Goal: Task Accomplishment & Management: Use online tool/utility

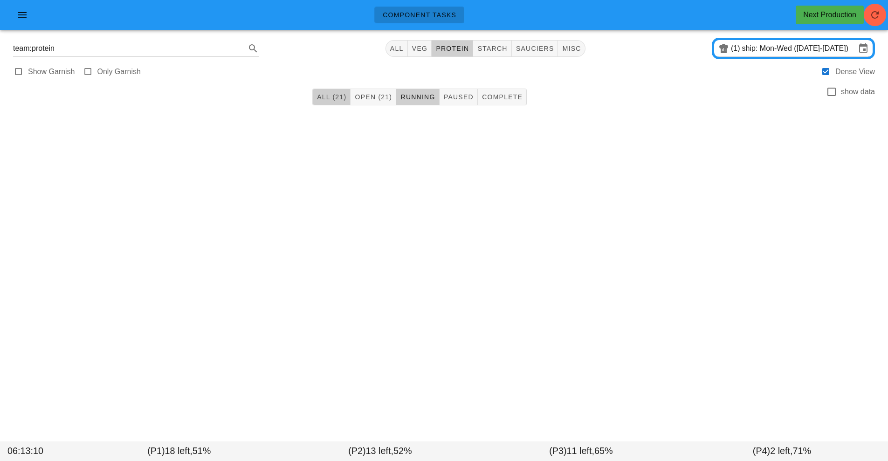
click at [331, 97] on span "All (21)" at bounding box center [332, 96] width 30 height 7
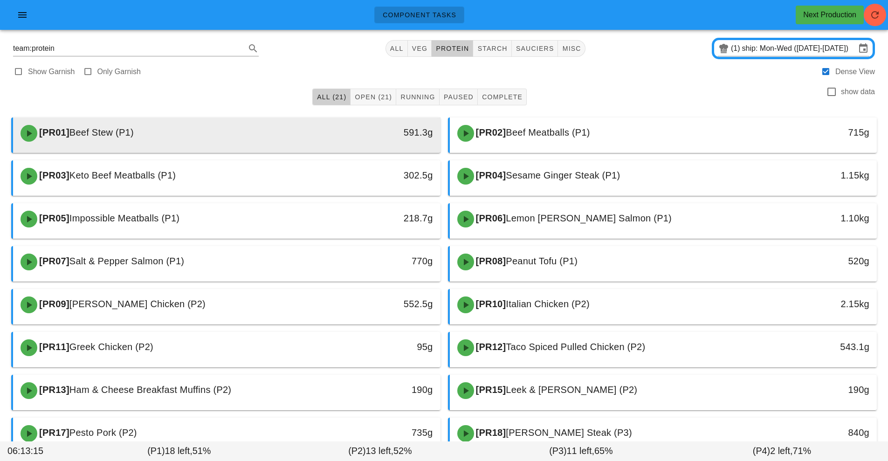
click at [336, 143] on div "591.3g" at bounding box center [385, 133] width 106 height 28
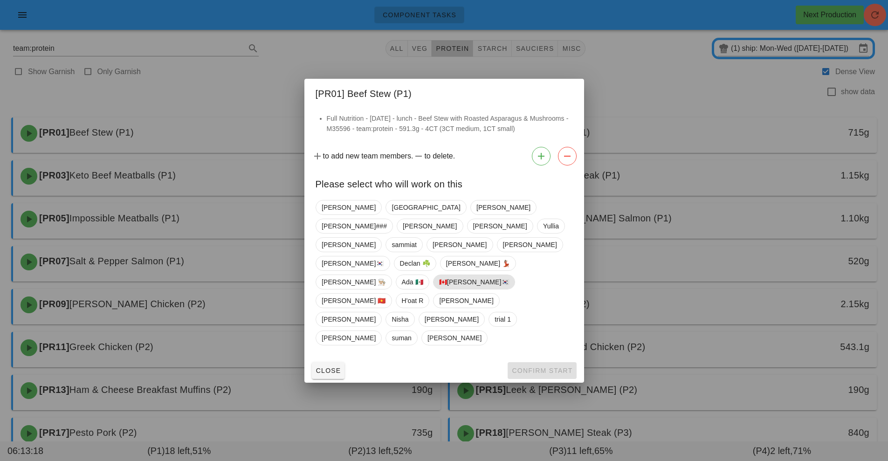
click at [467, 275] on span "🇨🇦[PERSON_NAME]🇰🇷" at bounding box center [474, 282] width 70 height 14
click at [554, 362] on button "Confirm Start" at bounding box center [542, 370] width 69 height 17
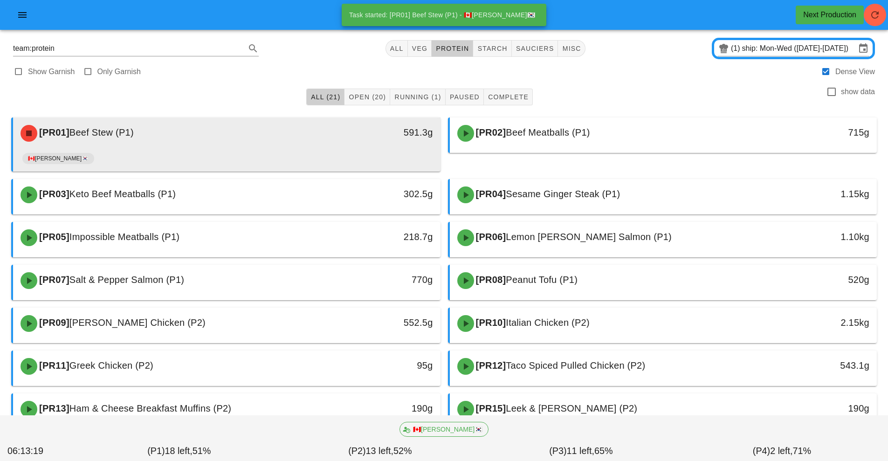
click at [350, 157] on div "🇨🇦[PERSON_NAME]🇰🇷" at bounding box center [226, 160] width 409 height 22
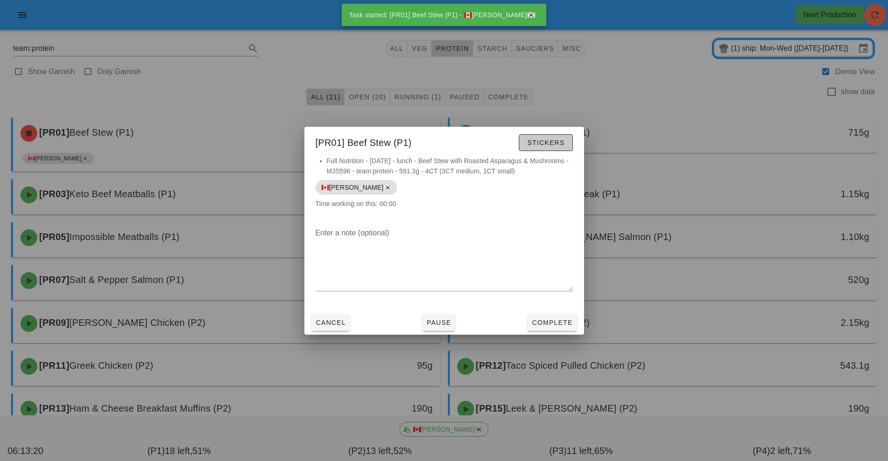
click at [551, 143] on span "Stickers" at bounding box center [546, 142] width 38 height 7
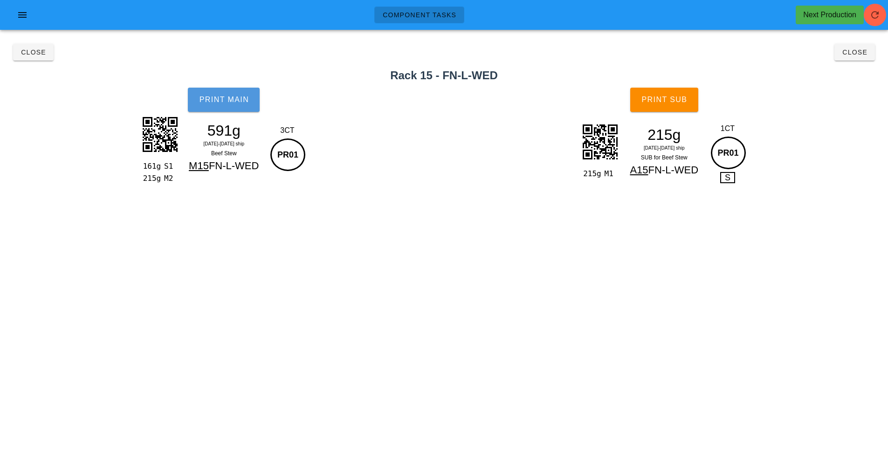
click at [231, 110] on button "Print Main" at bounding box center [224, 100] width 72 height 24
click at [679, 101] on span "Print Sub" at bounding box center [664, 100] width 46 height 8
click at [872, 17] on icon "button" at bounding box center [875, 14] width 11 height 11
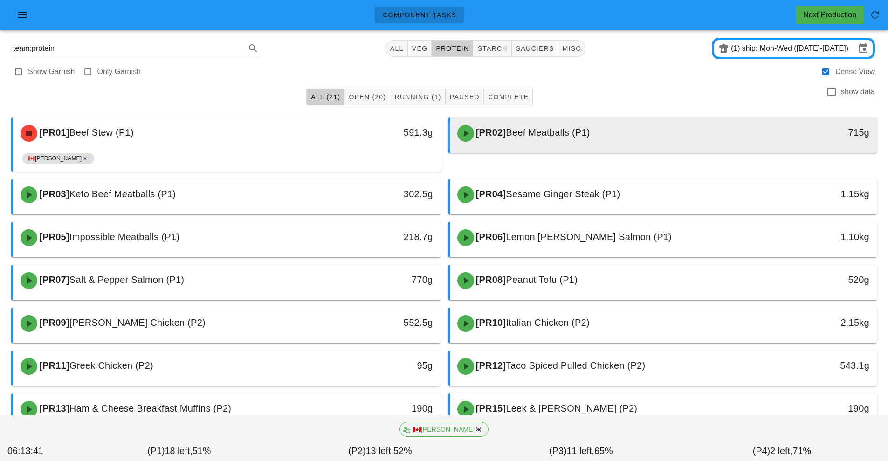
click at [556, 134] on span "Beef Meatballs (P1)" at bounding box center [548, 132] width 84 height 10
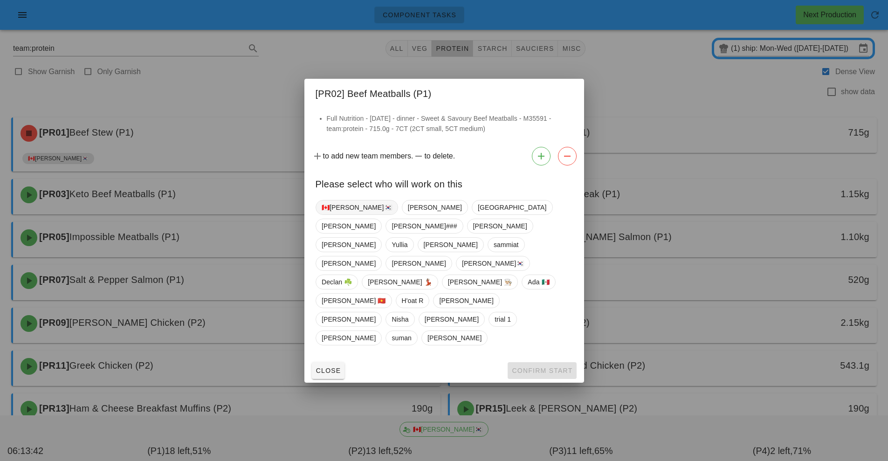
click at [340, 215] on span "🇨🇦[PERSON_NAME]🇰🇷" at bounding box center [357, 208] width 70 height 14
click at [526, 367] on span "Confirm Start" at bounding box center [542, 370] width 61 height 7
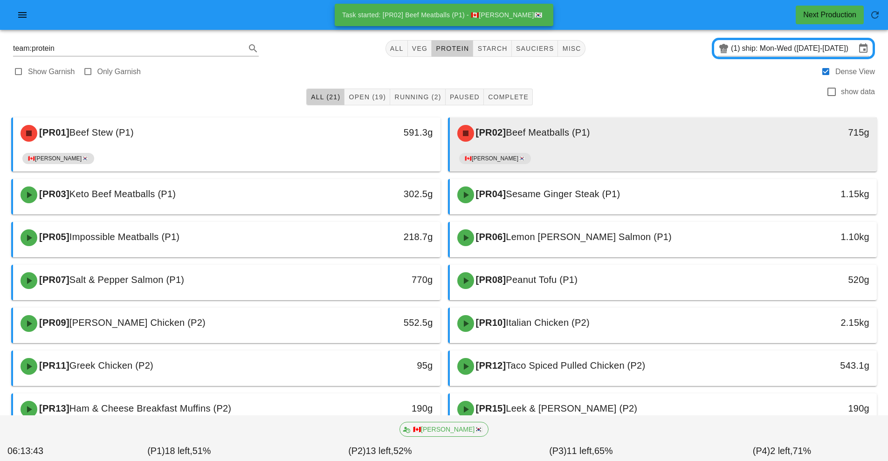
click at [550, 138] on div "[PR02] Beef Meatballs (P1)" at bounding box center [611, 133] width 318 height 28
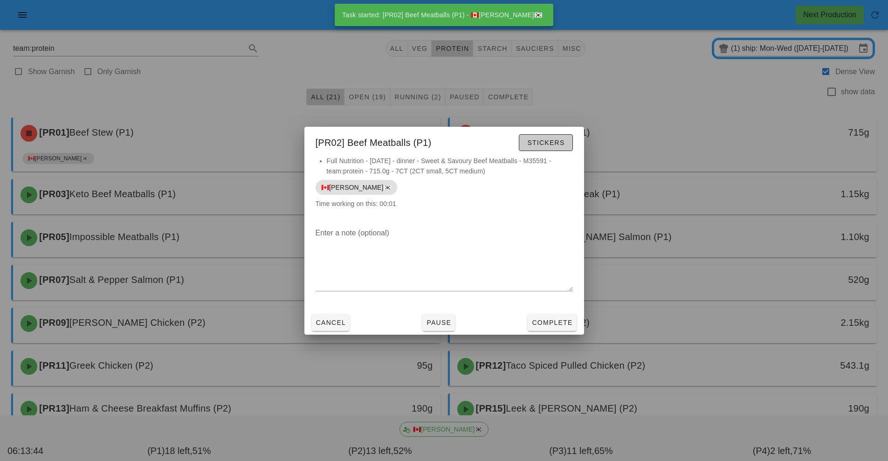
click at [550, 139] on span "Stickers" at bounding box center [546, 142] width 38 height 7
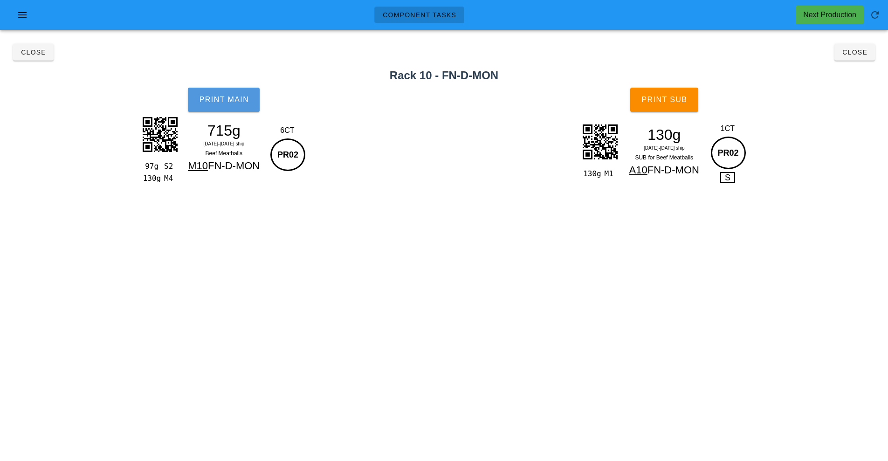
click at [228, 106] on button "Print Main" at bounding box center [224, 100] width 72 height 24
click at [679, 103] on span "Print Sub" at bounding box center [664, 100] width 46 height 8
click at [865, 60] on button "Close" at bounding box center [855, 52] width 41 height 17
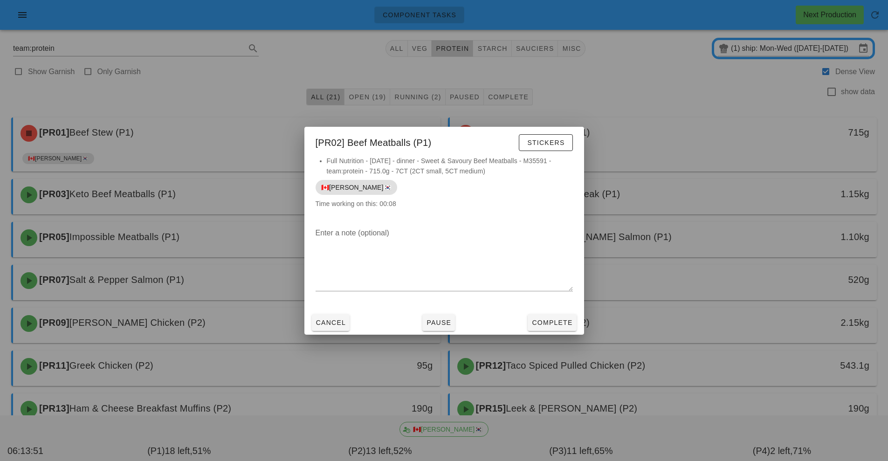
click at [708, 151] on div at bounding box center [444, 230] width 888 height 461
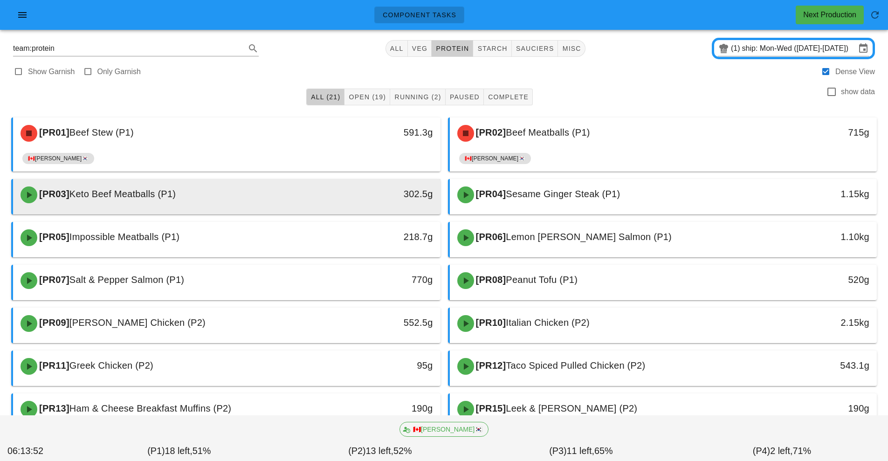
click at [363, 213] on div at bounding box center [226, 213] width 409 height 4
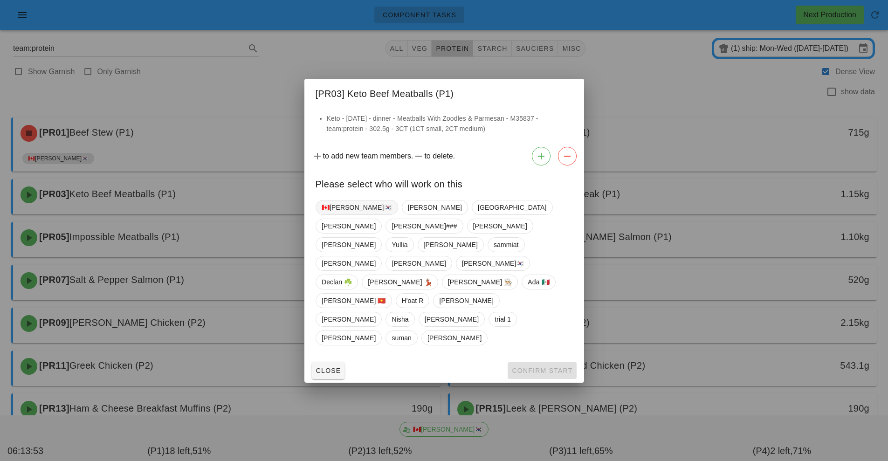
click at [334, 215] on span "🇨🇦[PERSON_NAME]🇰🇷" at bounding box center [357, 208] width 70 height 14
click at [542, 367] on span "Confirm Start" at bounding box center [542, 370] width 61 height 7
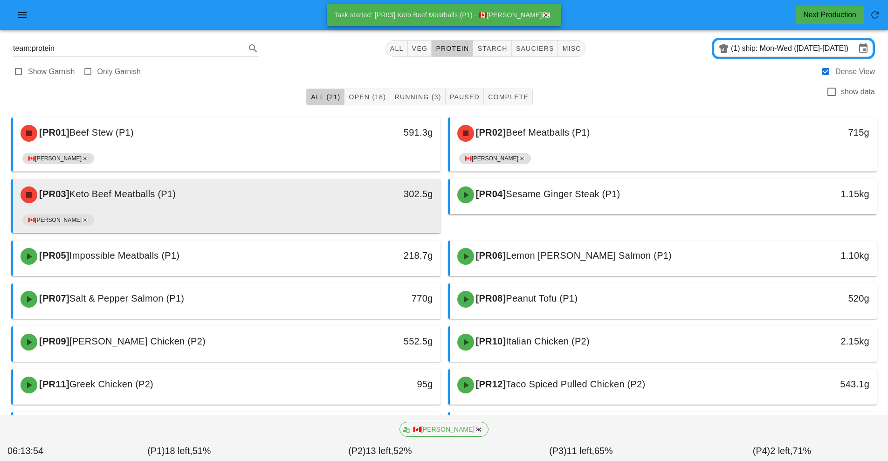
click at [379, 226] on div "🇨🇦[PERSON_NAME]🇰🇷" at bounding box center [226, 222] width 409 height 22
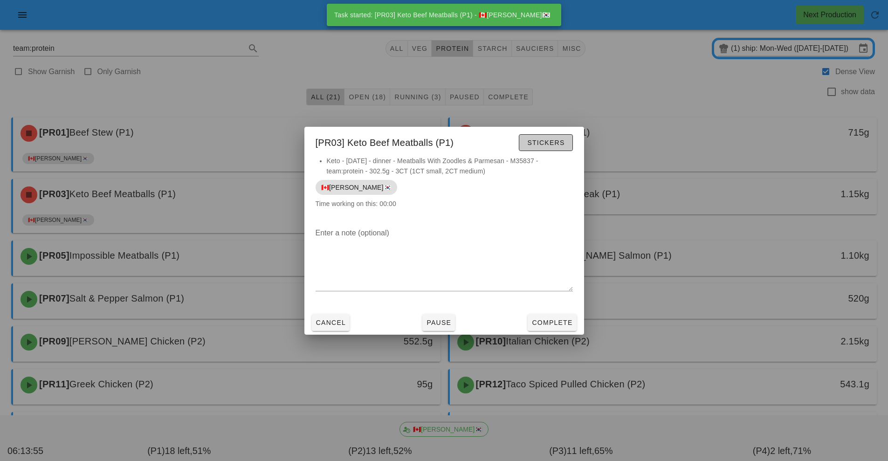
click at [546, 146] on span "Stickers" at bounding box center [546, 142] width 38 height 7
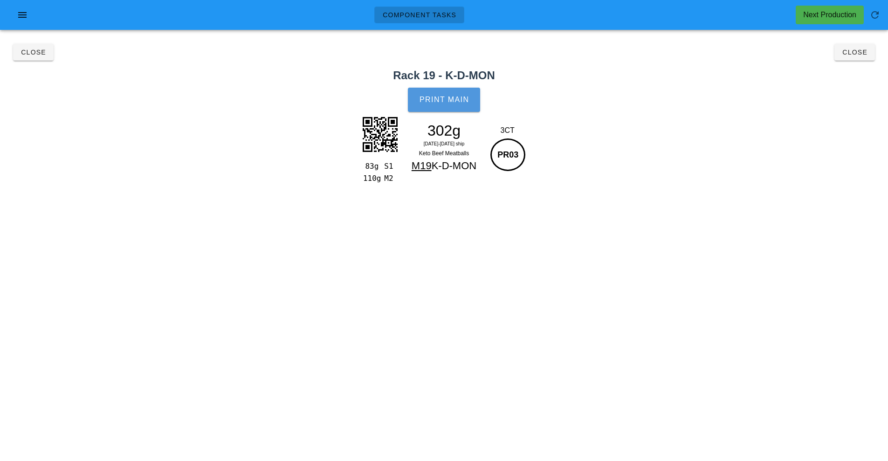
click at [457, 111] on button "Print Main" at bounding box center [444, 100] width 72 height 24
click at [860, 59] on button "Close" at bounding box center [855, 52] width 41 height 17
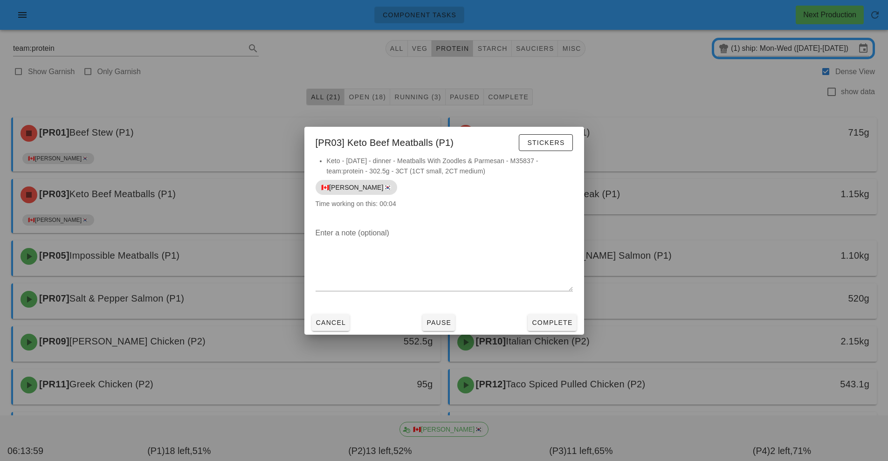
click at [652, 284] on div at bounding box center [444, 230] width 888 height 461
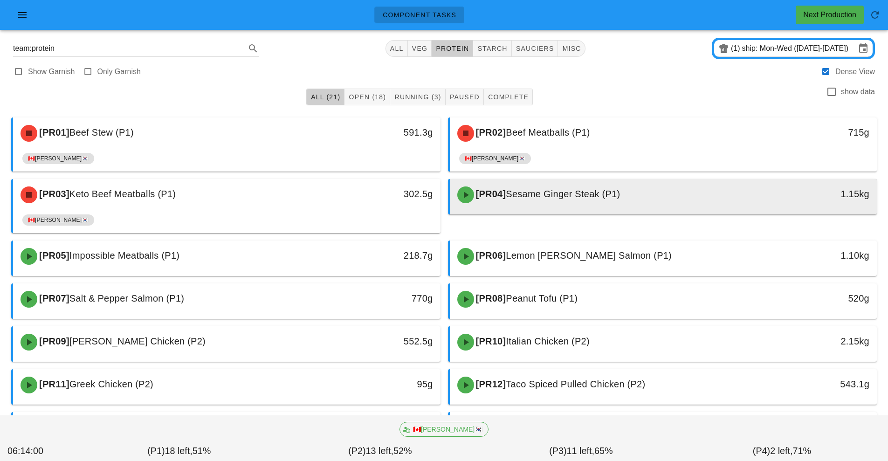
click at [612, 201] on div "[PR04] Sesame Ginger Steak (P1)" at bounding box center [611, 195] width 318 height 28
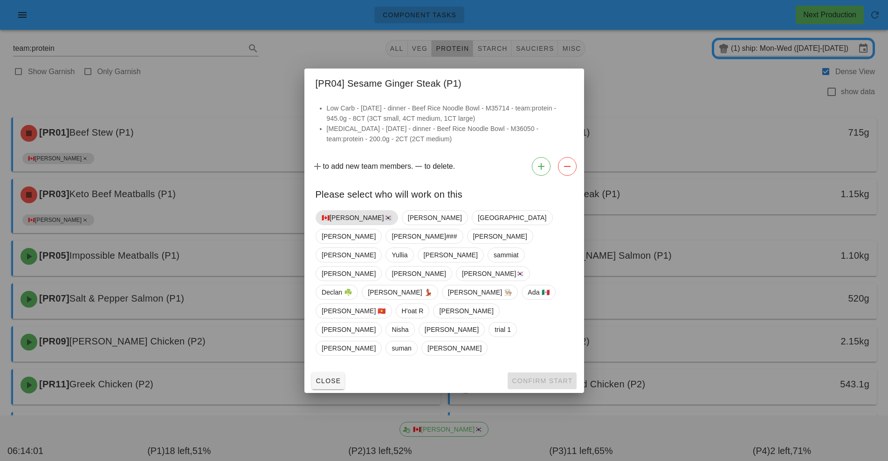
click at [349, 225] on span "🇨🇦[PERSON_NAME]🇰🇷" at bounding box center [357, 218] width 70 height 14
click at [554, 377] on span "Confirm Start" at bounding box center [542, 380] width 61 height 7
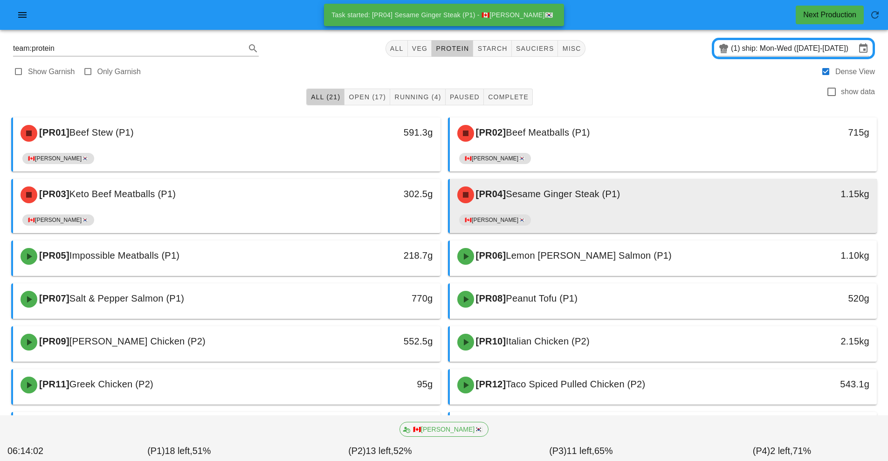
click at [584, 212] on div "🇨🇦[PERSON_NAME]🇰🇷" at bounding box center [663, 222] width 409 height 22
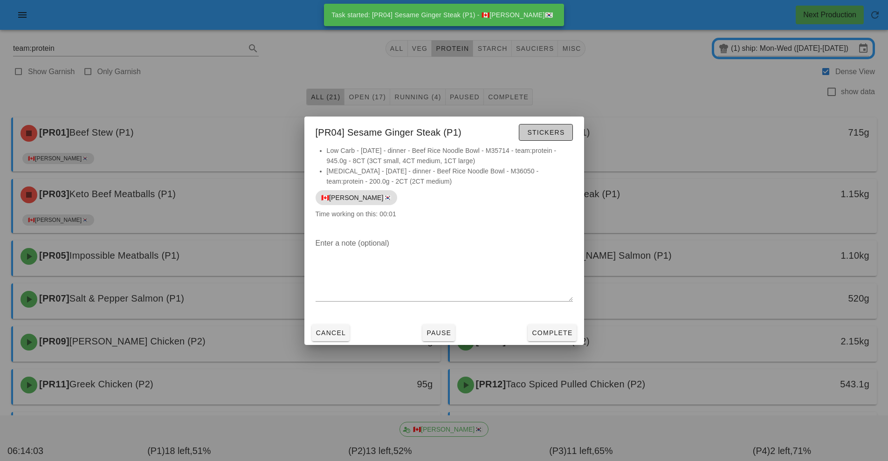
click at [560, 138] on button "Stickers" at bounding box center [546, 132] width 54 height 17
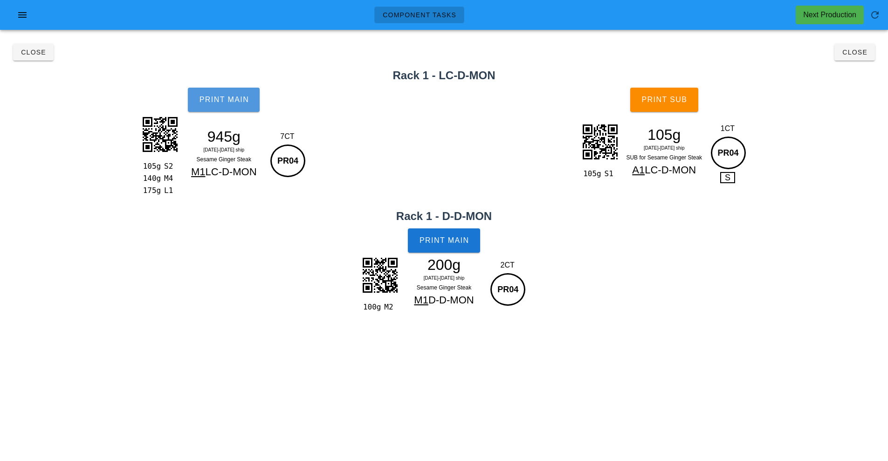
click at [226, 100] on span "Print Main" at bounding box center [224, 100] width 50 height 8
click at [459, 245] on button "Print Main" at bounding box center [444, 240] width 72 height 24
click at [685, 104] on button "Print Sub" at bounding box center [664, 100] width 68 height 24
click at [858, 59] on button "Close" at bounding box center [855, 52] width 41 height 17
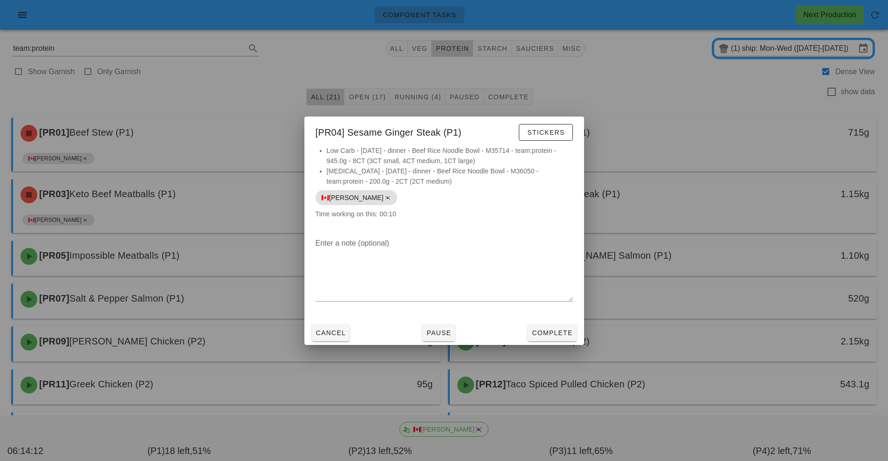
click at [750, 273] on div at bounding box center [444, 230] width 888 height 461
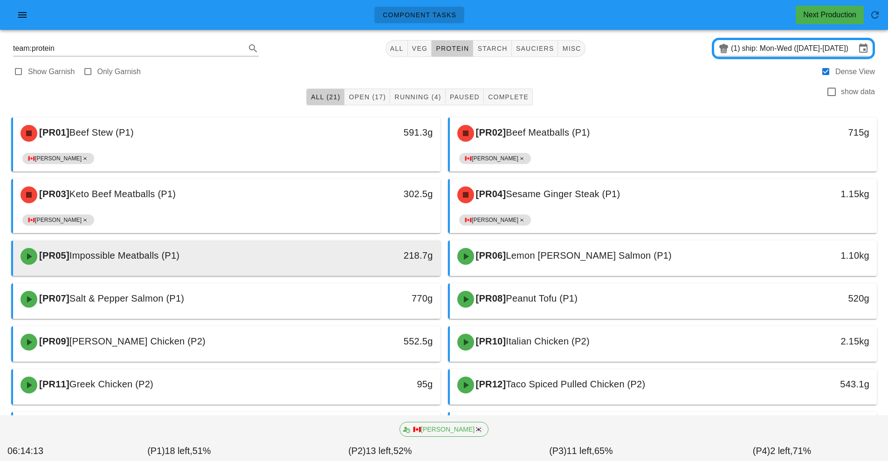
click at [357, 260] on div "218.7g" at bounding box center [385, 255] width 95 height 15
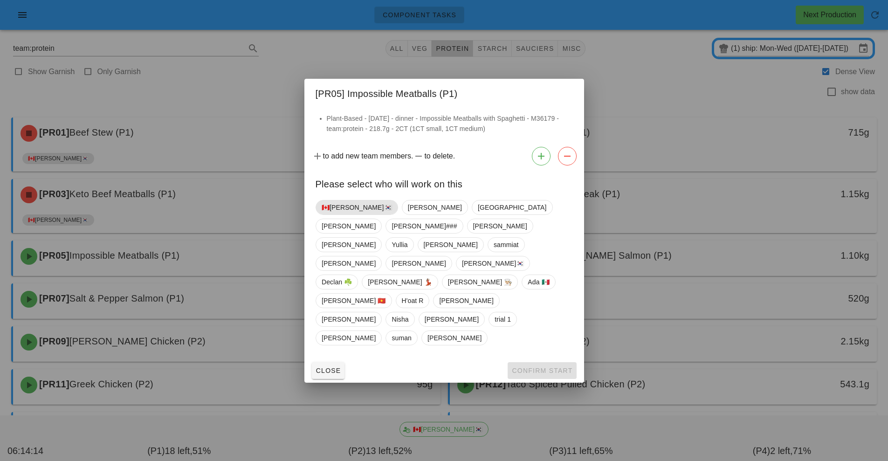
click at [349, 215] on span "🇨🇦[PERSON_NAME]🇰🇷" at bounding box center [357, 208] width 70 height 14
click at [553, 362] on button "Confirm Start" at bounding box center [542, 370] width 69 height 17
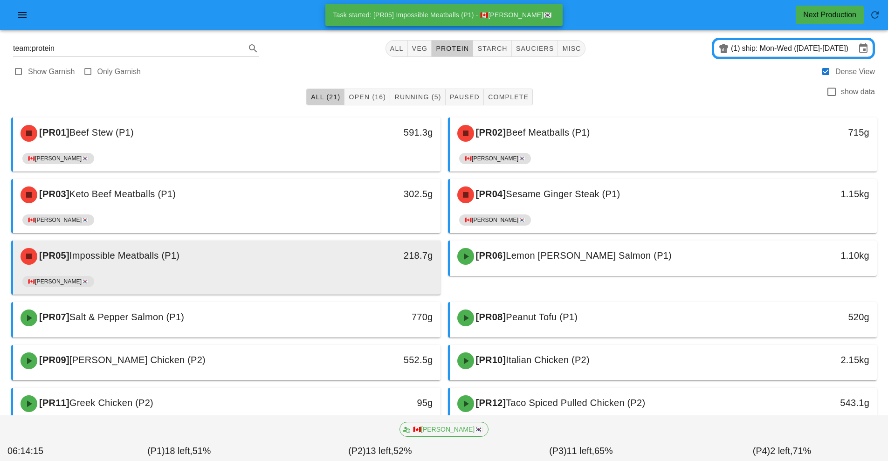
click at [357, 270] on div "218.7g" at bounding box center [385, 256] width 106 height 28
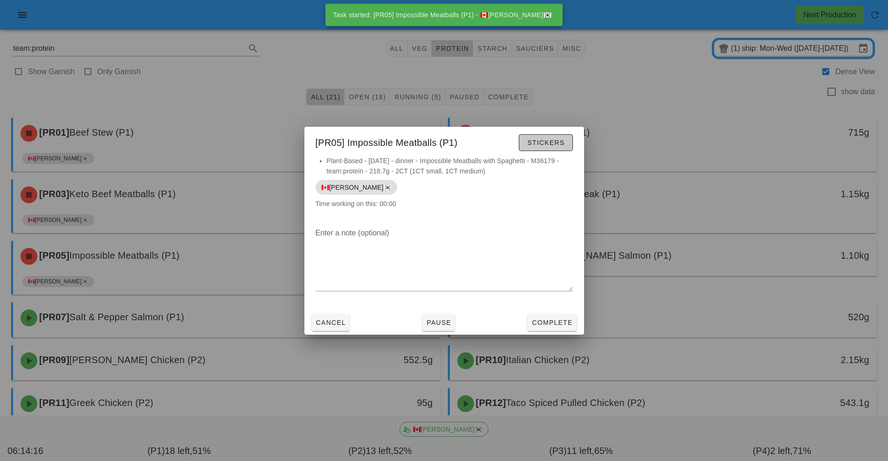
click at [541, 150] on button "Stickers" at bounding box center [546, 142] width 54 height 17
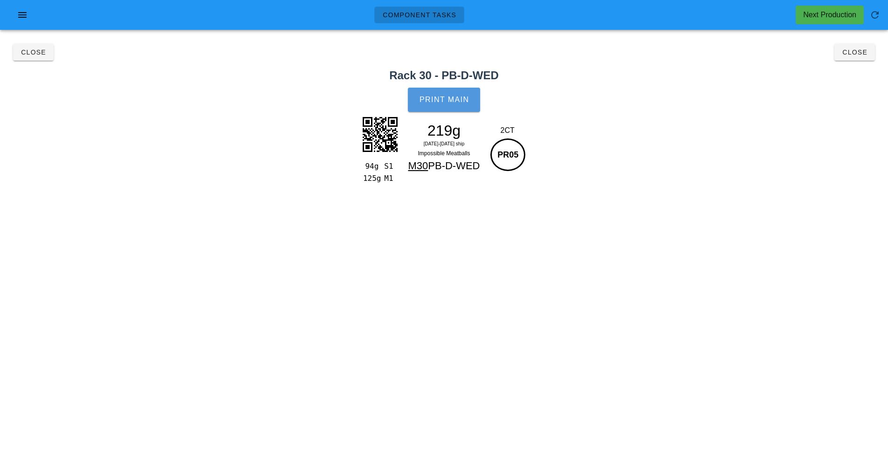
click at [445, 110] on button "Print Main" at bounding box center [444, 100] width 72 height 24
click at [849, 51] on span "Close" at bounding box center [855, 51] width 26 height 7
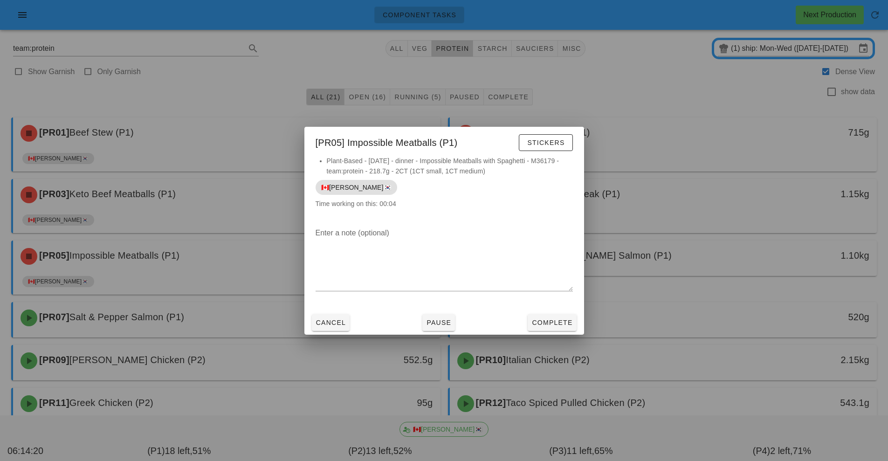
click at [654, 251] on div at bounding box center [444, 230] width 888 height 461
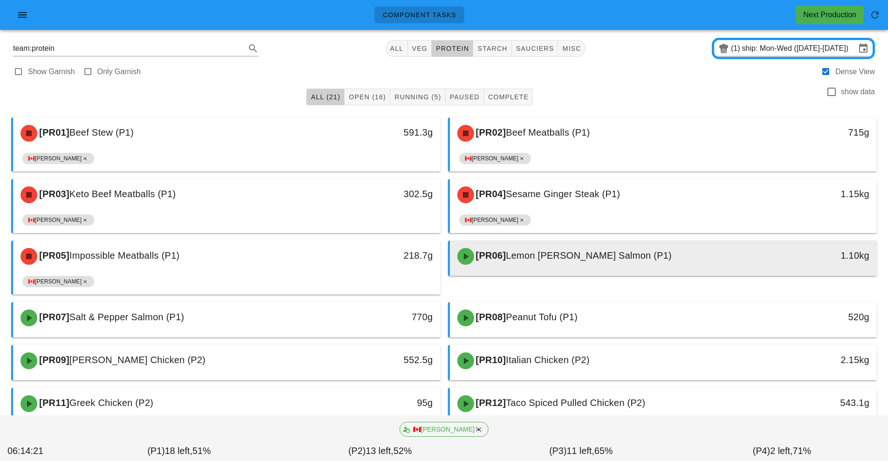
click at [538, 264] on div "[PR06] Lemon [PERSON_NAME] Salmon (P1)" at bounding box center [611, 256] width 318 height 28
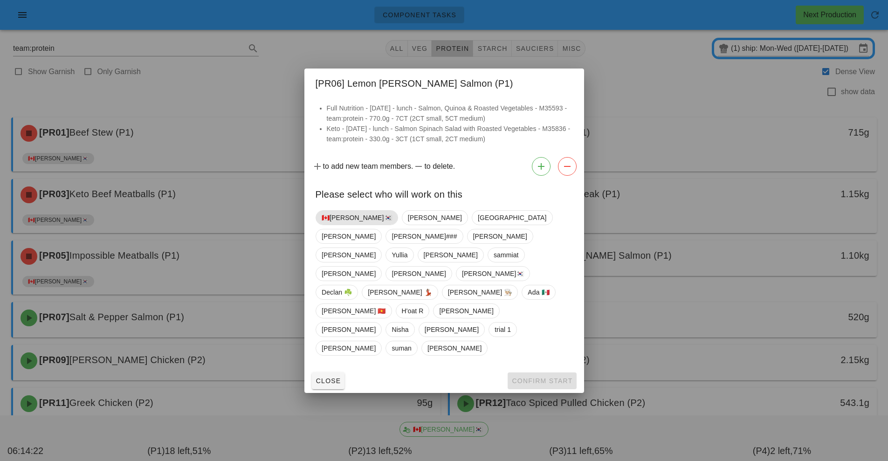
click at [347, 225] on span "🇨🇦[PERSON_NAME]🇰🇷" at bounding box center [357, 218] width 70 height 14
click at [535, 377] on span "Confirm Start" at bounding box center [542, 380] width 61 height 7
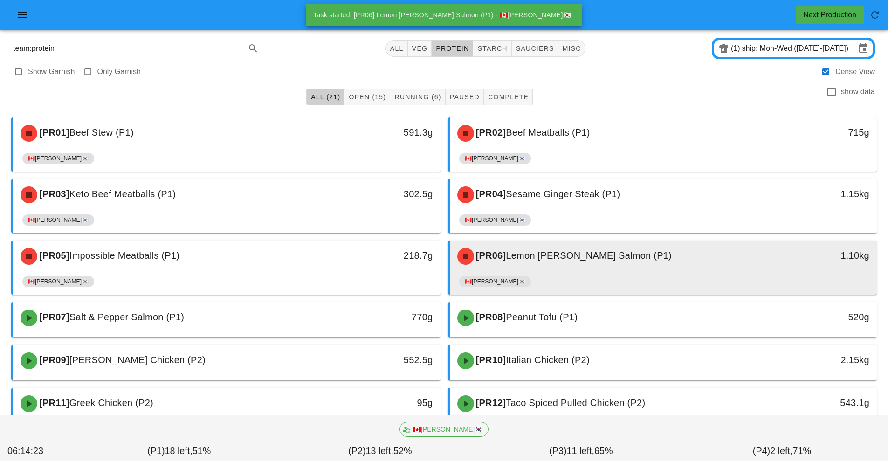
click at [560, 266] on div "[PR06] Lemon [PERSON_NAME] Salmon (P1)" at bounding box center [611, 256] width 318 height 28
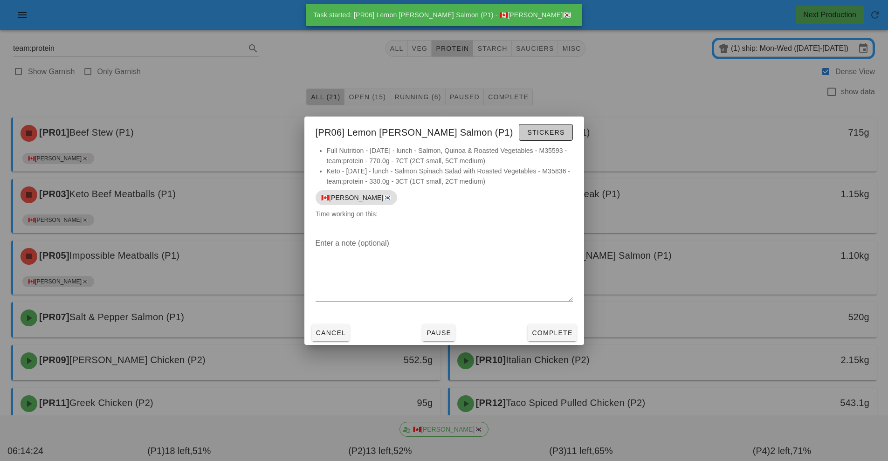
click at [544, 138] on button "Stickers" at bounding box center [546, 132] width 54 height 17
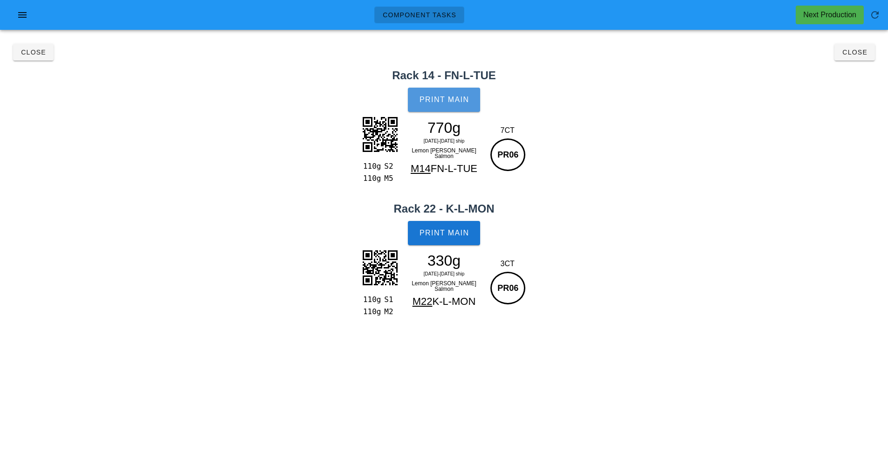
click at [467, 98] on span "Print Main" at bounding box center [444, 100] width 50 height 8
click at [478, 233] on button "Print Main" at bounding box center [444, 233] width 72 height 24
click at [873, 54] on button "Close" at bounding box center [855, 52] width 41 height 17
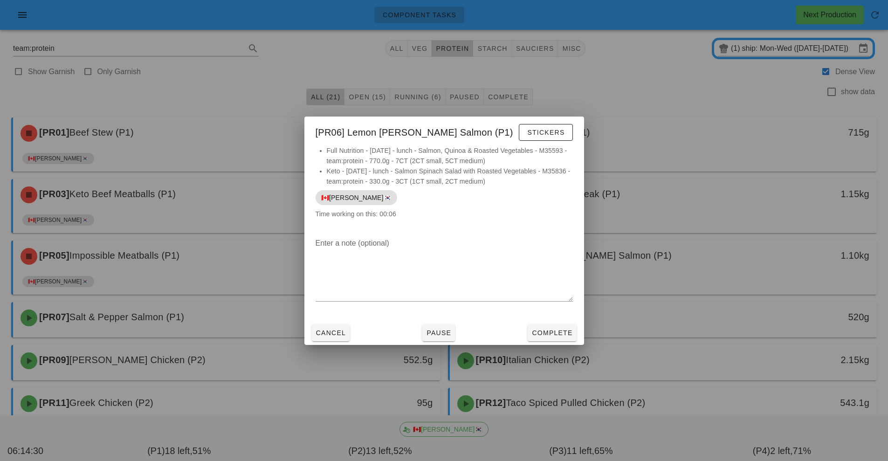
click at [724, 282] on div at bounding box center [444, 230] width 888 height 461
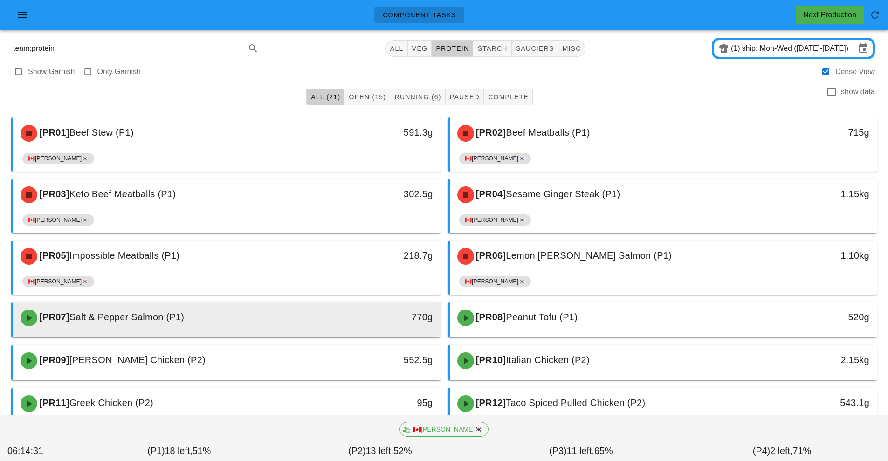
click at [370, 316] on div "770g" at bounding box center [385, 317] width 95 height 15
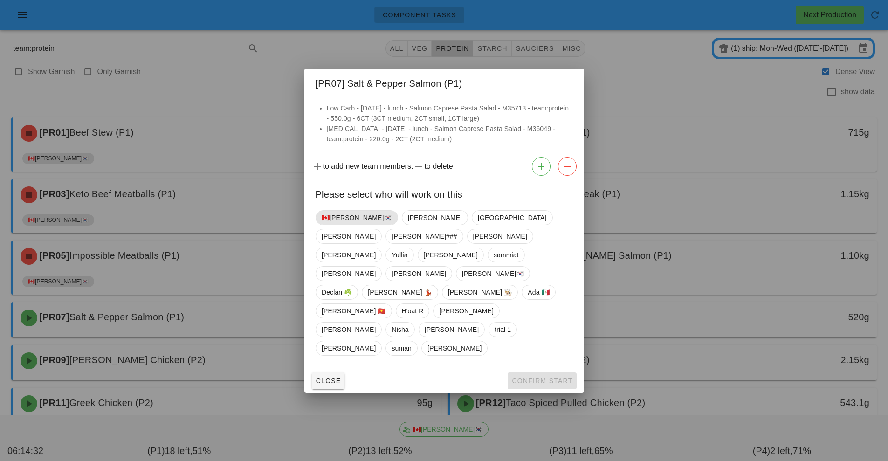
click at [346, 225] on span "🇨🇦[PERSON_NAME]🇰🇷" at bounding box center [357, 218] width 70 height 14
click at [533, 377] on span "Confirm Start" at bounding box center [542, 380] width 61 height 7
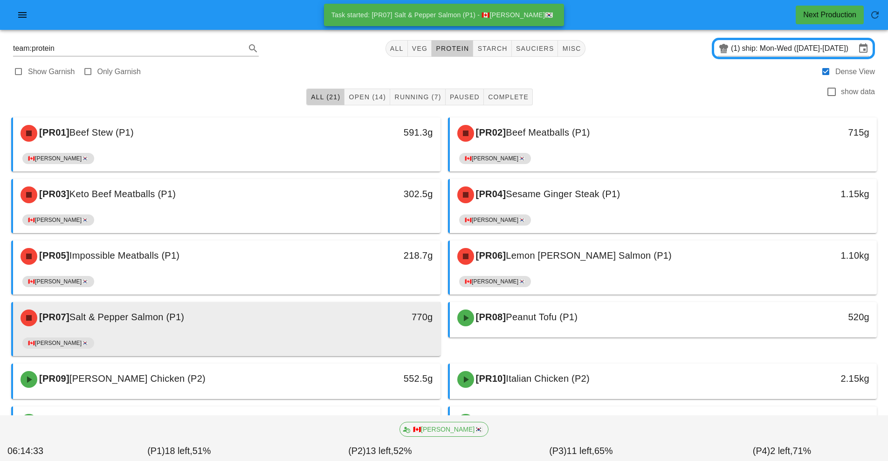
click at [351, 318] on div "770g" at bounding box center [385, 317] width 95 height 15
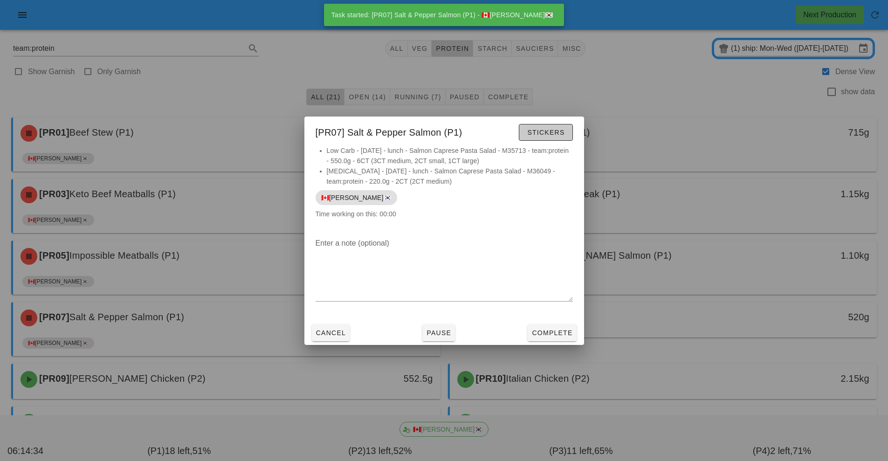
click at [560, 134] on span "Stickers" at bounding box center [546, 132] width 38 height 7
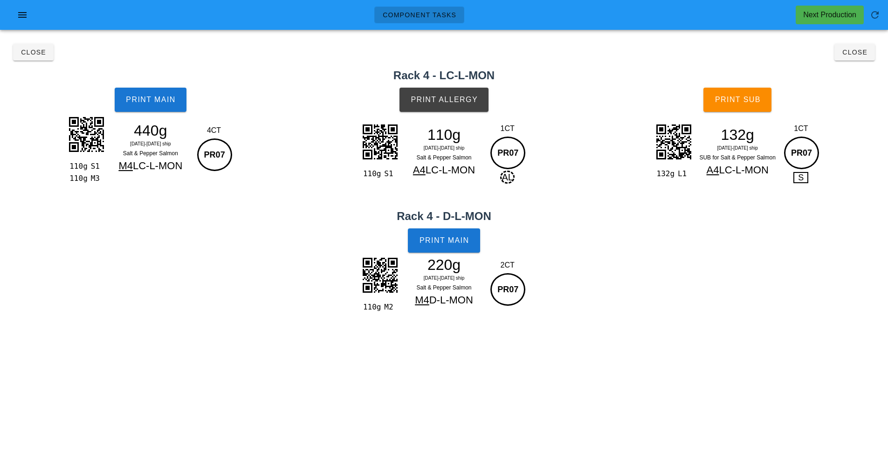
click at [162, 119] on div "110g S1 110g M3 440g [DATE]-[DATE] ship Salt & Pepper Salmon M4 LC-L-MON 4CT PR…" at bounding box center [150, 148] width 169 height 69
click at [181, 101] on button "Print Main" at bounding box center [151, 100] width 72 height 24
click at [457, 101] on span "Print Allergy" at bounding box center [444, 100] width 68 height 8
click at [476, 249] on button "Print Main" at bounding box center [444, 240] width 72 height 24
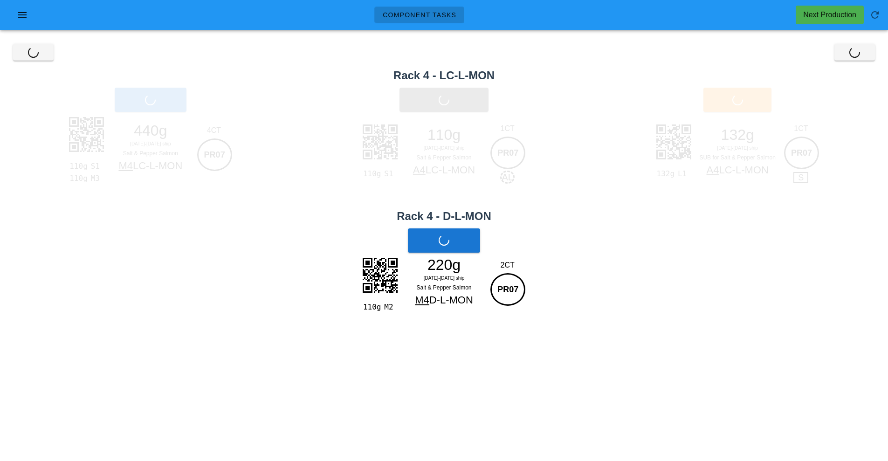
click at [739, 105] on button "Print Sub" at bounding box center [738, 100] width 68 height 24
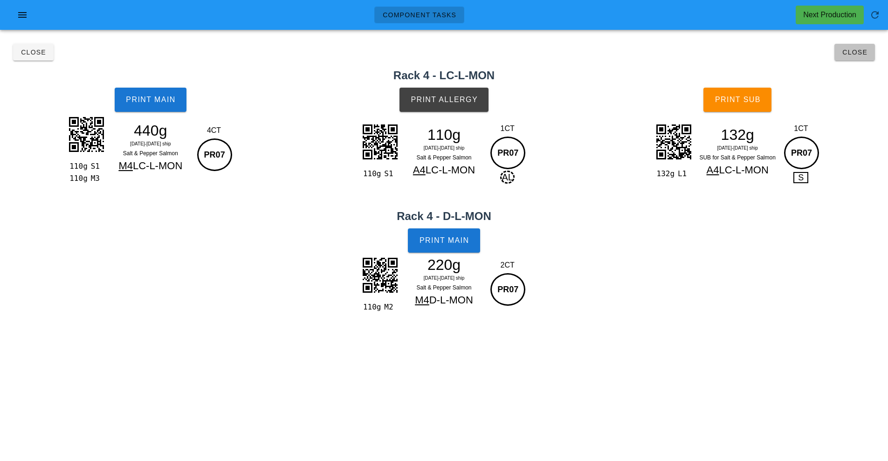
click at [864, 56] on button "Close" at bounding box center [855, 52] width 41 height 17
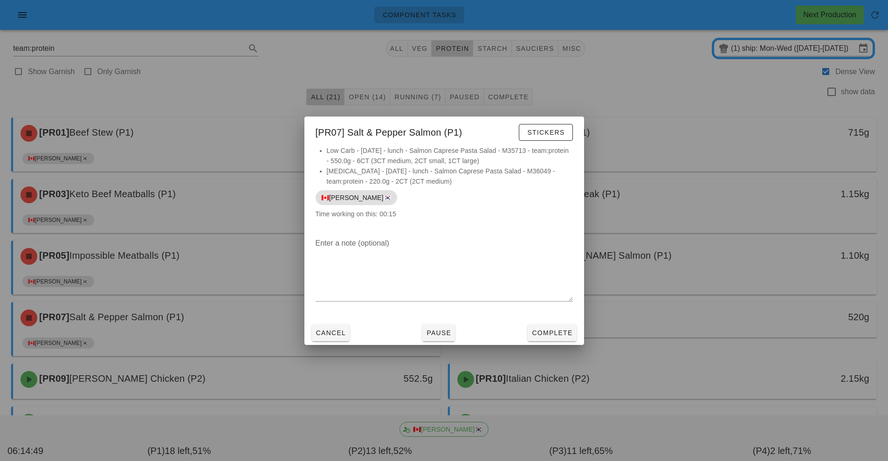
click at [707, 304] on div at bounding box center [444, 230] width 888 height 461
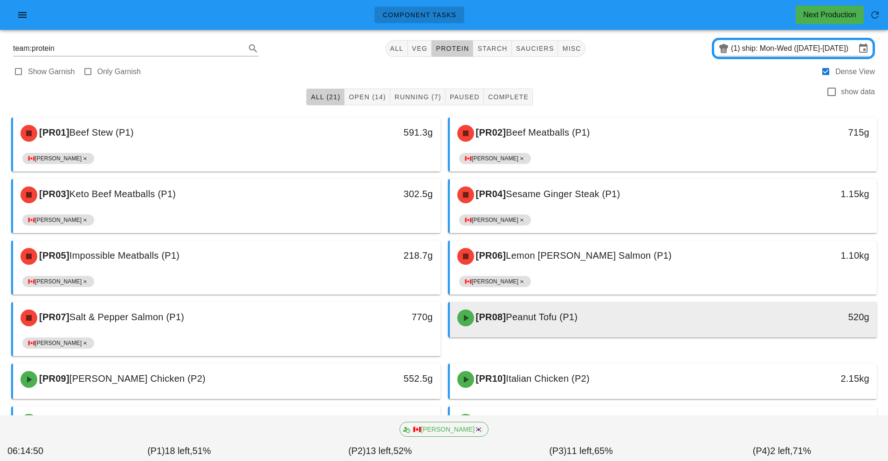
click at [501, 324] on div "[PR08] Peanut Tofu (P1)" at bounding box center [611, 318] width 318 height 28
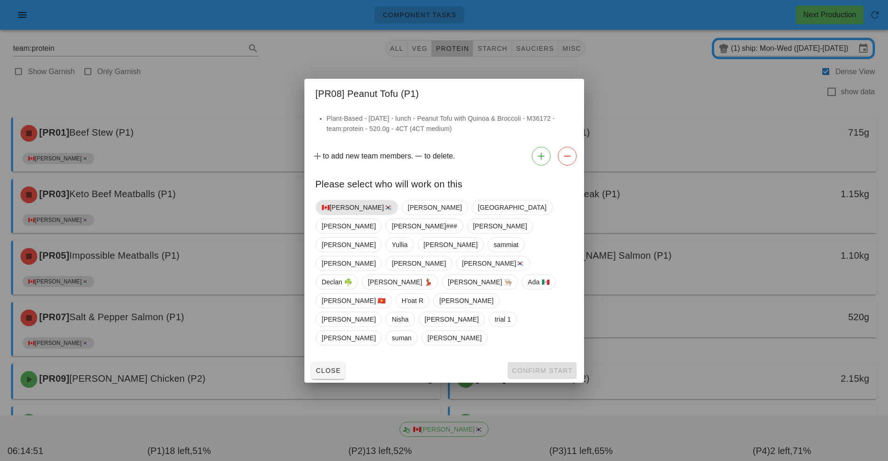
click at [352, 215] on span "🇨🇦[PERSON_NAME]🇰🇷" at bounding box center [357, 207] width 83 height 15
click at [551, 367] on span "Confirm Start" at bounding box center [542, 370] width 61 height 7
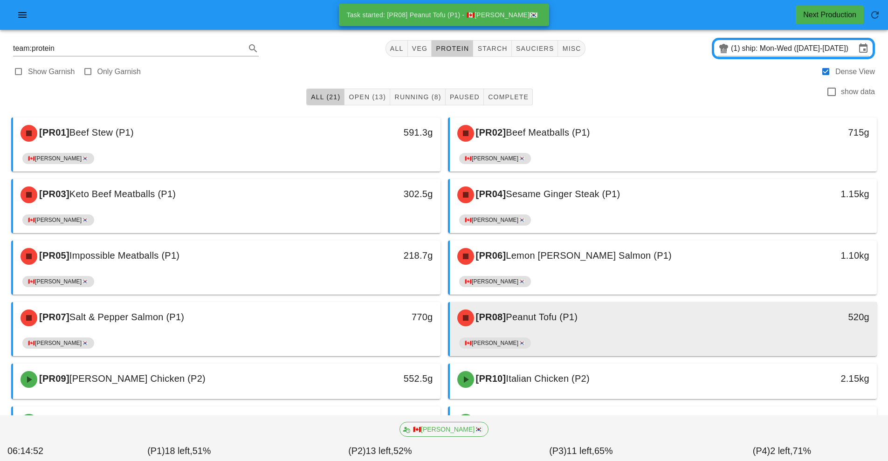
click at [553, 326] on div "[PR08] Peanut Tofu (P1)" at bounding box center [611, 318] width 318 height 28
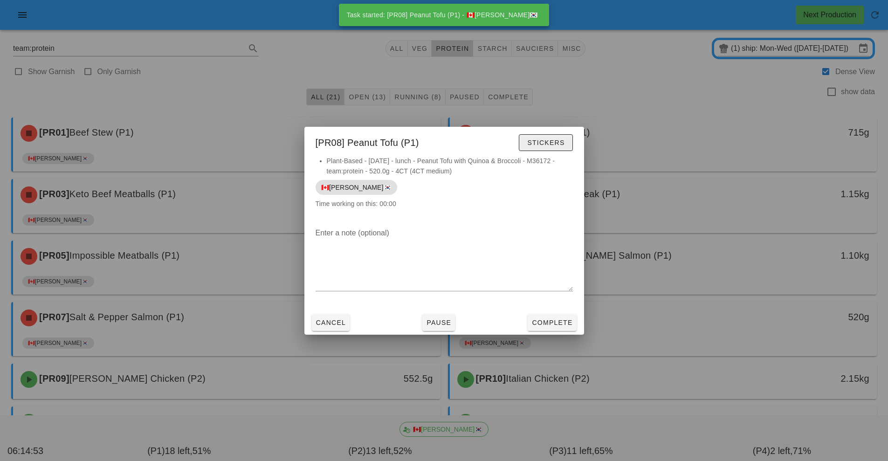
click at [552, 143] on span "Stickers" at bounding box center [546, 142] width 38 height 7
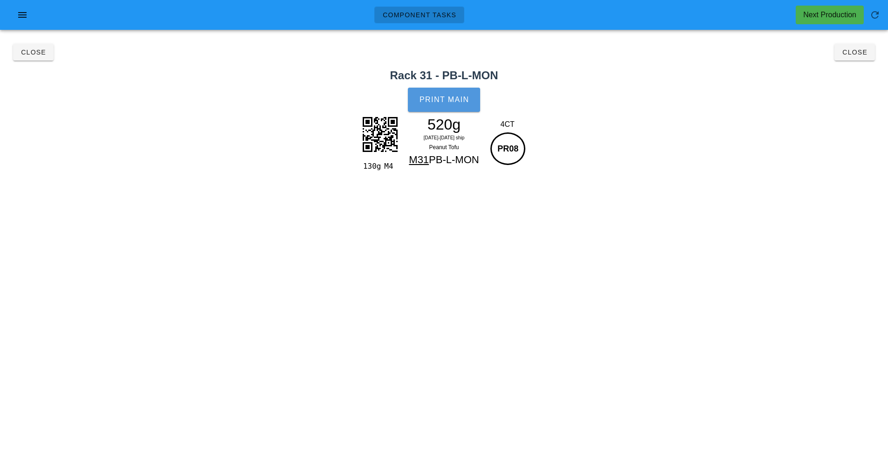
click at [446, 100] on span "Print Main" at bounding box center [444, 100] width 50 height 8
click at [861, 58] on button "Close" at bounding box center [855, 52] width 41 height 17
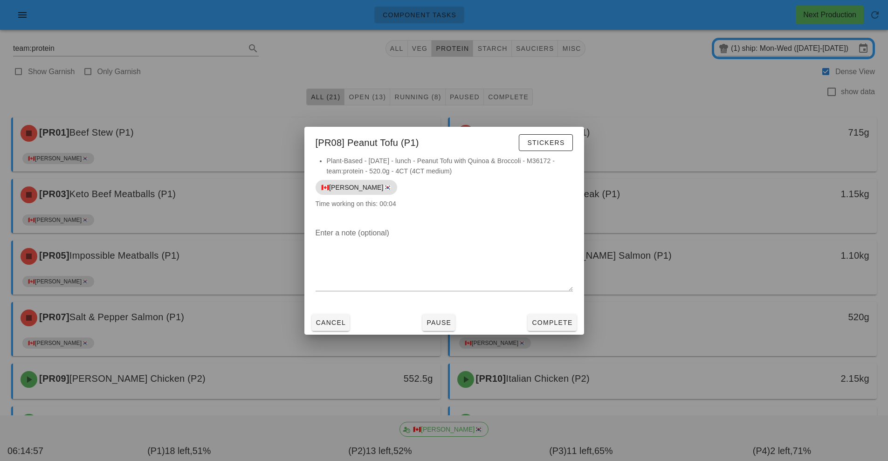
click at [600, 370] on div at bounding box center [444, 230] width 888 height 461
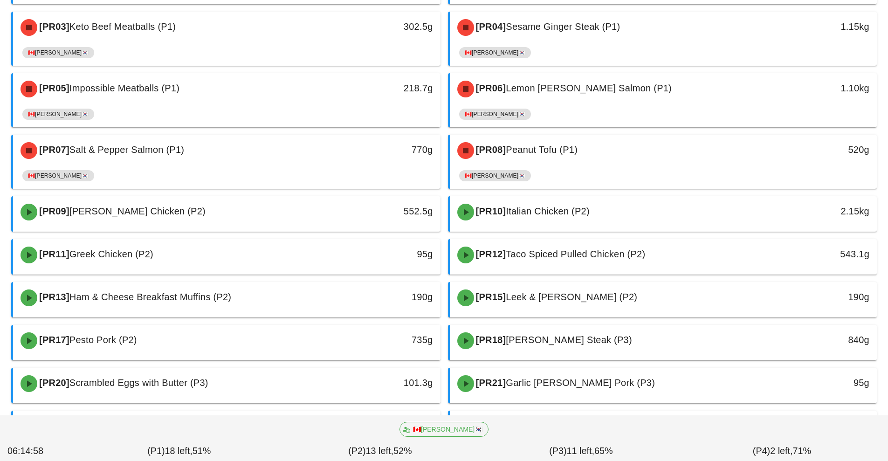
scroll to position [170, 0]
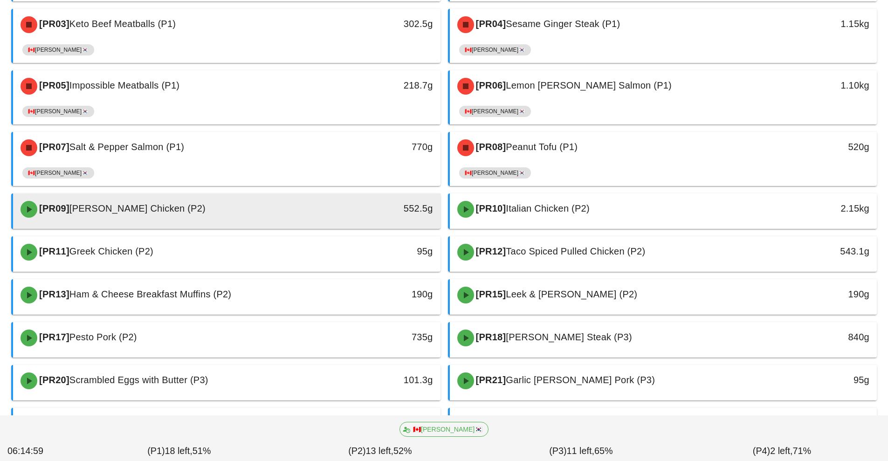
click at [293, 214] on div "[PR09] [PERSON_NAME] Chicken (P2)" at bounding box center [174, 209] width 318 height 28
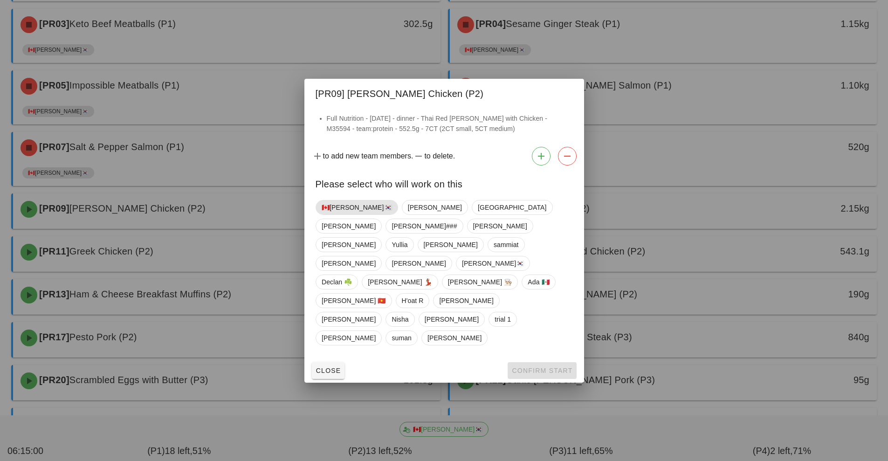
click at [351, 215] on span "🇨🇦[PERSON_NAME]🇰🇷" at bounding box center [357, 208] width 70 height 14
click at [533, 362] on button "Confirm Start" at bounding box center [542, 370] width 69 height 17
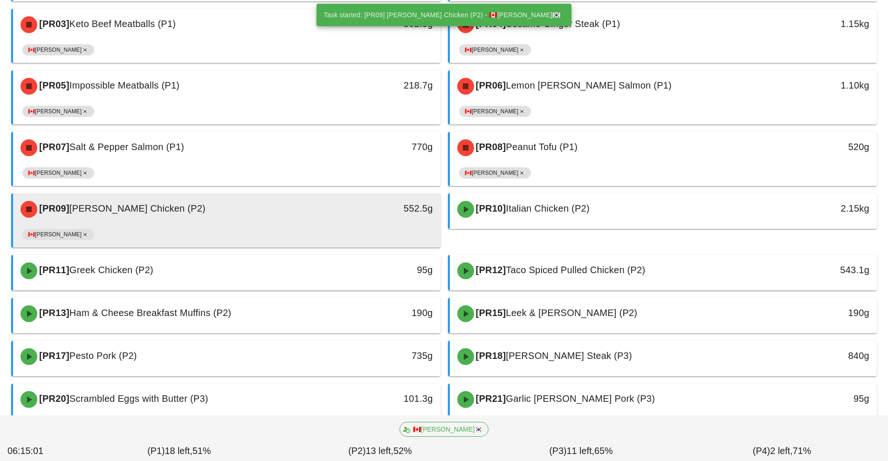
click at [322, 226] on div "🇨🇦[PERSON_NAME]🇰🇷" at bounding box center [226, 236] width 409 height 22
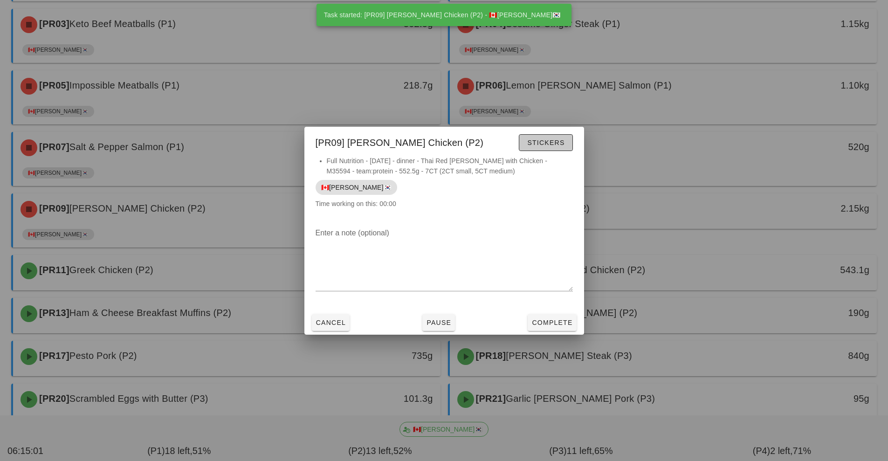
click at [551, 143] on span "Stickers" at bounding box center [546, 142] width 38 height 7
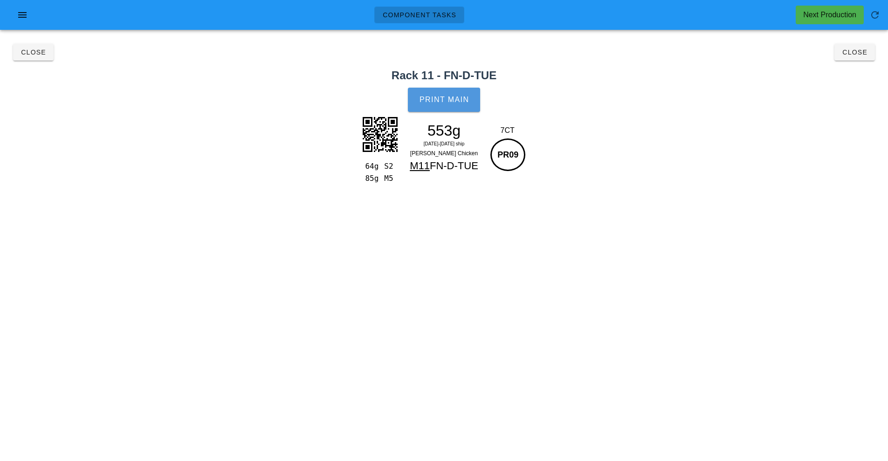
click at [448, 104] on button "Print Main" at bounding box center [444, 100] width 72 height 24
click at [855, 54] on span "Close" at bounding box center [855, 51] width 26 height 7
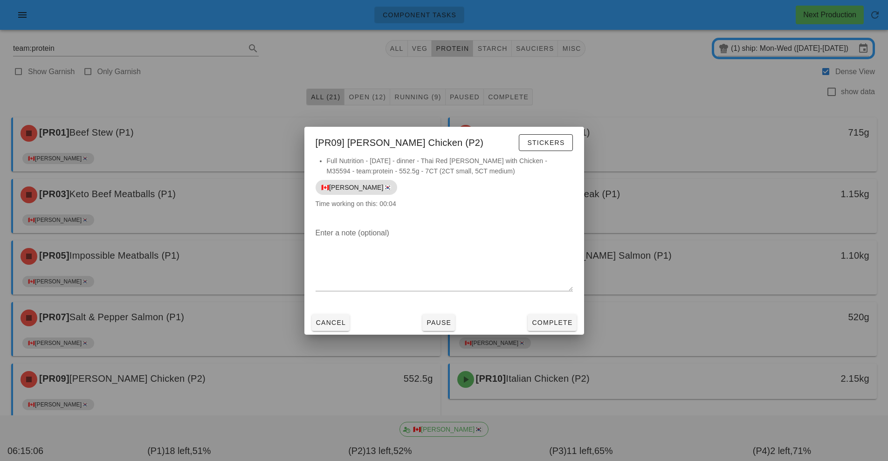
click at [670, 319] on div at bounding box center [444, 230] width 888 height 461
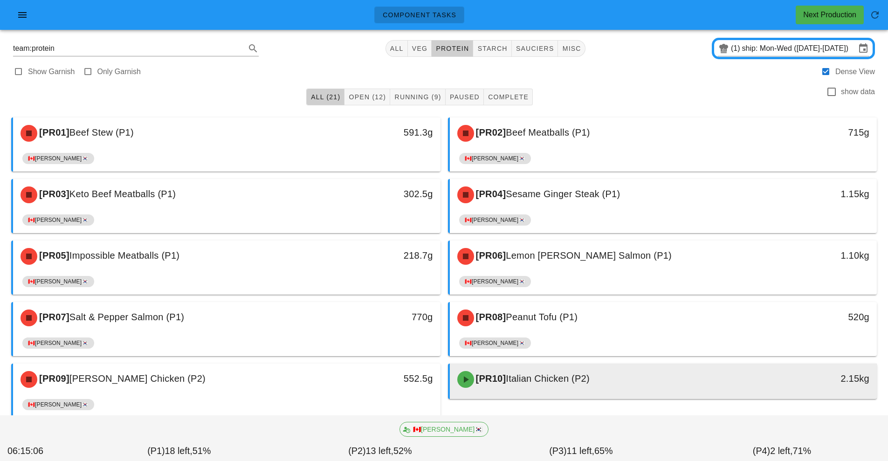
click at [565, 381] on span "Italian Chicken (P2)" at bounding box center [548, 379] width 84 height 10
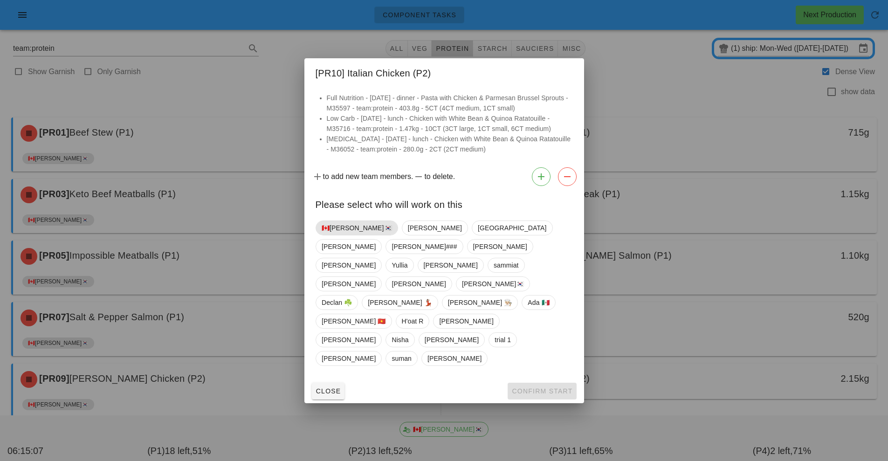
click at [345, 235] on span "🇨🇦[PERSON_NAME]🇰🇷" at bounding box center [357, 228] width 70 height 14
click at [539, 383] on button "Confirm Start" at bounding box center [542, 391] width 69 height 17
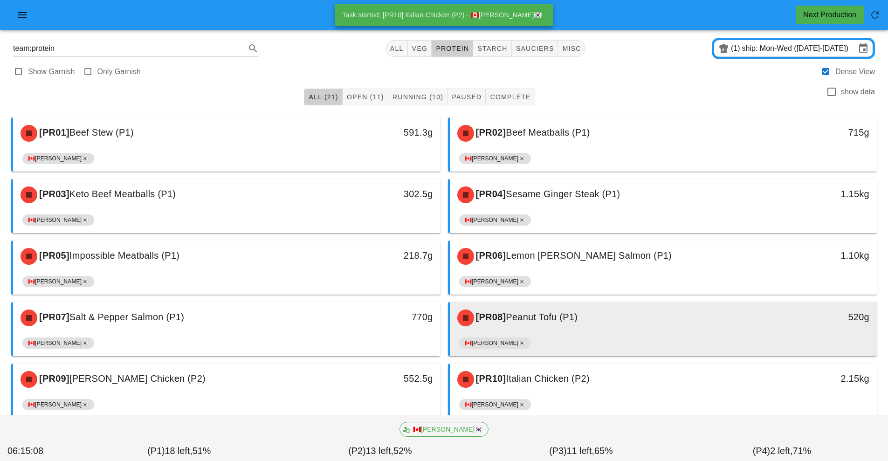
click at [553, 335] on div "🇨🇦[PERSON_NAME]🇰🇷" at bounding box center [663, 345] width 409 height 22
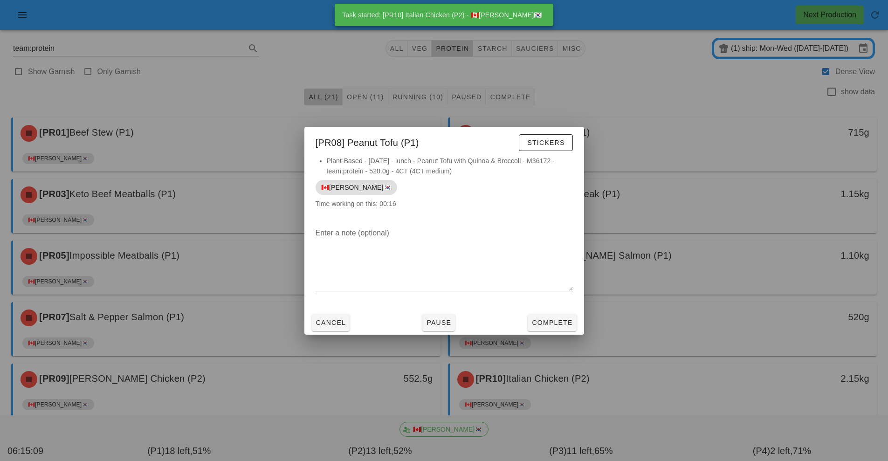
click at [604, 373] on div at bounding box center [444, 230] width 888 height 461
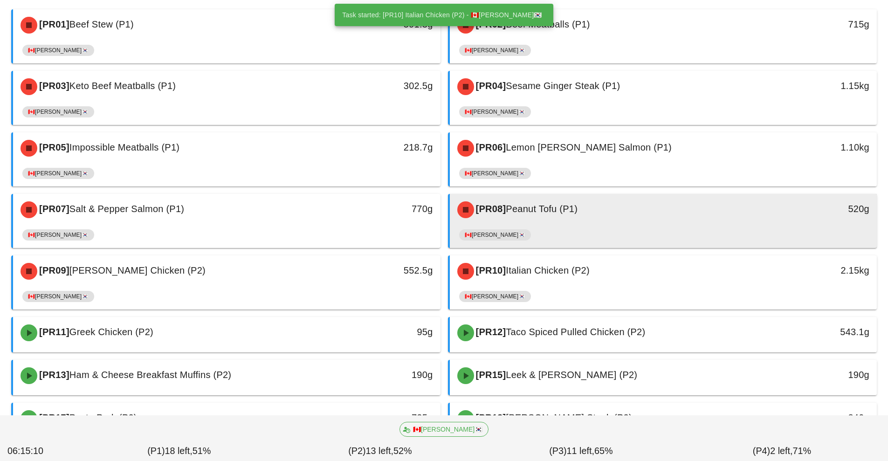
scroll to position [116, 0]
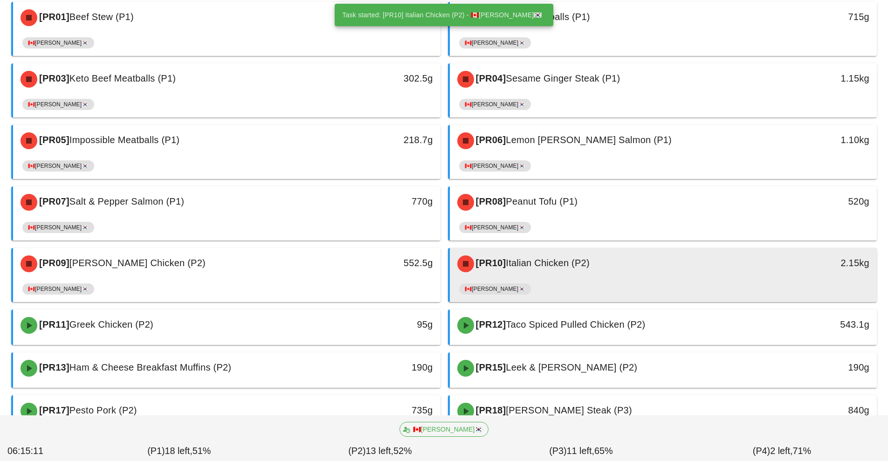
click at [599, 290] on div "🇨🇦[PERSON_NAME]🇰🇷" at bounding box center [663, 291] width 409 height 22
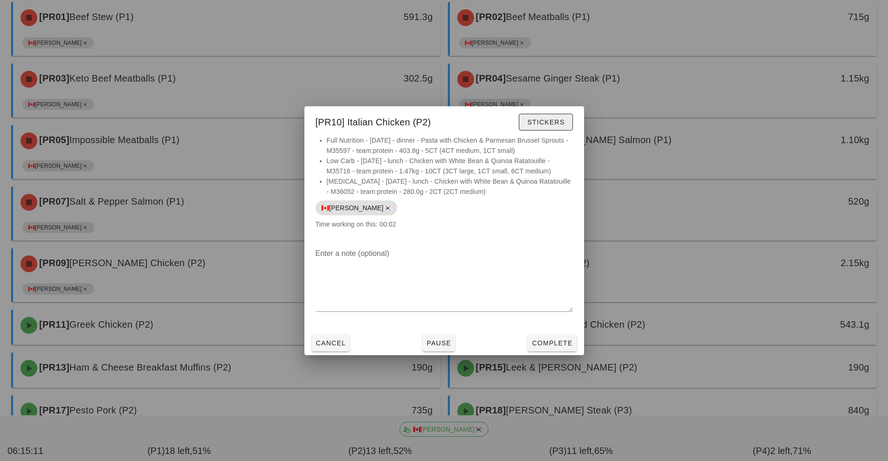
click at [557, 123] on span "Stickers" at bounding box center [546, 121] width 38 height 7
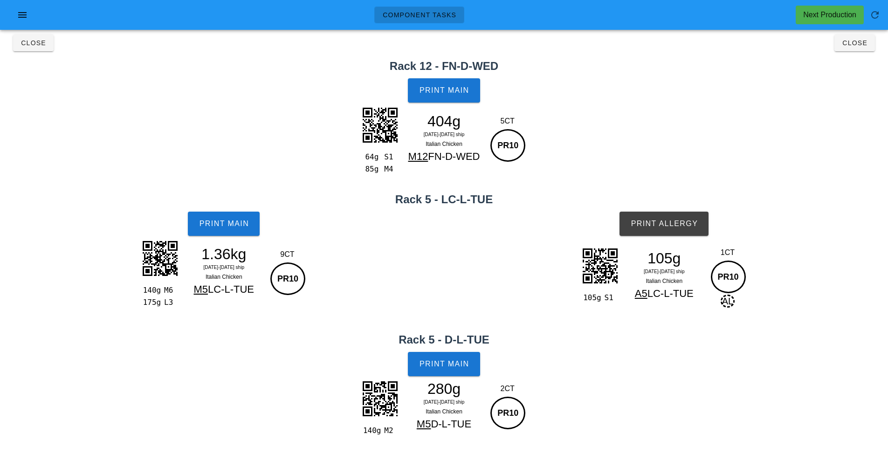
scroll to position [9, 0]
click at [448, 96] on button "Print Main" at bounding box center [444, 90] width 72 height 24
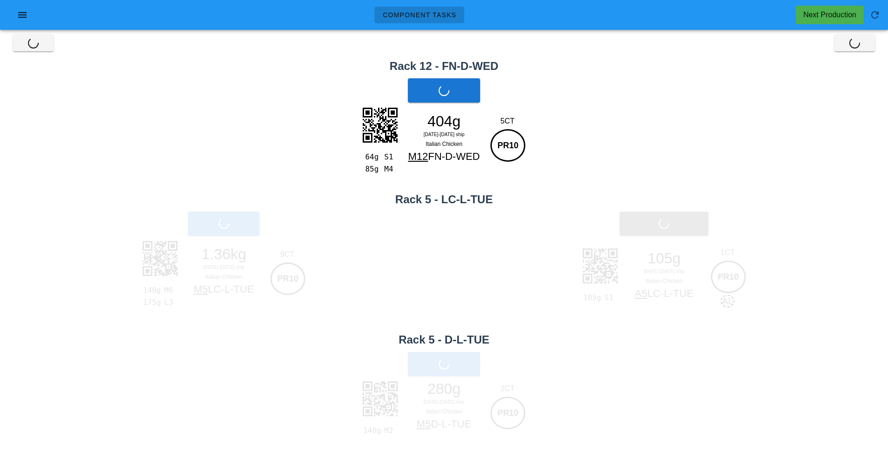
click at [229, 228] on div "Print Main" at bounding box center [224, 223] width 448 height 35
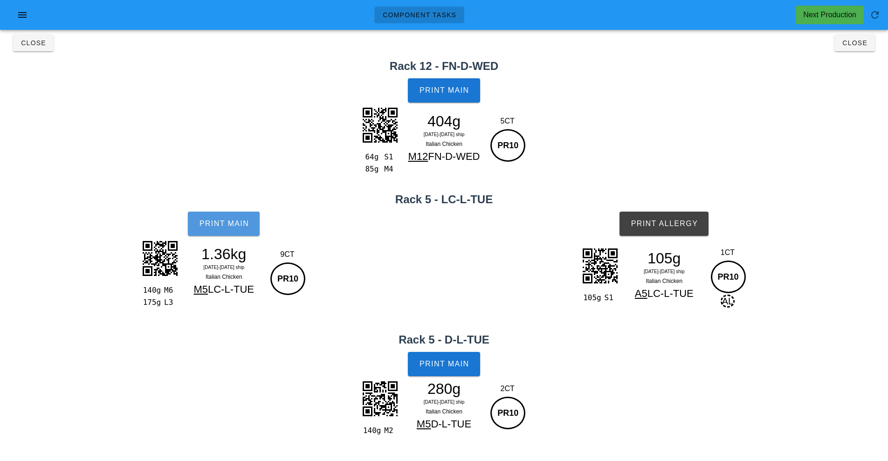
click at [229, 228] on button "Print Main" at bounding box center [224, 224] width 72 height 24
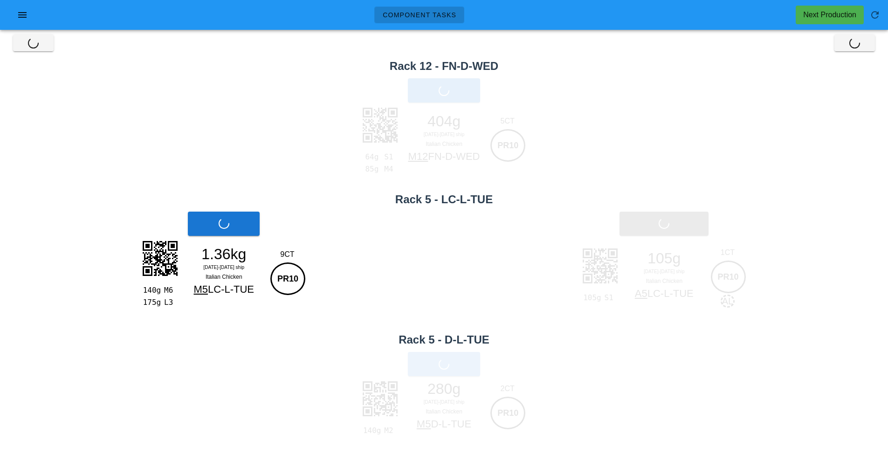
click at [464, 368] on span "Print Main" at bounding box center [444, 364] width 50 height 8
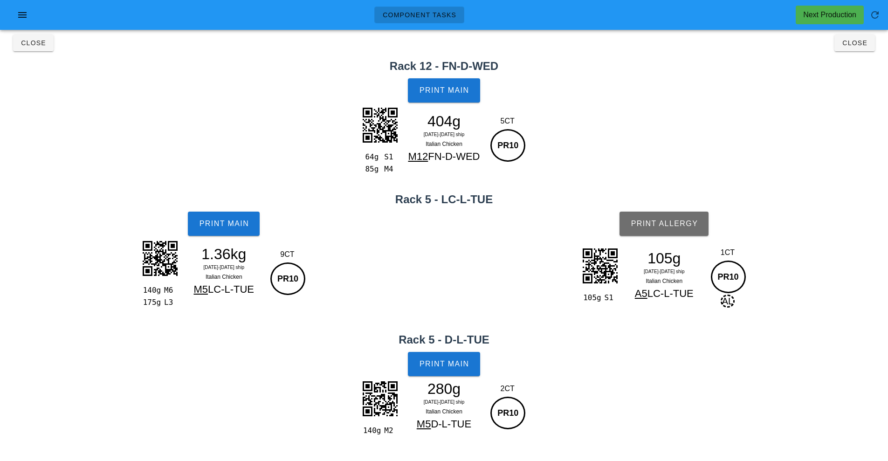
click at [681, 232] on button "Print Allergy" at bounding box center [664, 224] width 89 height 24
click at [851, 61] on h2 "Rack 12 - FN-D-WED" at bounding box center [444, 66] width 877 height 17
click at [864, 47] on button "Close" at bounding box center [855, 43] width 41 height 17
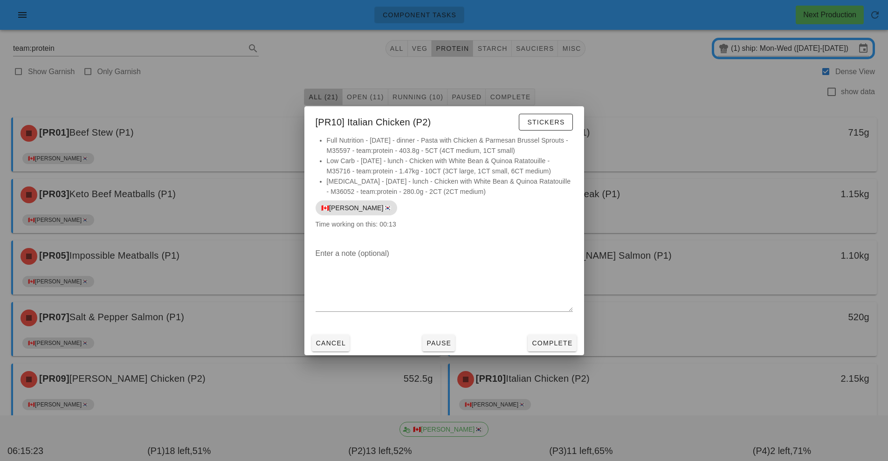
click at [830, 262] on div at bounding box center [444, 230] width 888 height 461
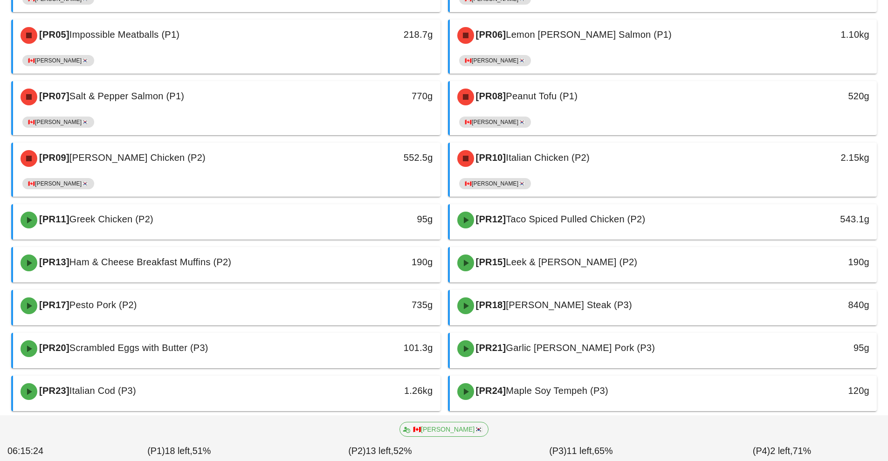
scroll to position [230, 0]
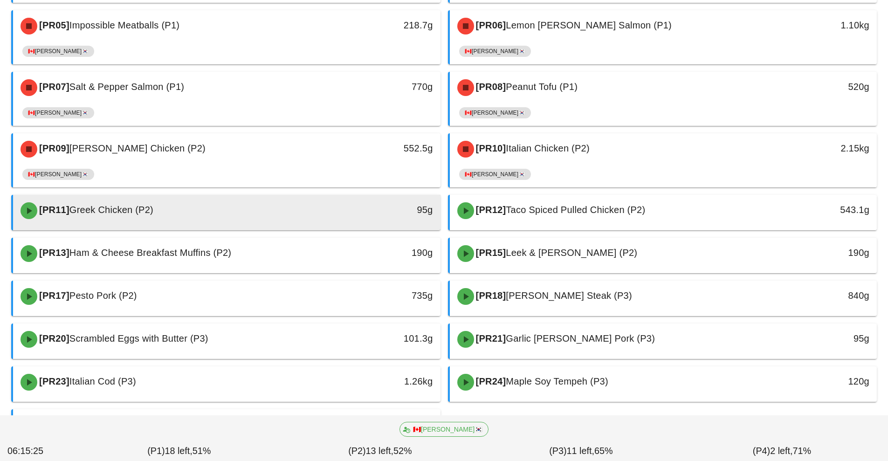
click at [352, 209] on div "95g" at bounding box center [385, 209] width 95 height 15
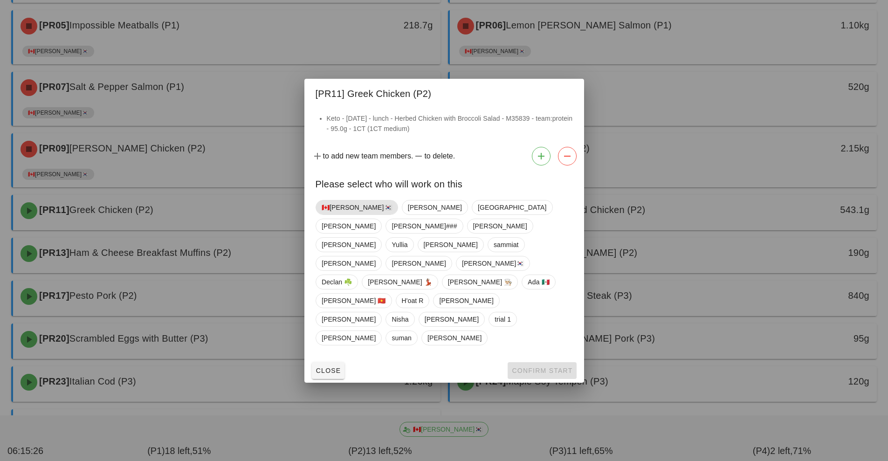
click at [344, 215] on span "🇨🇦[PERSON_NAME]🇰🇷" at bounding box center [357, 208] width 70 height 14
click at [546, 367] on span "Confirm Start" at bounding box center [542, 370] width 61 height 7
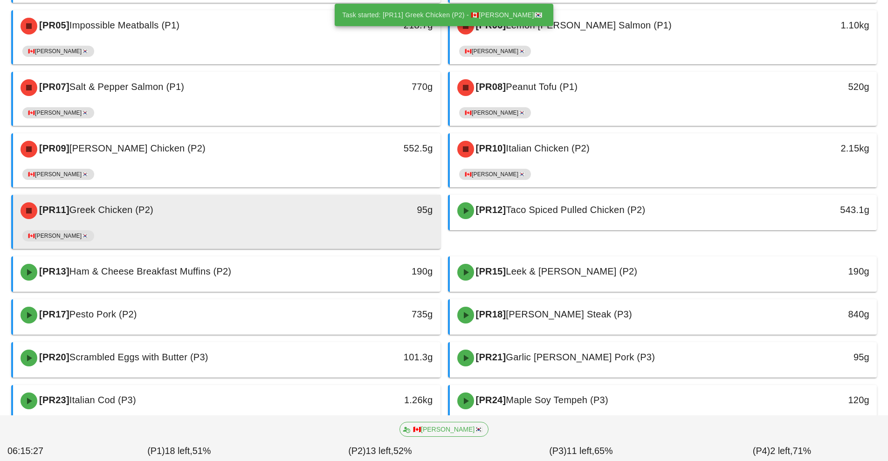
click at [360, 226] on div "[PR11] Greek Chicken (P2) 95g" at bounding box center [227, 211] width 428 height 32
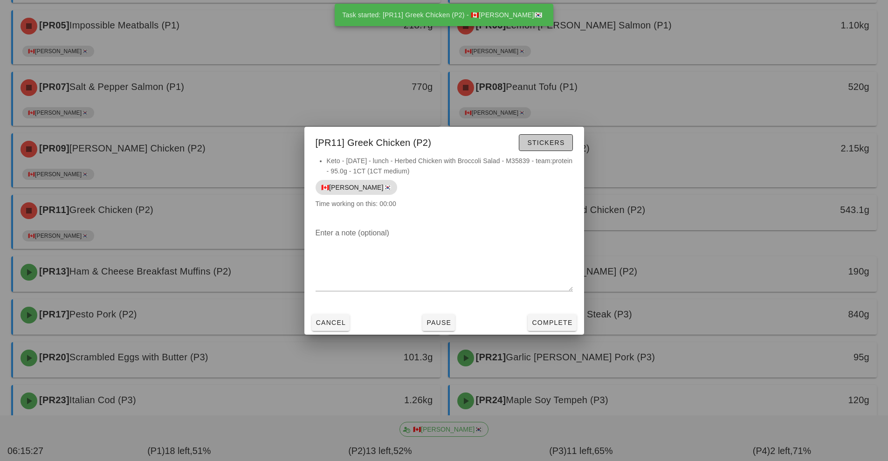
click at [567, 138] on button "Stickers" at bounding box center [546, 142] width 54 height 17
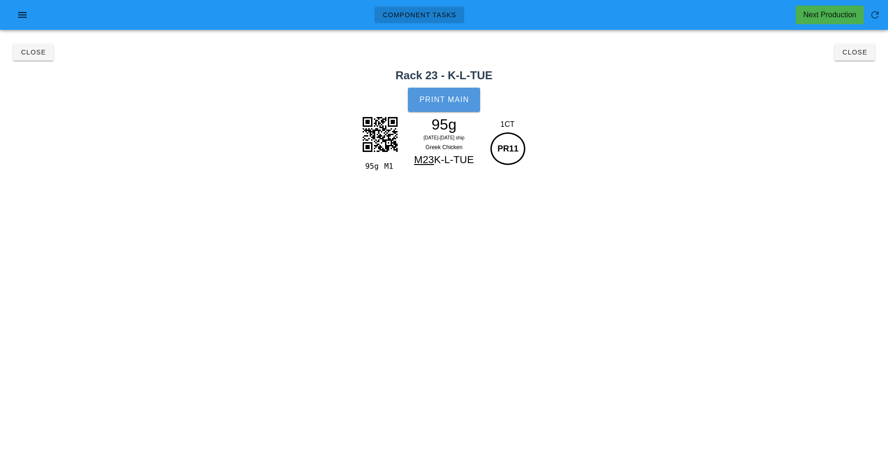
click at [458, 104] on button "Print Main" at bounding box center [444, 100] width 72 height 24
click at [861, 55] on span "Close" at bounding box center [855, 51] width 26 height 7
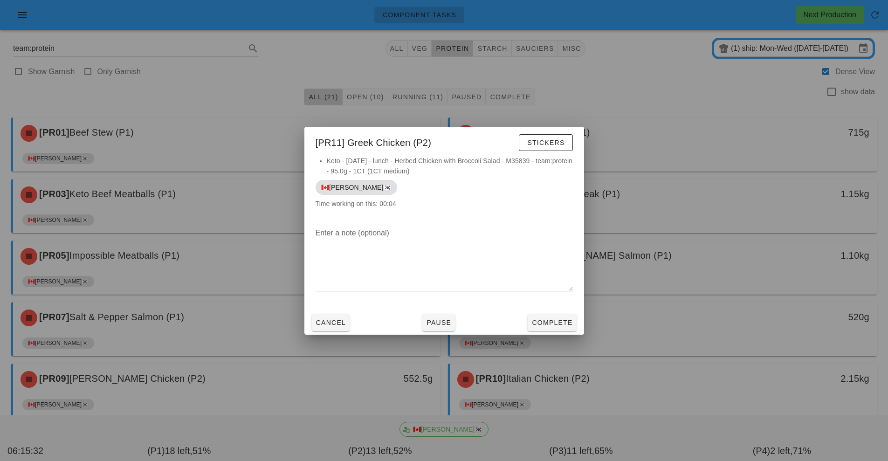
click at [682, 339] on div at bounding box center [444, 230] width 888 height 461
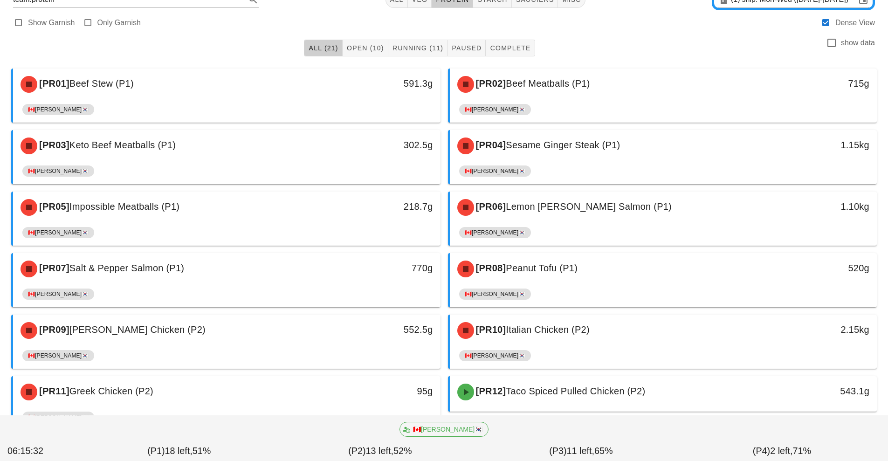
scroll to position [187, 0]
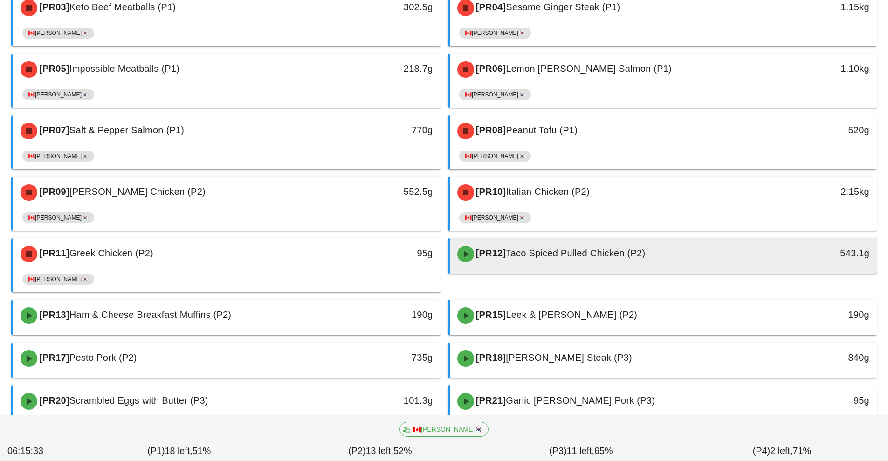
click at [563, 261] on div "[PR12] Taco Spiced Pulled Chicken (P2)" at bounding box center [611, 254] width 318 height 28
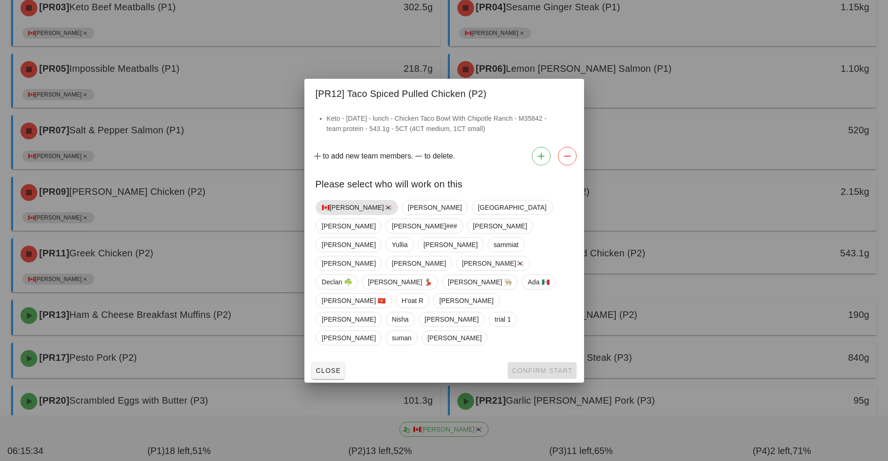
click at [339, 215] on span "🇨🇦[PERSON_NAME]🇰🇷" at bounding box center [357, 208] width 70 height 14
click at [555, 367] on span "Confirm Start" at bounding box center [542, 370] width 61 height 7
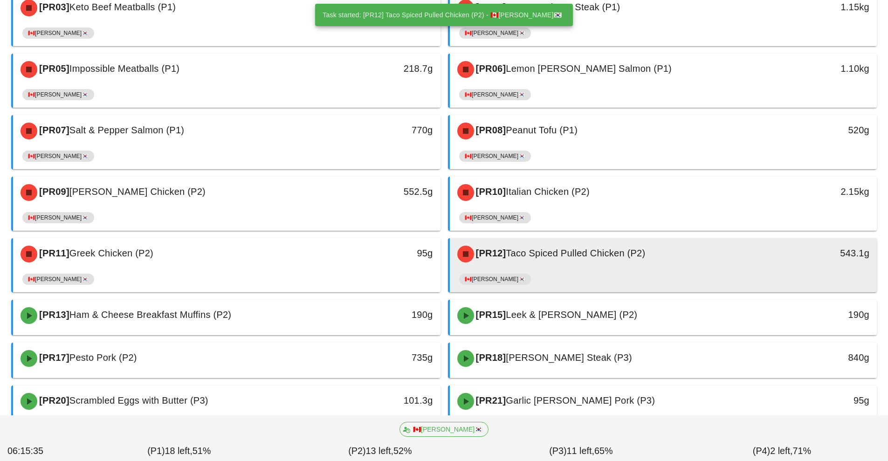
click at [575, 270] on div "🇨🇦[PERSON_NAME]🇰🇷" at bounding box center [663, 281] width 409 height 22
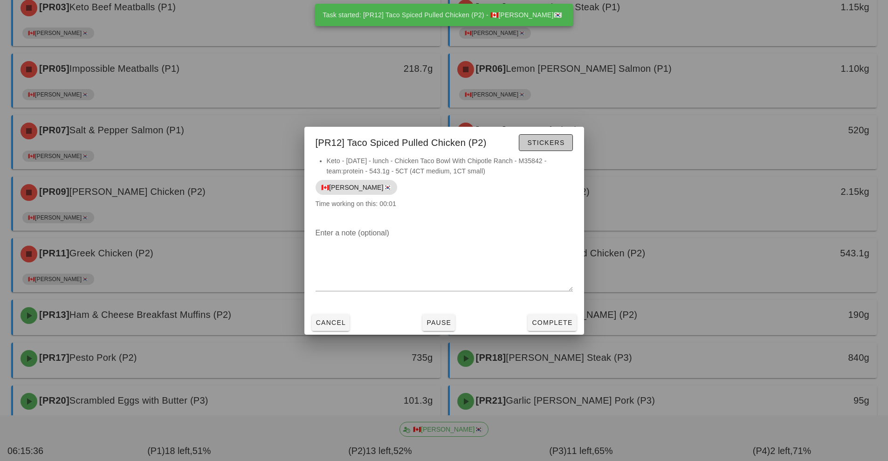
click at [560, 140] on span "Stickers" at bounding box center [546, 142] width 38 height 7
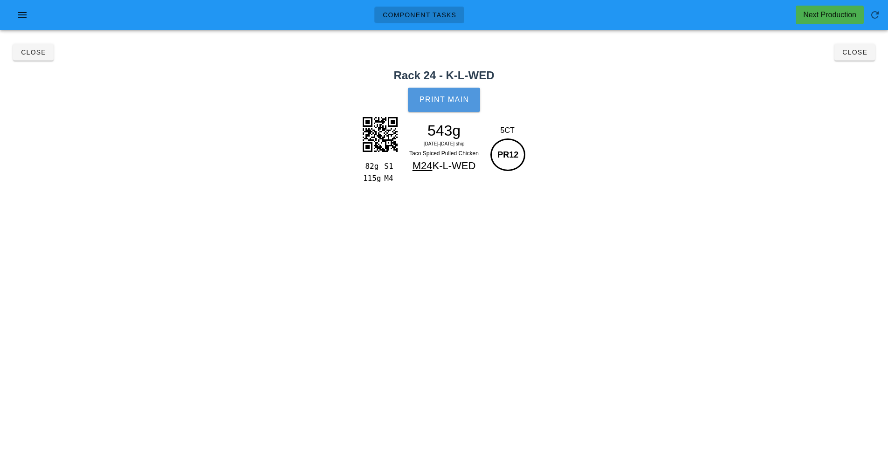
click at [457, 104] on button "Print Main" at bounding box center [444, 100] width 72 height 24
click at [856, 58] on button "Close" at bounding box center [855, 52] width 41 height 17
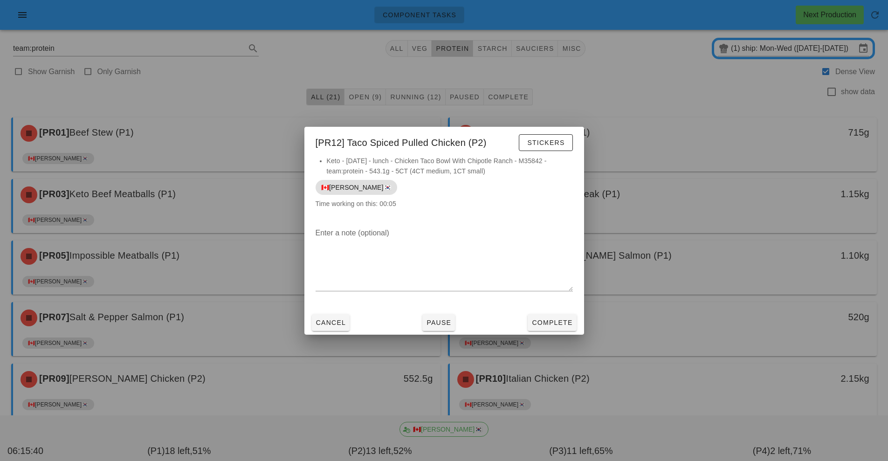
click at [674, 346] on div at bounding box center [444, 230] width 888 height 461
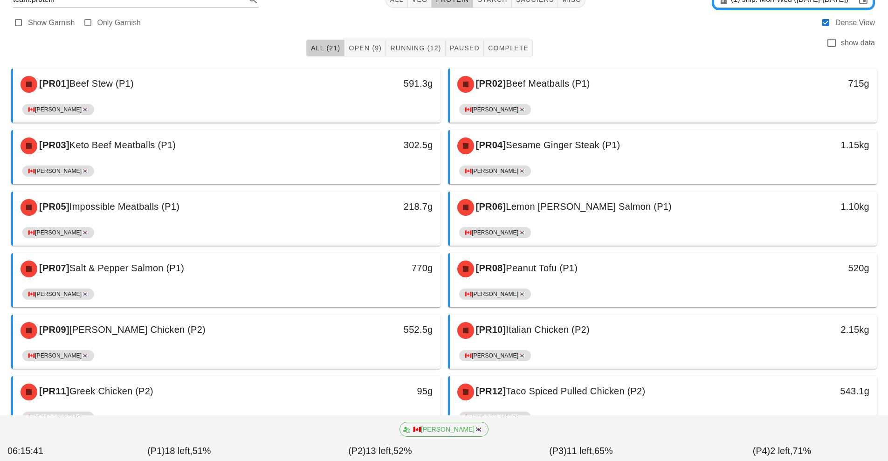
scroll to position [191, 0]
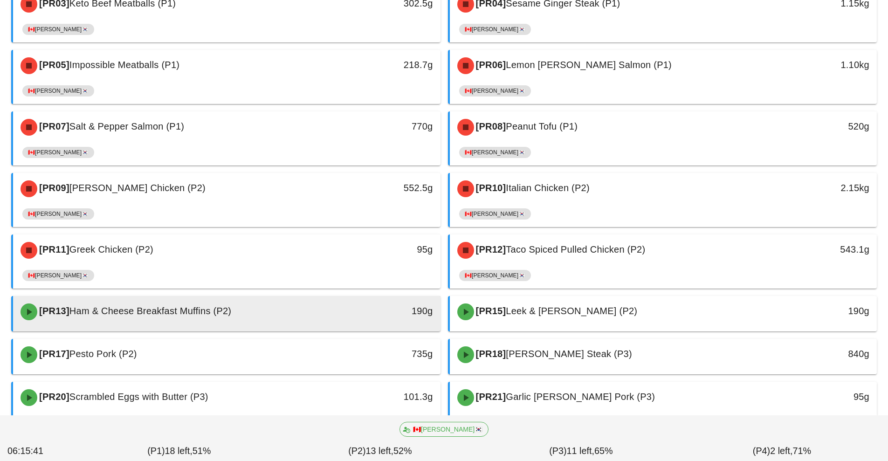
click at [359, 317] on div "190g" at bounding box center [385, 311] width 95 height 15
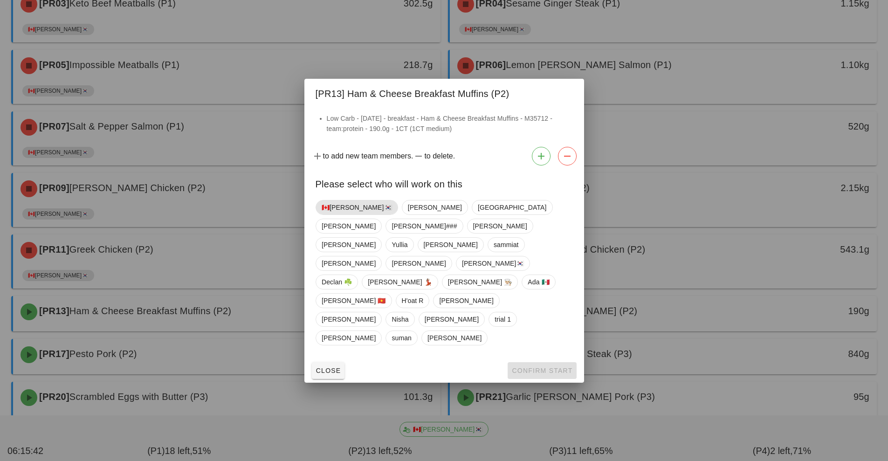
click at [340, 215] on span "🇨🇦[PERSON_NAME]🇰🇷" at bounding box center [357, 208] width 70 height 14
click at [519, 367] on span "Confirm Start" at bounding box center [542, 370] width 61 height 7
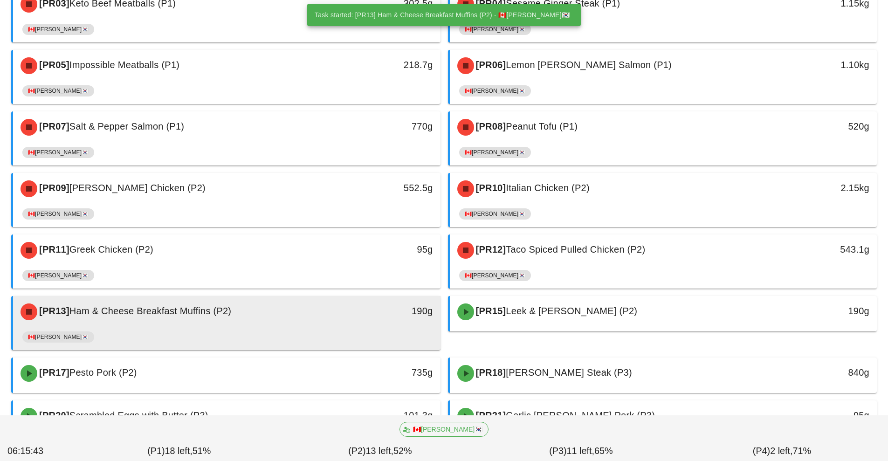
click at [339, 330] on div "🇨🇦[PERSON_NAME]🇰🇷" at bounding box center [226, 339] width 409 height 22
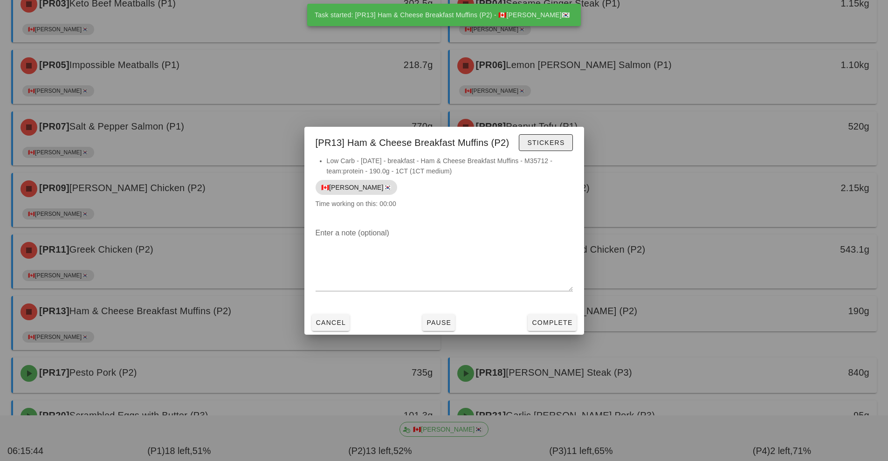
click at [536, 143] on span "Stickers" at bounding box center [546, 142] width 38 height 7
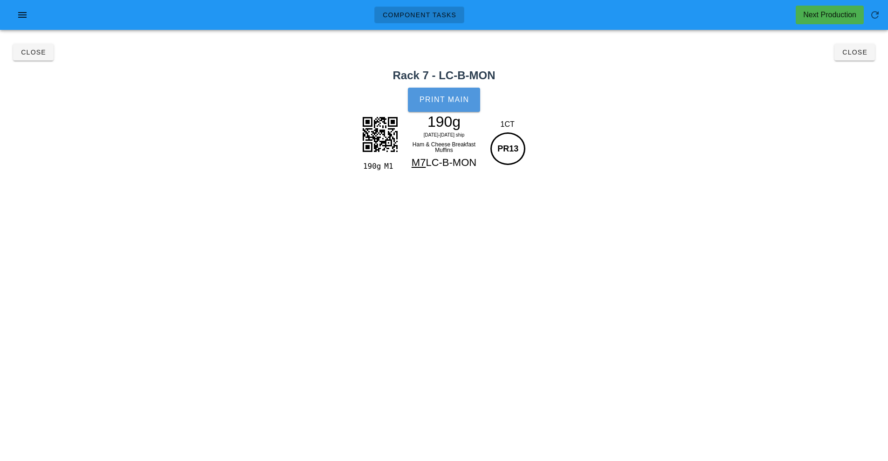
click at [462, 102] on span "Print Main" at bounding box center [444, 100] width 50 height 8
click at [858, 57] on button "Close" at bounding box center [855, 52] width 41 height 17
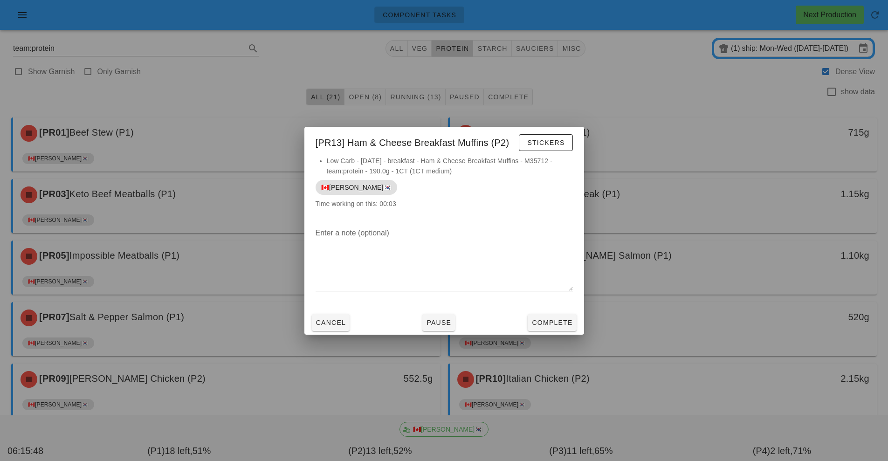
click at [706, 282] on div at bounding box center [444, 230] width 888 height 461
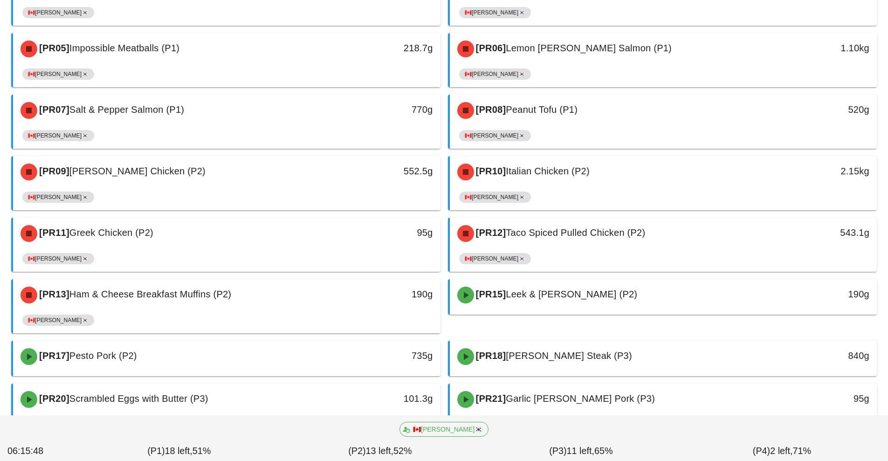
scroll to position [213, 0]
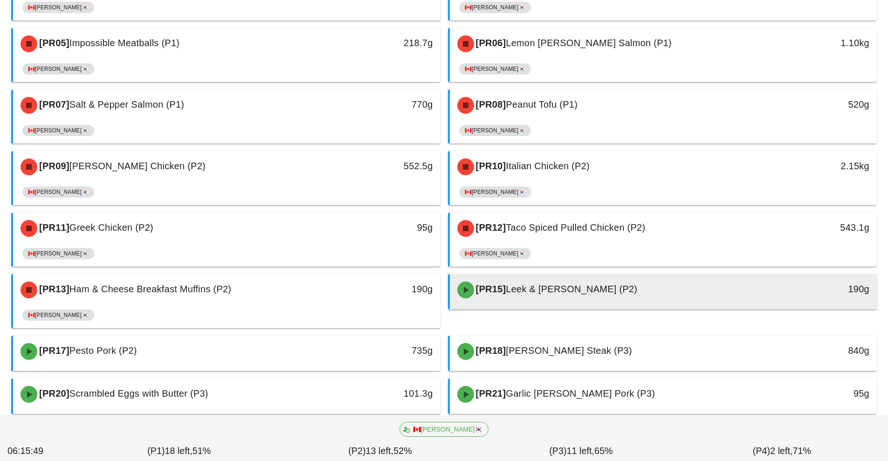
click at [578, 287] on span "Leek & [PERSON_NAME] (P2)" at bounding box center [571, 289] width 131 height 10
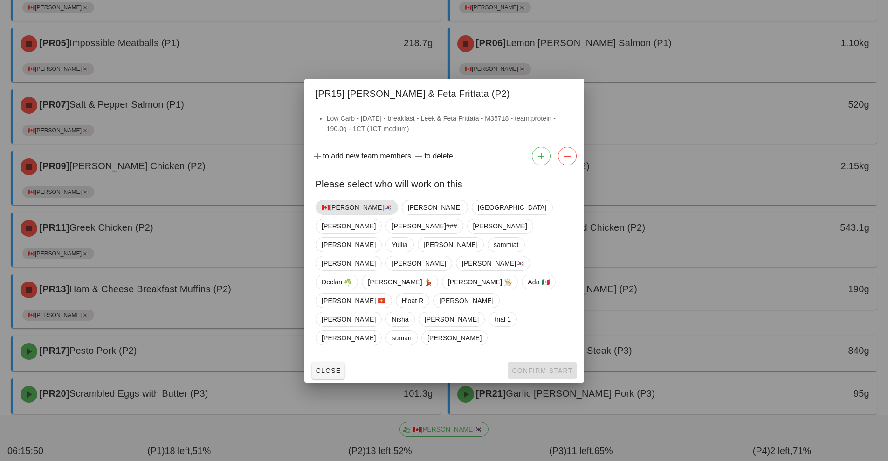
click at [345, 215] on span "🇨🇦[PERSON_NAME]🇰🇷" at bounding box center [357, 208] width 70 height 14
click at [544, 367] on span "Confirm Start" at bounding box center [542, 370] width 61 height 7
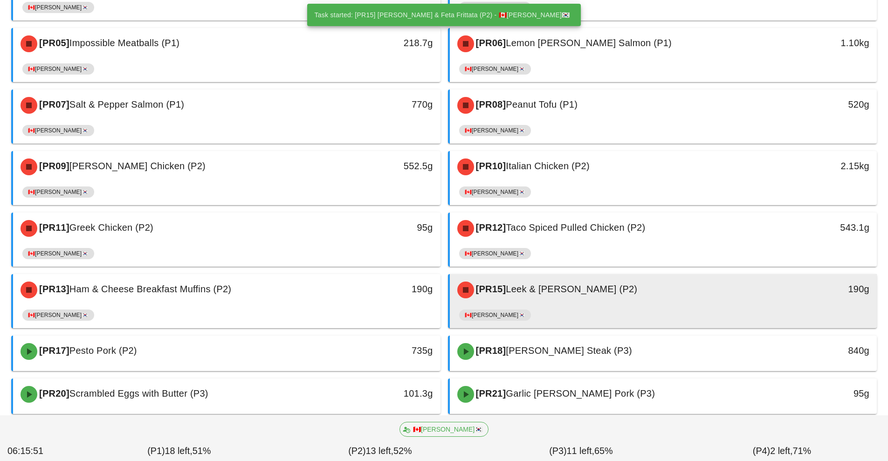
click at [574, 316] on div "🇨🇦[PERSON_NAME]🇰🇷" at bounding box center [663, 317] width 409 height 22
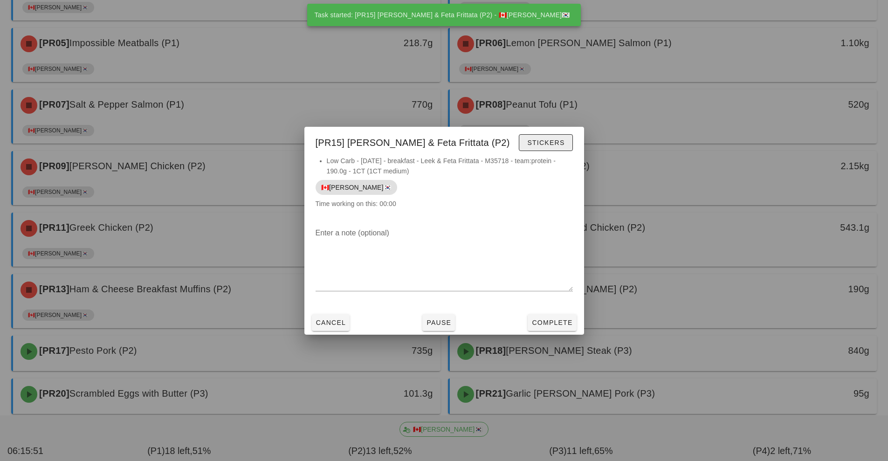
click at [565, 142] on span "Stickers" at bounding box center [546, 142] width 38 height 7
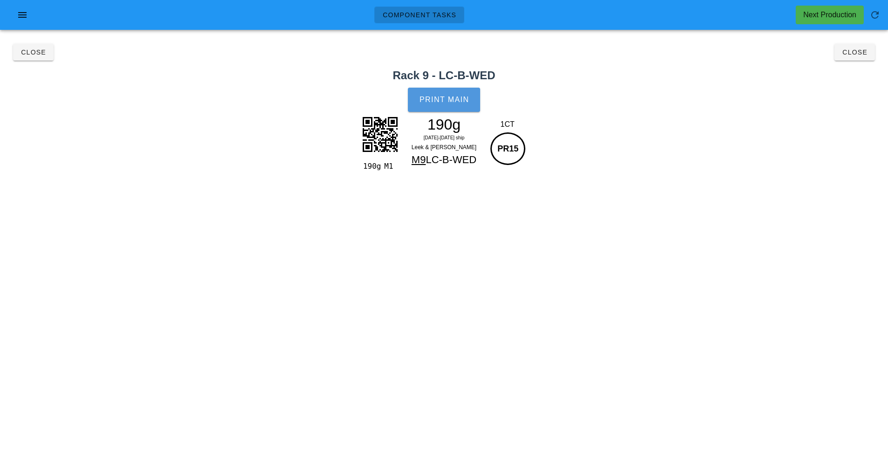
click at [456, 104] on button "Print Main" at bounding box center [444, 100] width 72 height 24
click at [867, 57] on button "Close" at bounding box center [855, 52] width 41 height 17
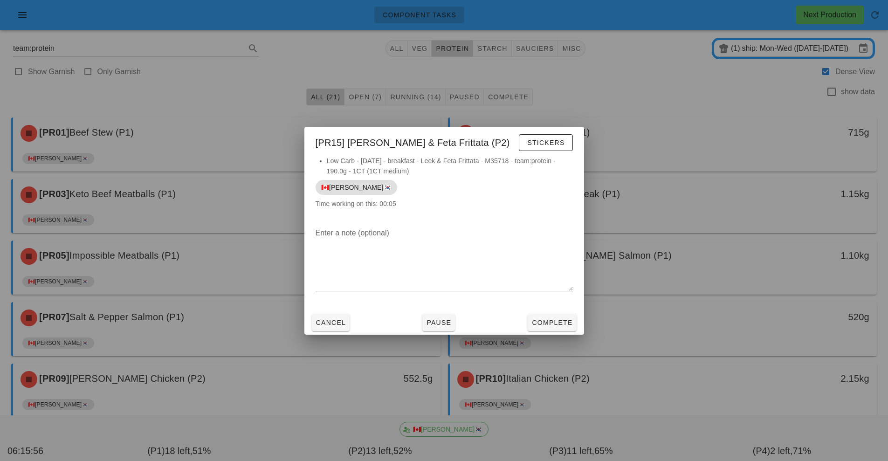
click at [708, 308] on div at bounding box center [444, 230] width 888 height 461
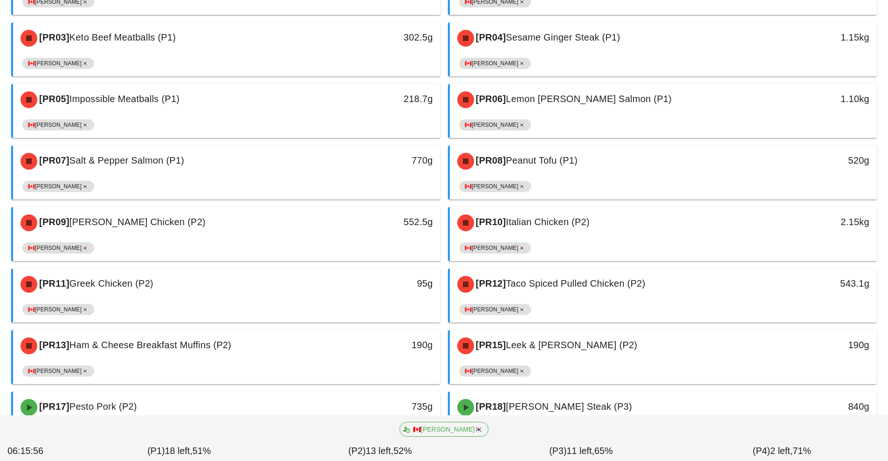
scroll to position [203, 0]
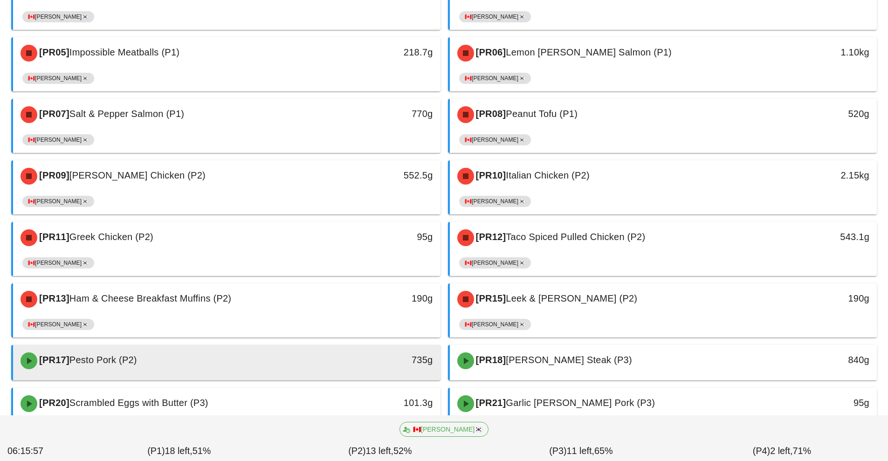
click at [303, 379] on div at bounding box center [226, 379] width 409 height 4
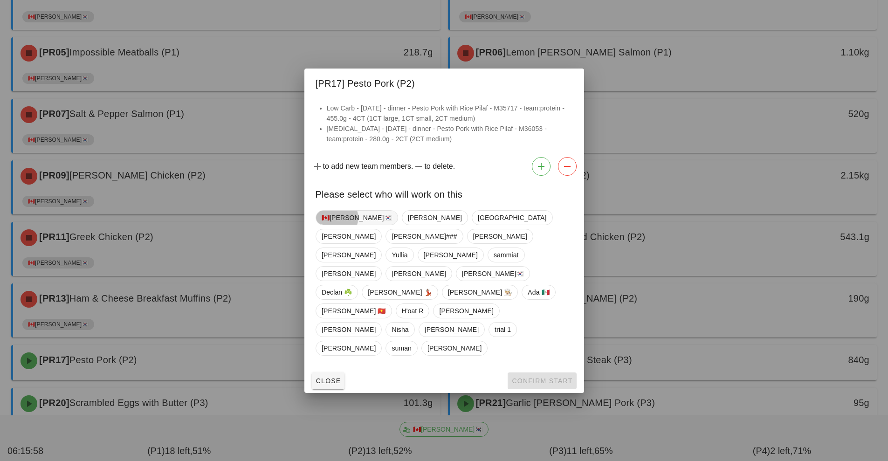
click at [347, 225] on span "🇨🇦[PERSON_NAME]🇰🇷" at bounding box center [357, 218] width 70 height 14
click at [530, 377] on span "Confirm Start" at bounding box center [542, 380] width 61 height 7
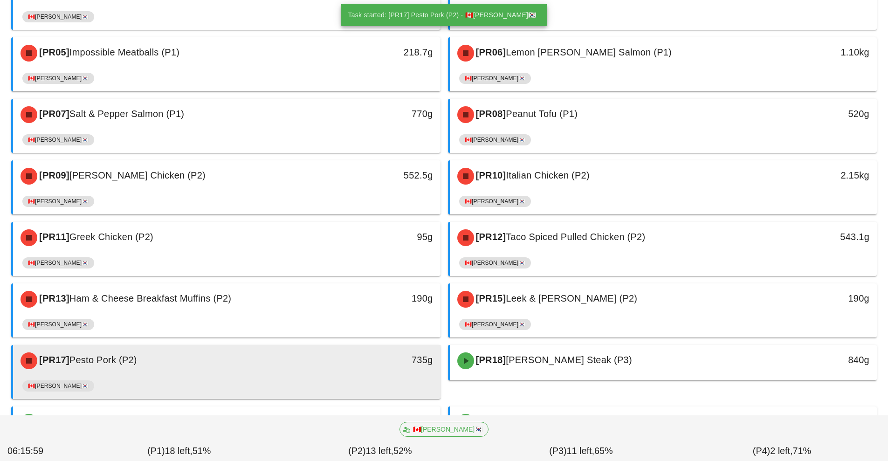
click at [366, 365] on div "735g" at bounding box center [385, 360] width 95 height 15
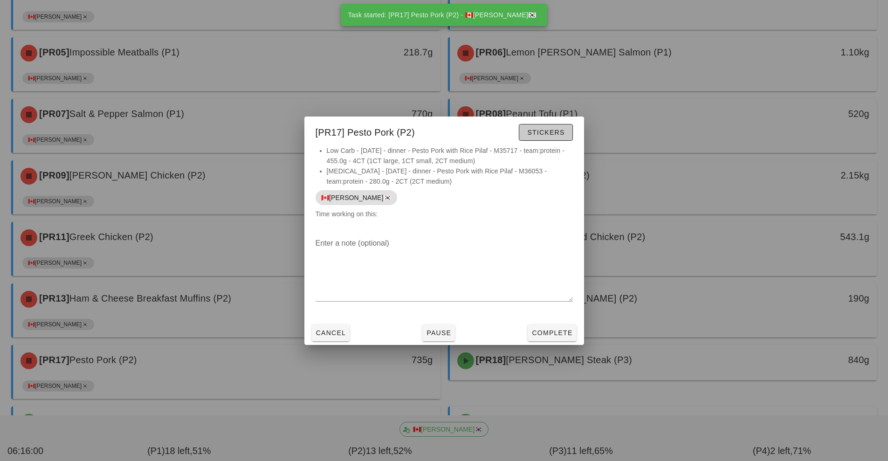
click at [538, 140] on button "Stickers" at bounding box center [546, 132] width 54 height 17
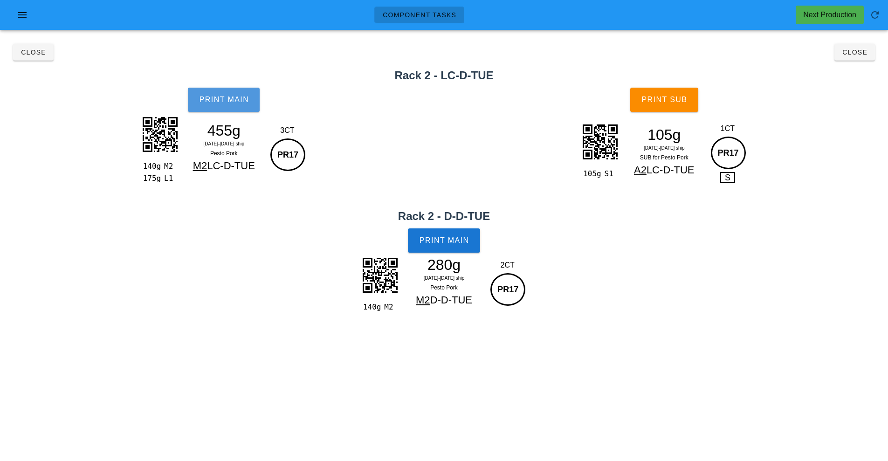
click at [221, 104] on button "Print Main" at bounding box center [224, 100] width 72 height 24
click at [462, 244] on span "Print Main" at bounding box center [444, 240] width 50 height 8
click at [676, 104] on button "Print Sub" at bounding box center [664, 100] width 68 height 24
click at [863, 55] on span "Close" at bounding box center [855, 51] width 26 height 7
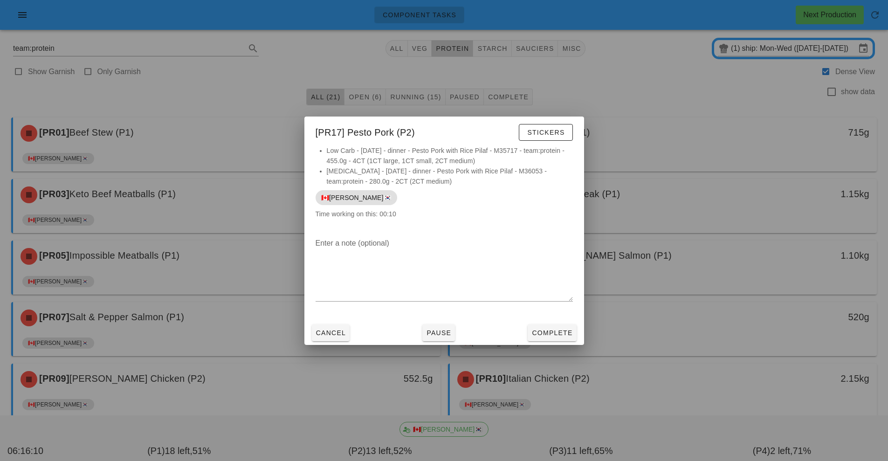
click at [734, 340] on div at bounding box center [444, 230] width 888 height 461
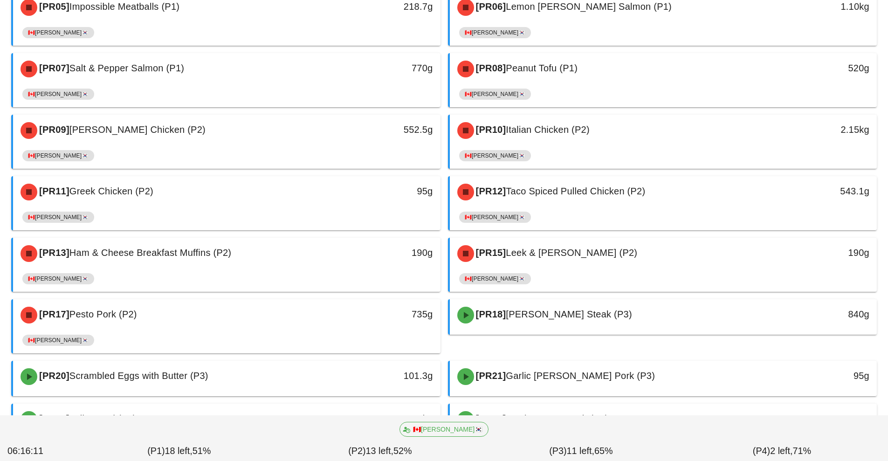
scroll to position [258, 0]
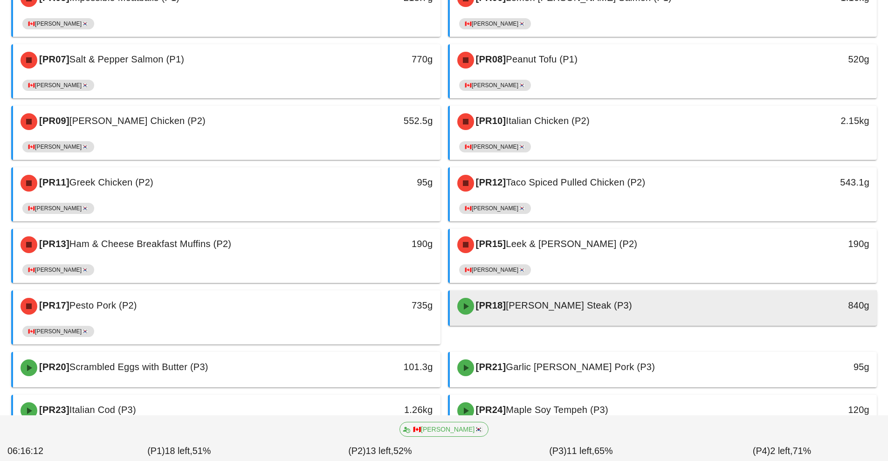
click at [527, 311] on span "[PERSON_NAME] Steak (P3)" at bounding box center [569, 305] width 126 height 10
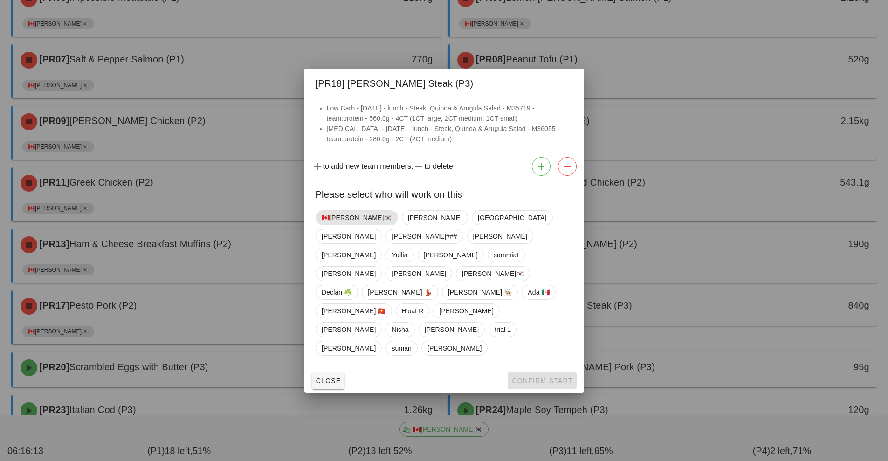
click at [347, 225] on span "🇨🇦[PERSON_NAME]🇰🇷" at bounding box center [357, 218] width 70 height 14
click at [544, 377] on span "Confirm Start" at bounding box center [542, 380] width 61 height 7
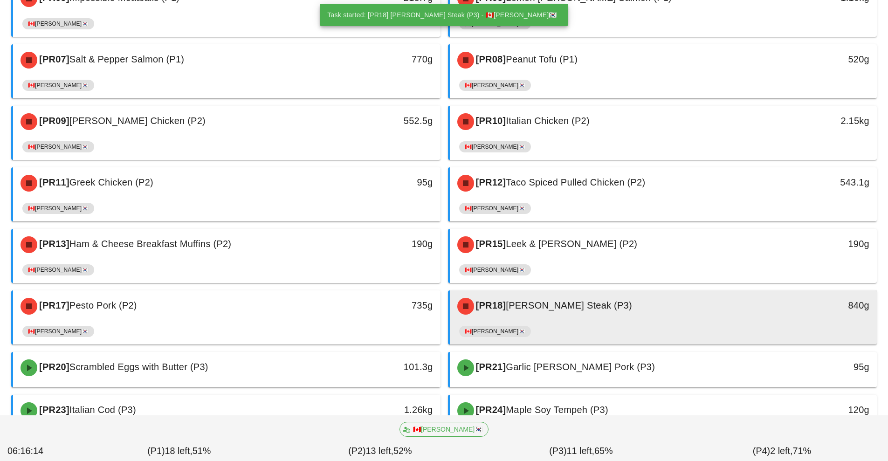
click at [556, 311] on div "[PR18] [PERSON_NAME] Steak (P3)" at bounding box center [611, 306] width 318 height 28
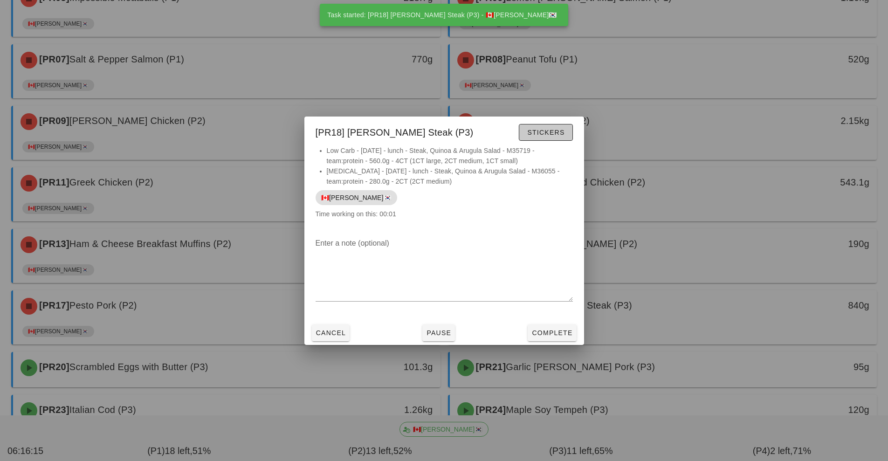
click at [550, 133] on span "Stickers" at bounding box center [546, 132] width 38 height 7
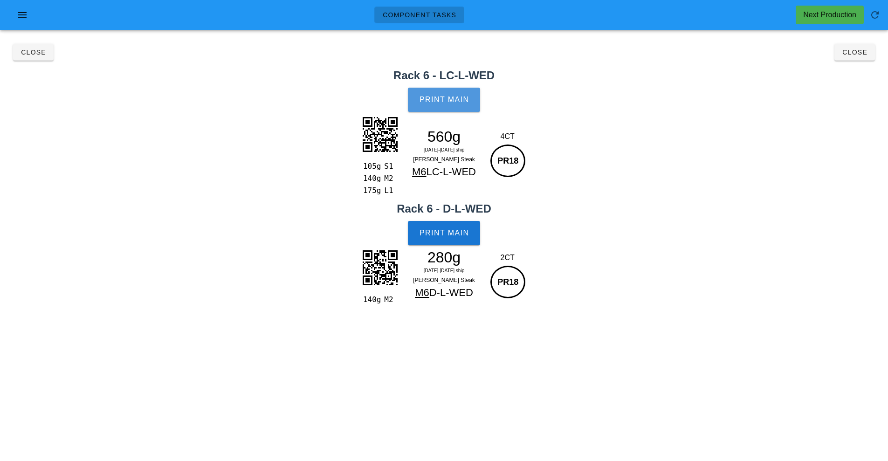
click at [454, 102] on span "Print Main" at bounding box center [444, 100] width 50 height 8
click at [449, 244] on button "Print Main" at bounding box center [444, 233] width 72 height 24
click at [869, 57] on button "Close" at bounding box center [855, 52] width 41 height 17
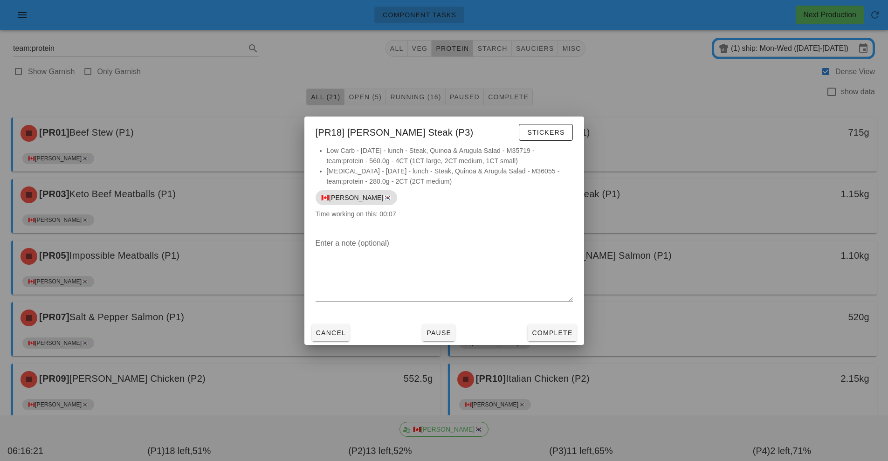
click at [713, 344] on div at bounding box center [444, 230] width 888 height 461
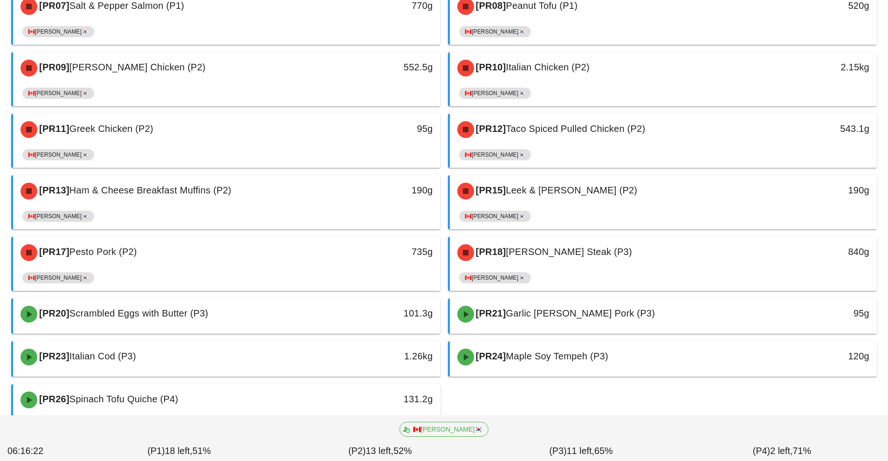
scroll to position [337, 0]
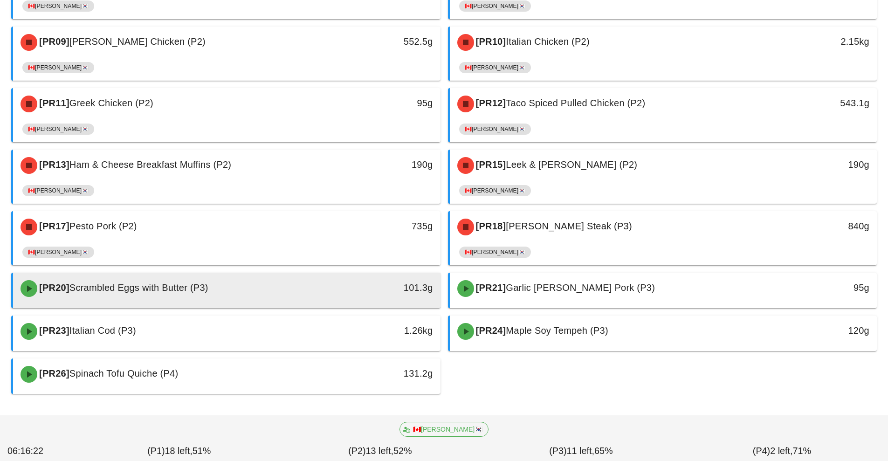
click at [327, 292] on div "[PR20] Scrambled Eggs with Butter (P3)" at bounding box center [174, 289] width 318 height 28
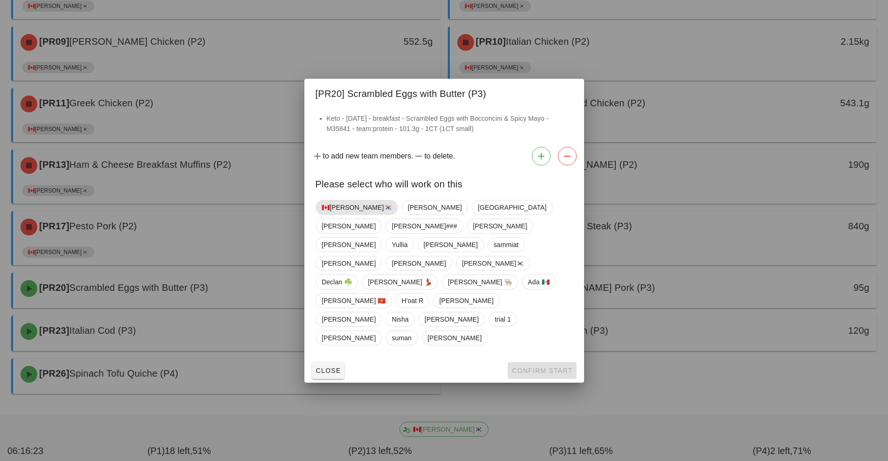
click at [343, 215] on span "🇨🇦[PERSON_NAME]🇰🇷" at bounding box center [357, 208] width 70 height 14
click at [546, 367] on span "Confirm Start" at bounding box center [542, 370] width 61 height 7
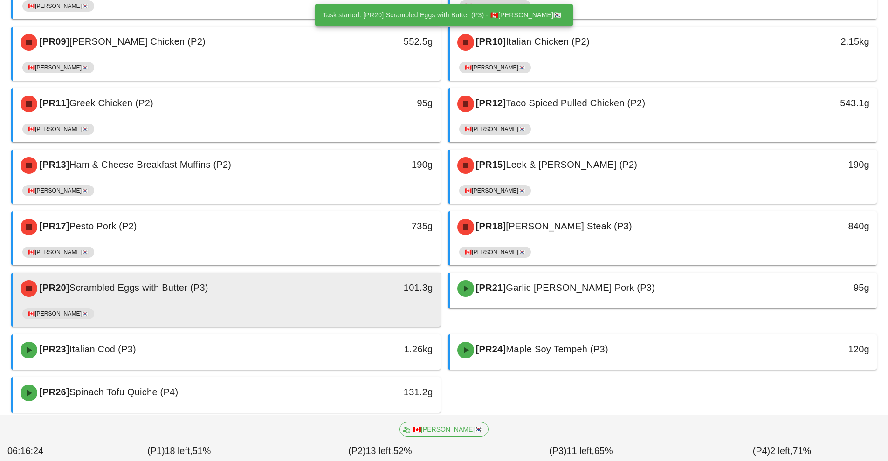
click at [342, 295] on div "101.3g" at bounding box center [385, 287] width 95 height 15
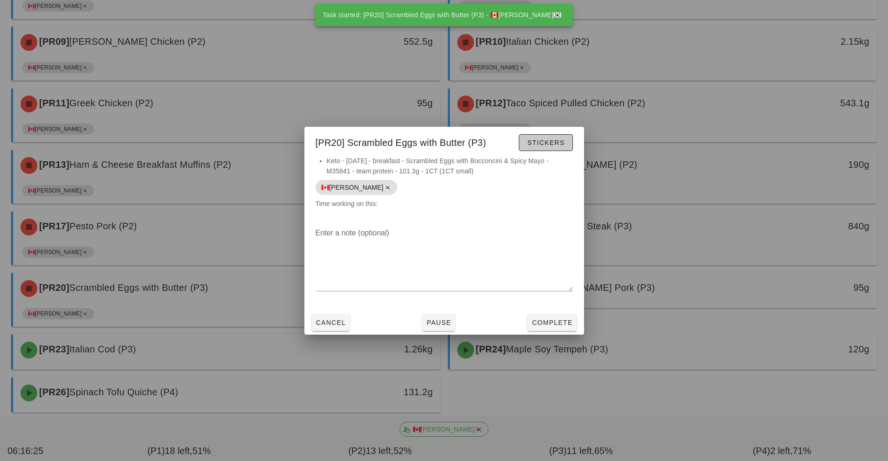
click at [552, 144] on span "Stickers" at bounding box center [546, 142] width 38 height 7
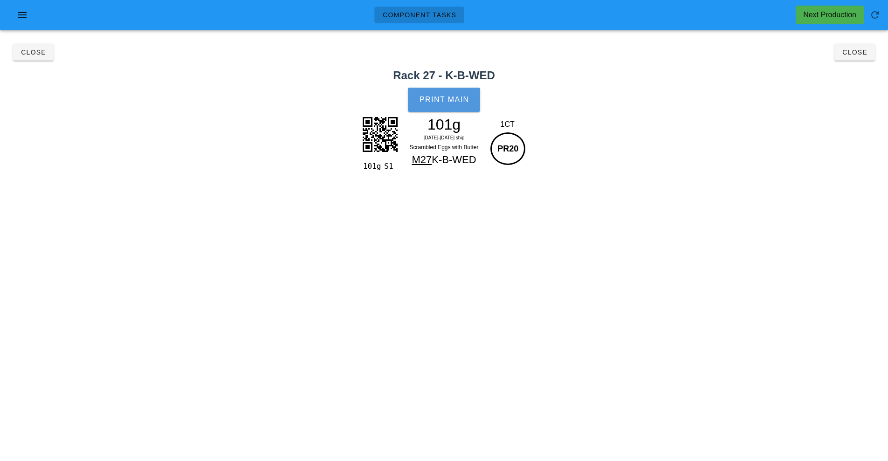
click at [450, 108] on button "Print Main" at bounding box center [444, 100] width 72 height 24
click at [861, 55] on span "Close" at bounding box center [855, 51] width 26 height 7
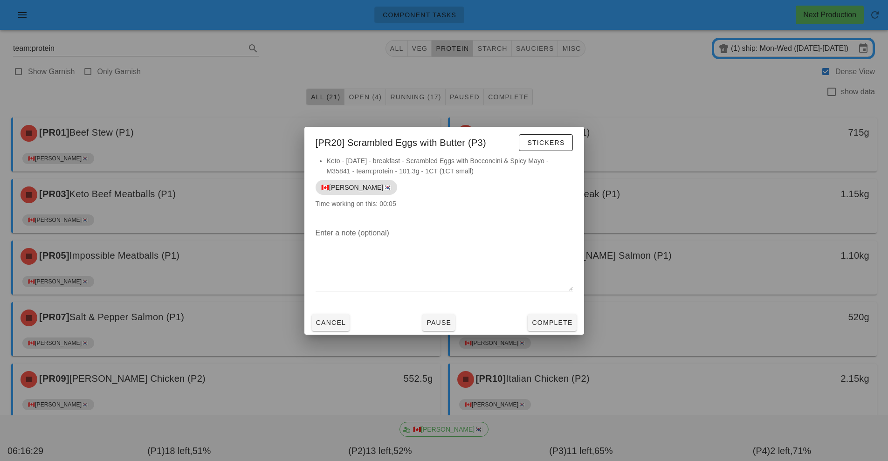
click at [650, 343] on div at bounding box center [444, 230] width 888 height 461
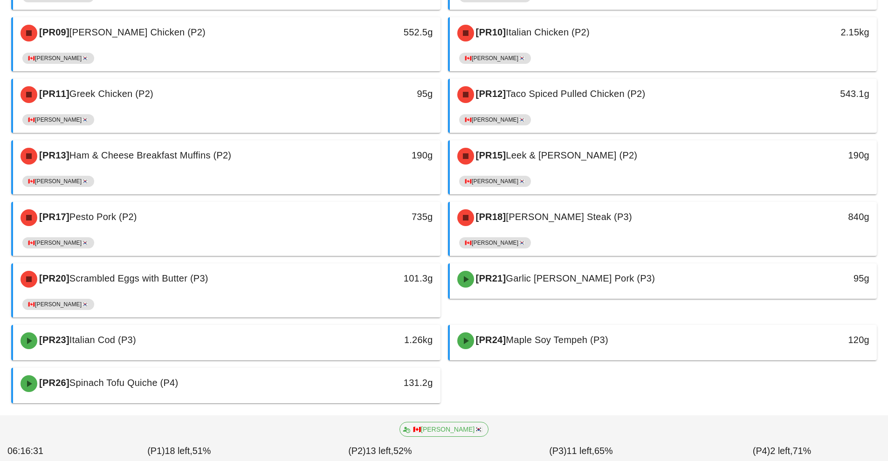
scroll to position [356, 0]
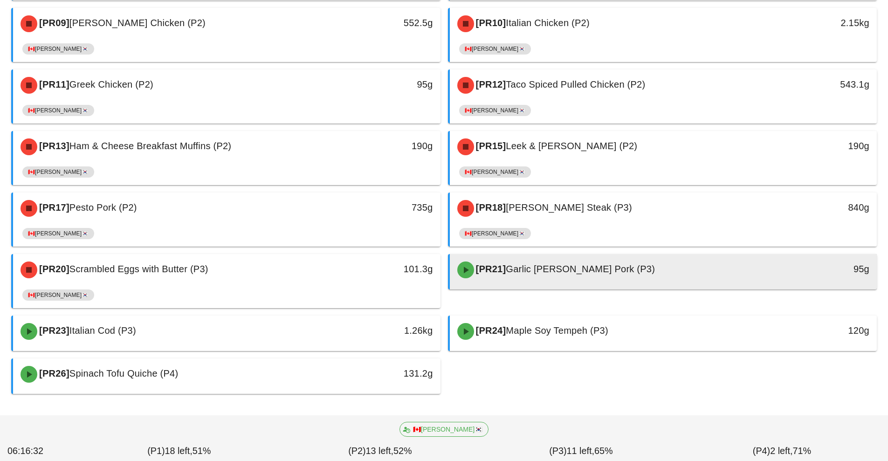
click at [558, 280] on div "[PR21] Garlic [PERSON_NAME] Pork (P3)" at bounding box center [611, 270] width 318 height 28
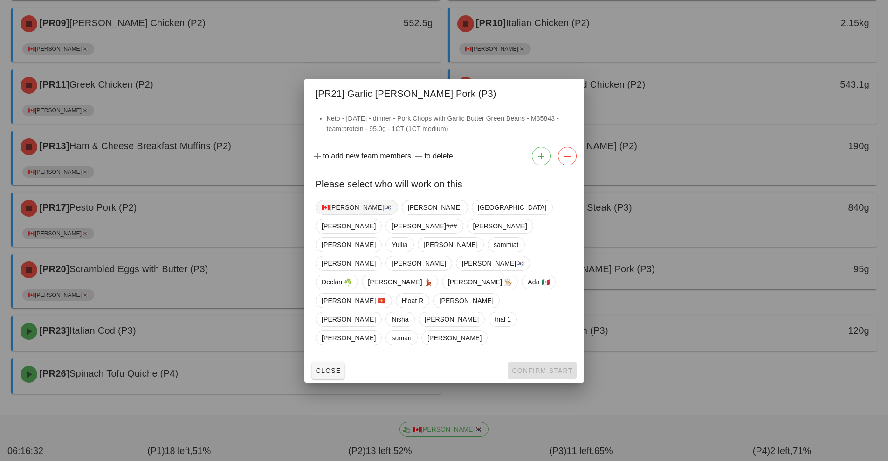
click at [333, 215] on span "🇨🇦[PERSON_NAME]🇰🇷" at bounding box center [357, 208] width 70 height 14
click at [533, 367] on span "Confirm Start" at bounding box center [542, 370] width 61 height 7
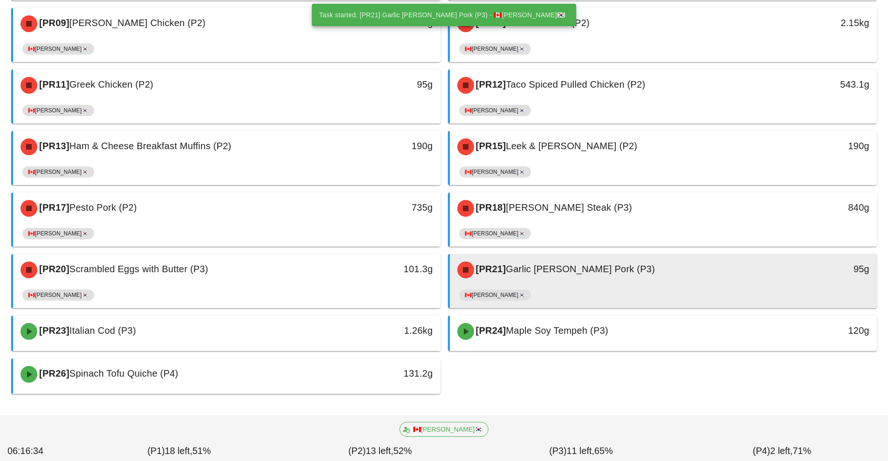
click at [547, 289] on div "🇨🇦[PERSON_NAME]🇰🇷" at bounding box center [663, 297] width 409 height 22
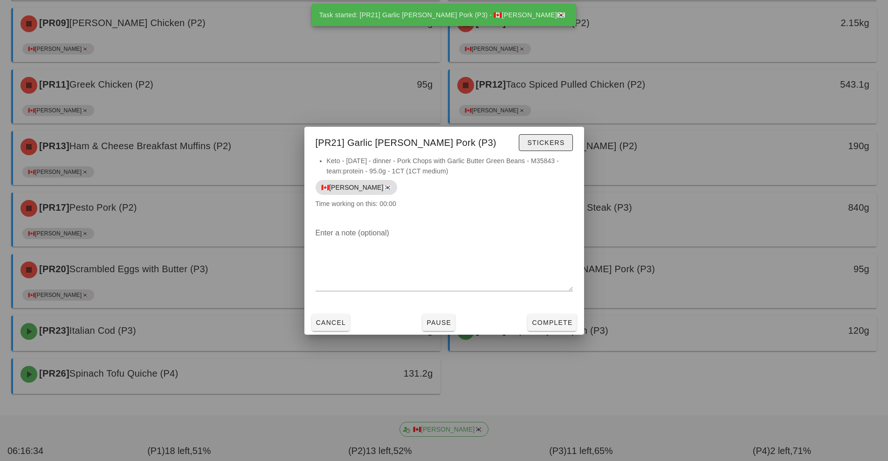
click at [558, 142] on span "Stickers" at bounding box center [546, 142] width 38 height 7
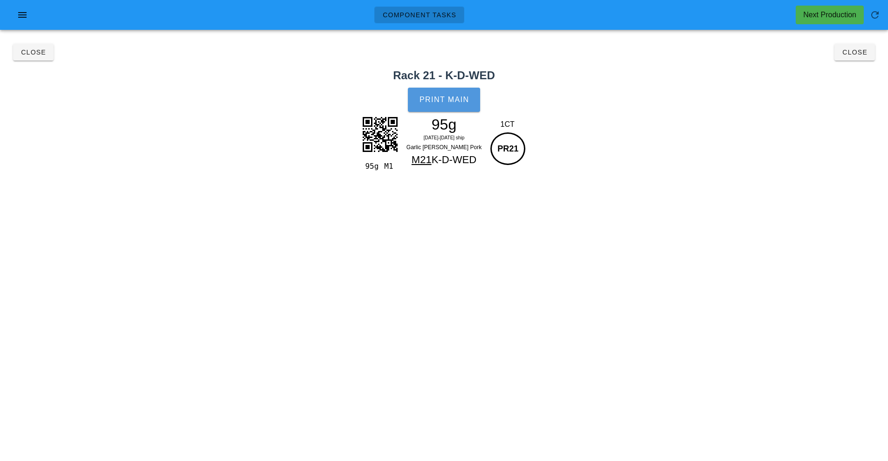
click at [449, 105] on button "Print Main" at bounding box center [444, 100] width 72 height 24
click at [793, 215] on div "Component Tasks Next Production team:protein All veg protein starch sauciers mi…" at bounding box center [444, 230] width 888 height 461
click at [860, 53] on span "Close" at bounding box center [855, 51] width 26 height 7
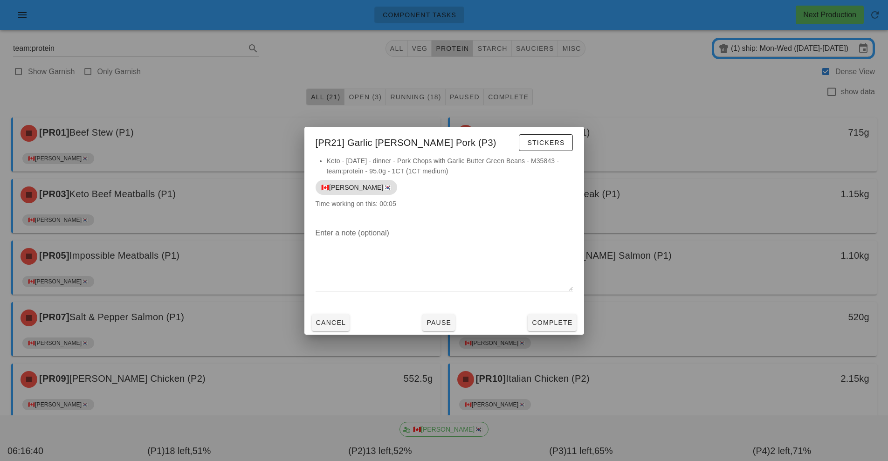
click at [720, 295] on div at bounding box center [444, 230] width 888 height 461
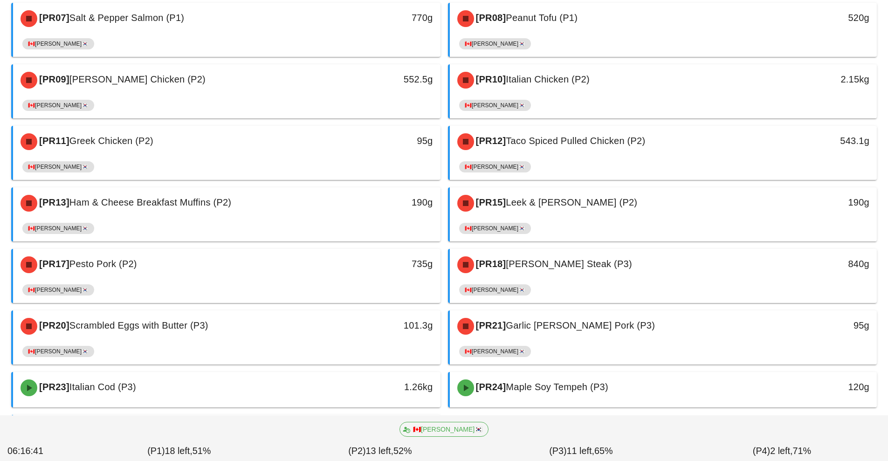
scroll to position [356, 0]
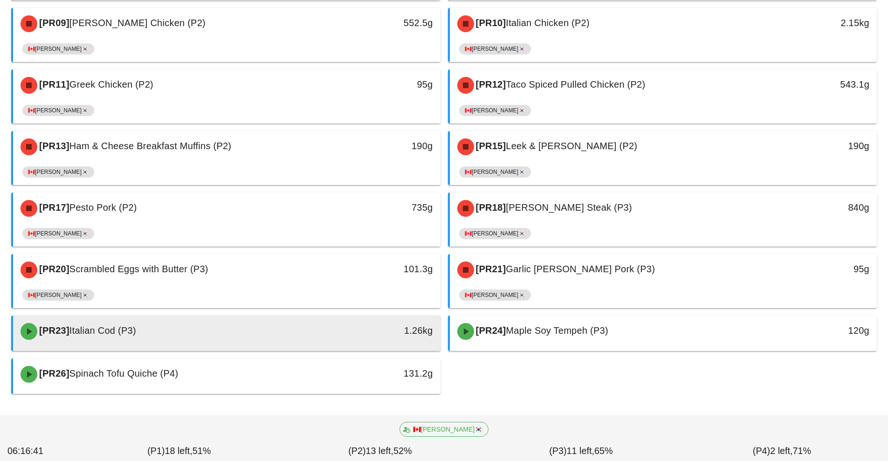
click at [314, 349] on div at bounding box center [226, 349] width 409 height 4
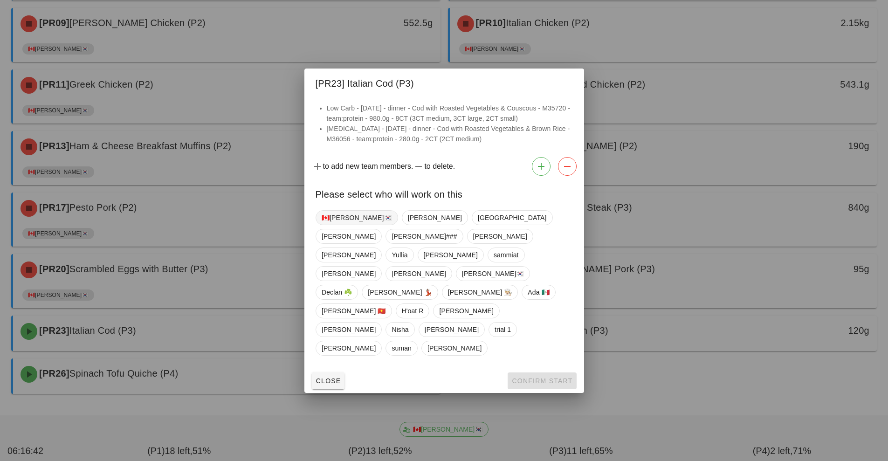
click at [335, 225] on span "🇨🇦[PERSON_NAME]🇰🇷" at bounding box center [357, 218] width 70 height 14
click at [528, 377] on span "Confirm Start" at bounding box center [542, 380] width 61 height 7
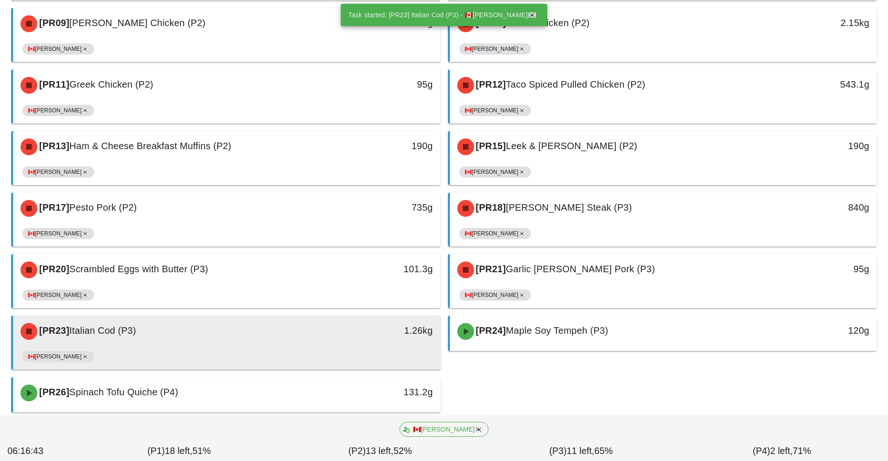
click at [365, 343] on div "1.26kg" at bounding box center [385, 332] width 106 height 28
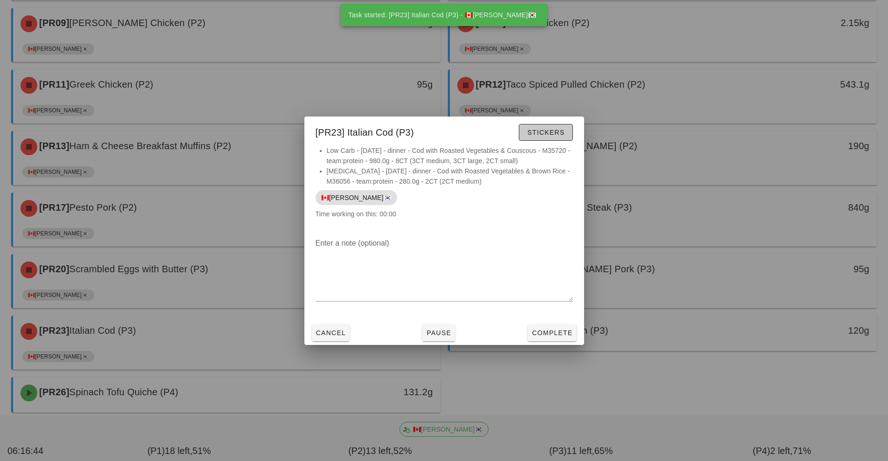
click at [548, 133] on span "Stickers" at bounding box center [546, 132] width 38 height 7
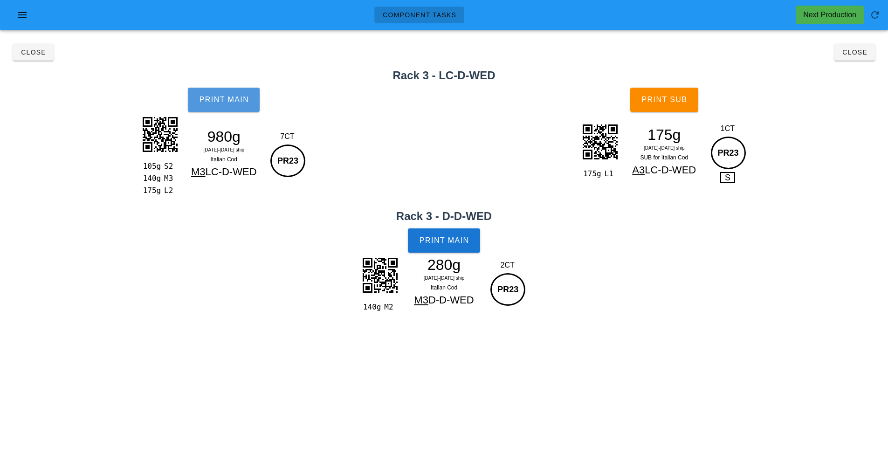
click at [224, 109] on button "Print Main" at bounding box center [224, 100] width 72 height 24
click at [432, 250] on button "Print Main" at bounding box center [444, 240] width 72 height 24
click at [694, 109] on button "Print Sub" at bounding box center [664, 100] width 68 height 24
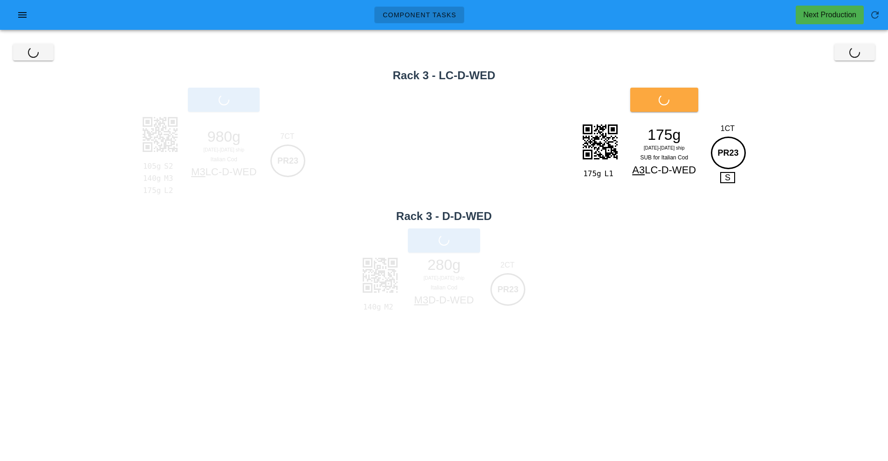
click at [699, 97] on div "Print Sub" at bounding box center [665, 99] width 448 height 35
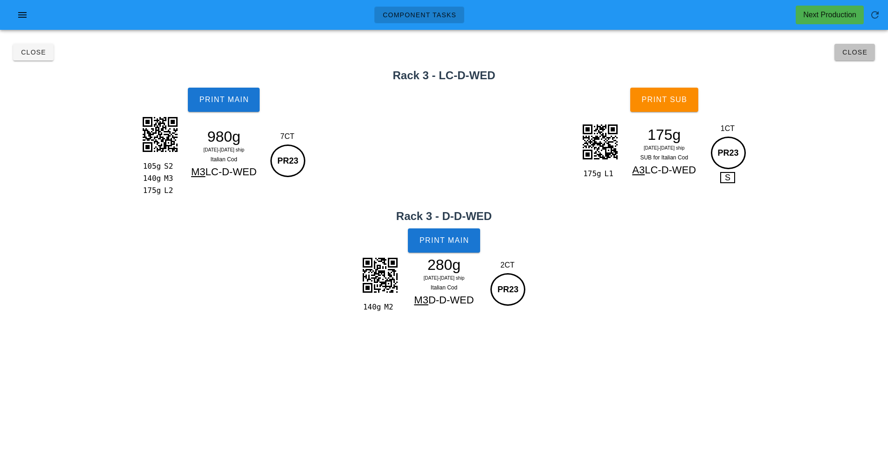
click at [854, 52] on span "Close" at bounding box center [855, 51] width 26 height 7
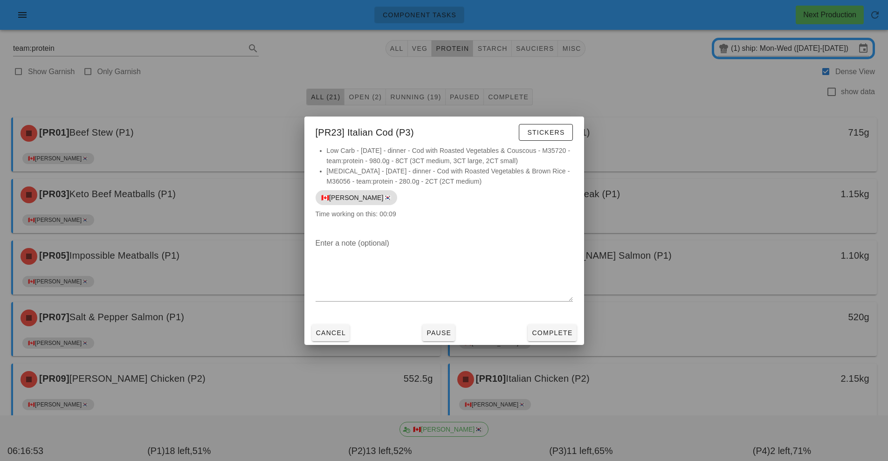
click at [776, 323] on div at bounding box center [444, 230] width 888 height 461
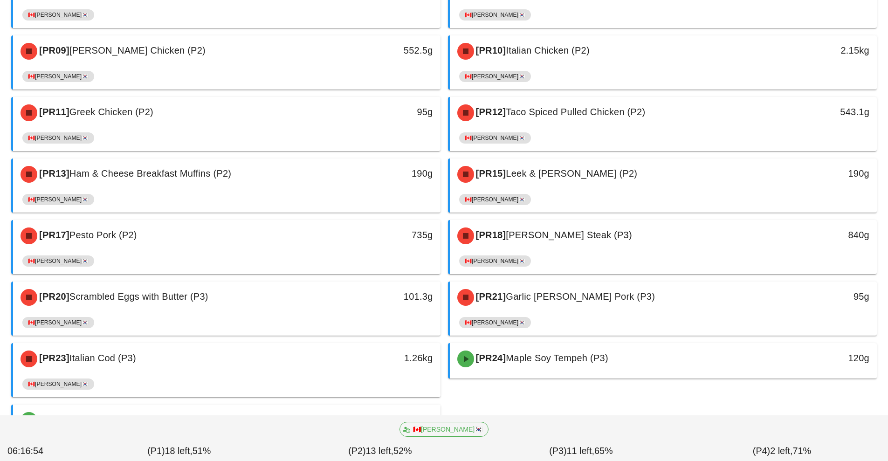
scroll to position [374, 0]
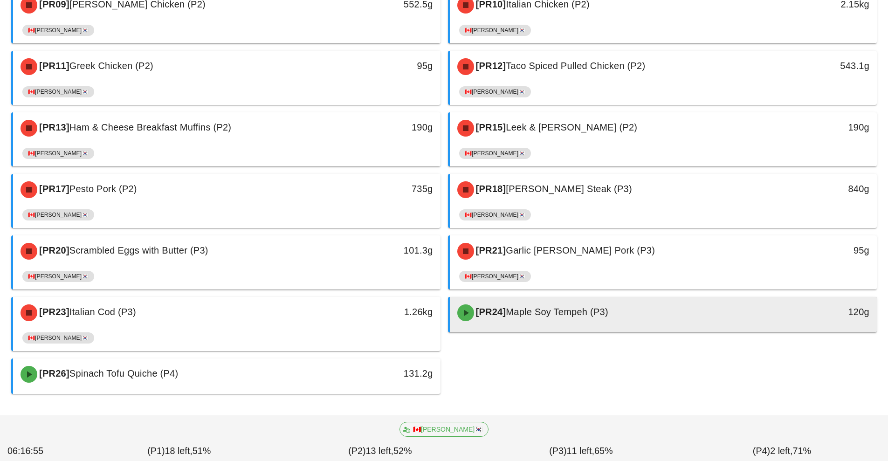
click at [532, 306] on div "[PR24] Maple Soy Tempeh (P3)" at bounding box center [611, 313] width 318 height 28
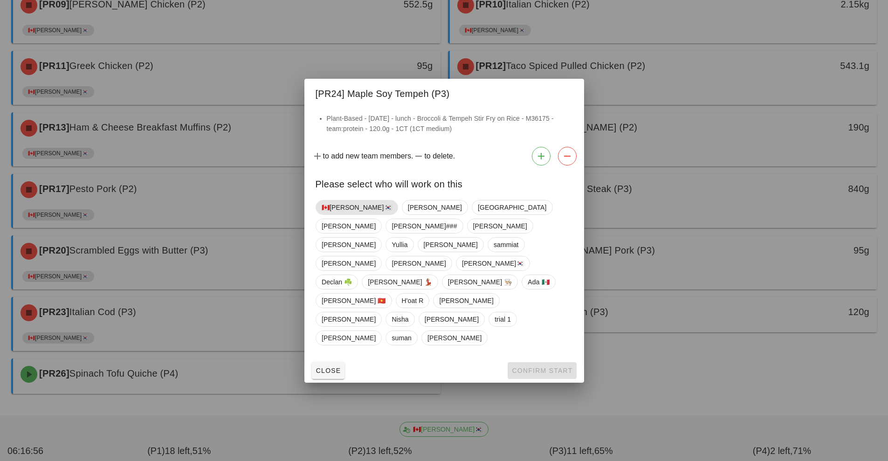
click at [338, 215] on span "🇨🇦[PERSON_NAME]🇰🇷" at bounding box center [357, 208] width 70 height 14
click at [547, 367] on span "Confirm Start" at bounding box center [542, 370] width 61 height 7
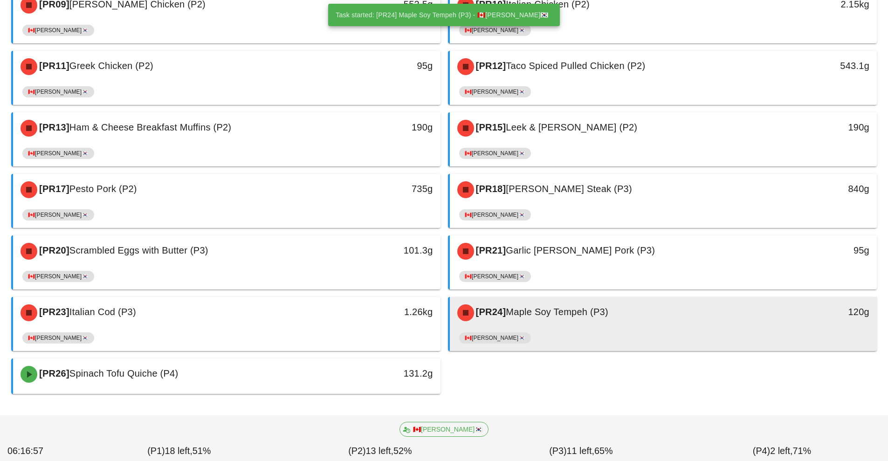
click at [562, 326] on div "[PR24] Maple Soy Tempeh (P3)" at bounding box center [611, 313] width 318 height 28
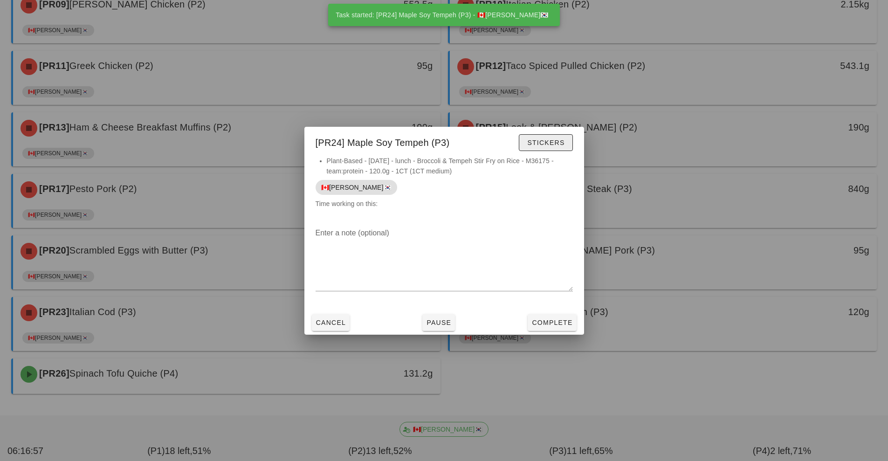
click at [554, 150] on button "Stickers" at bounding box center [546, 142] width 54 height 17
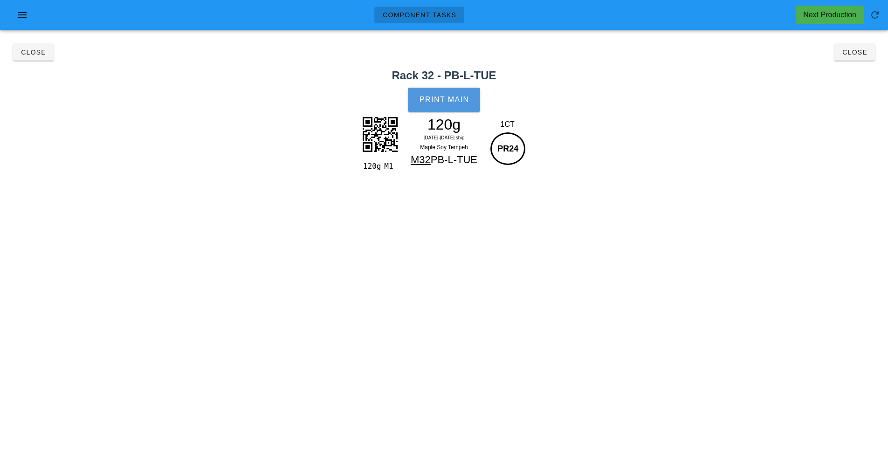
click at [448, 97] on span "Print Main" at bounding box center [444, 100] width 50 height 8
click at [860, 60] on button "Close" at bounding box center [855, 52] width 41 height 17
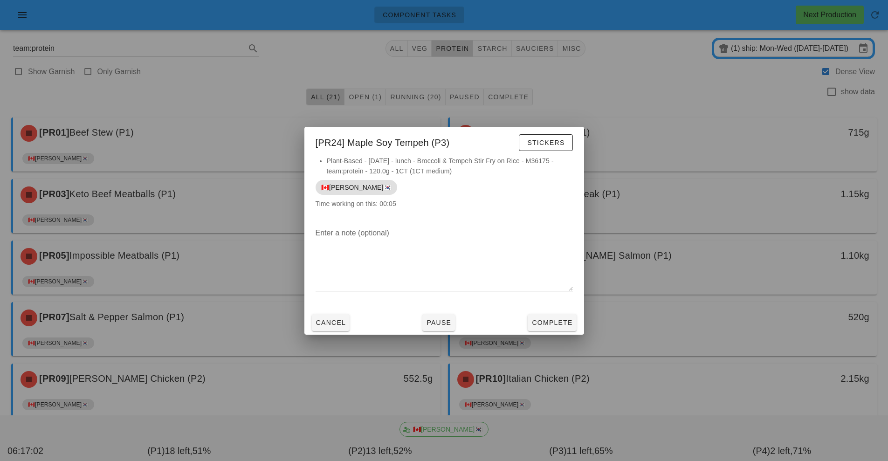
click at [727, 302] on div at bounding box center [444, 230] width 888 height 461
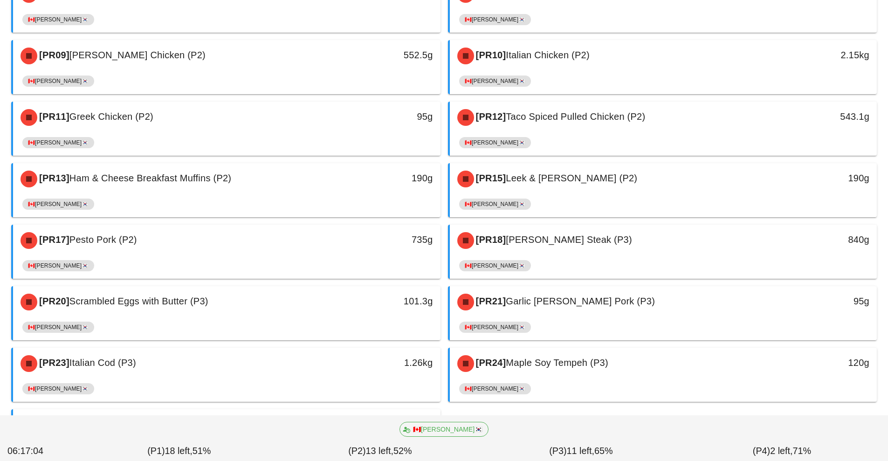
scroll to position [374, 0]
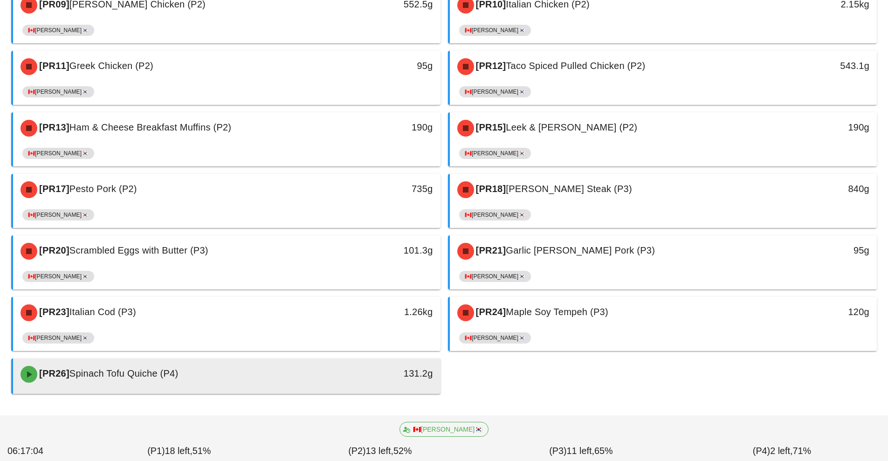
click at [382, 365] on div "131.2g" at bounding box center [385, 374] width 106 height 28
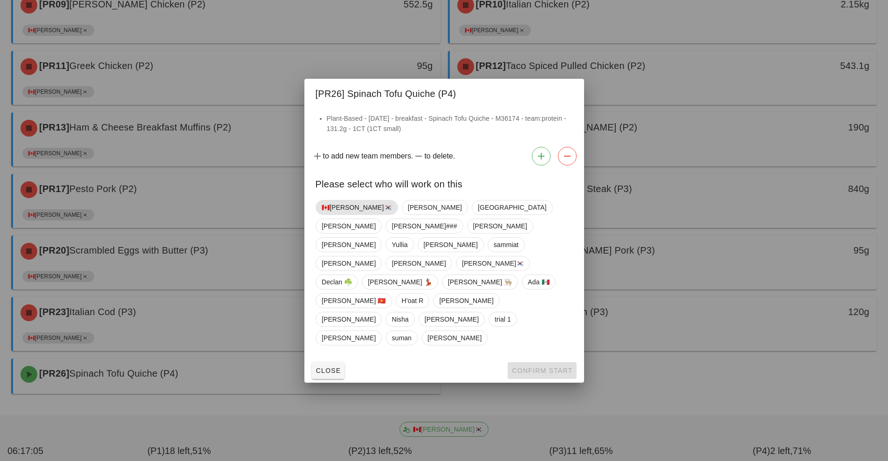
click at [341, 215] on span "🇨🇦[PERSON_NAME]🇰🇷" at bounding box center [357, 208] width 70 height 14
click at [555, 359] on div "Close Confirm Start" at bounding box center [444, 371] width 280 height 24
click at [553, 367] on span "Confirm Start" at bounding box center [542, 370] width 61 height 7
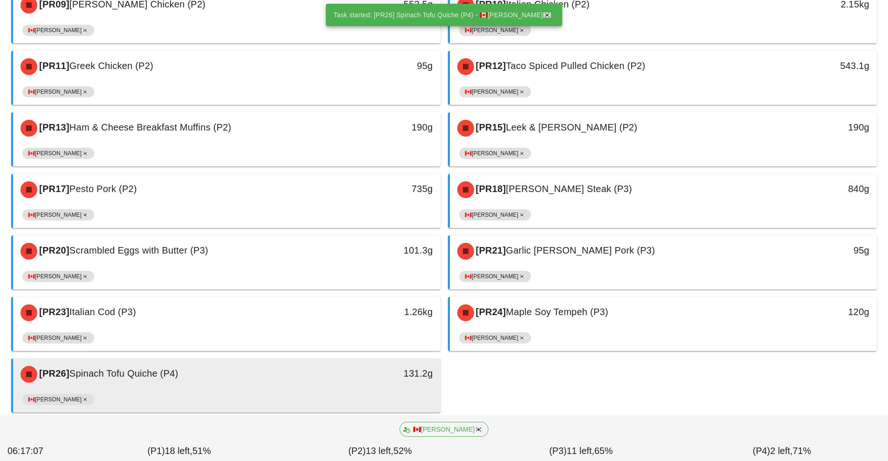
click at [371, 383] on div "131.2g" at bounding box center [385, 374] width 106 height 28
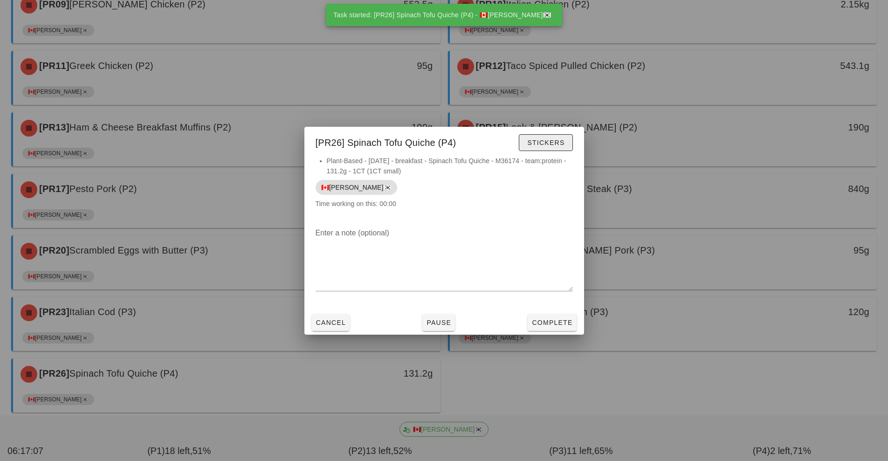
click at [560, 145] on span "Stickers" at bounding box center [546, 142] width 38 height 7
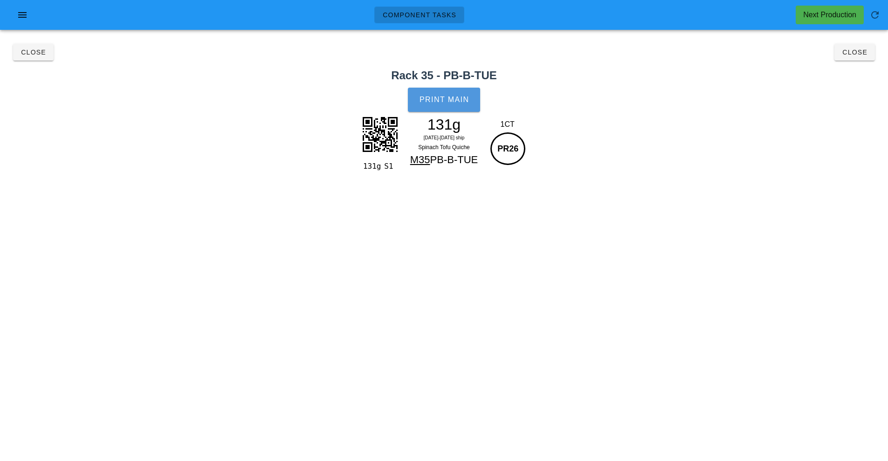
click at [445, 105] on button "Print Main" at bounding box center [444, 100] width 72 height 24
click at [858, 53] on span "Close" at bounding box center [855, 51] width 26 height 7
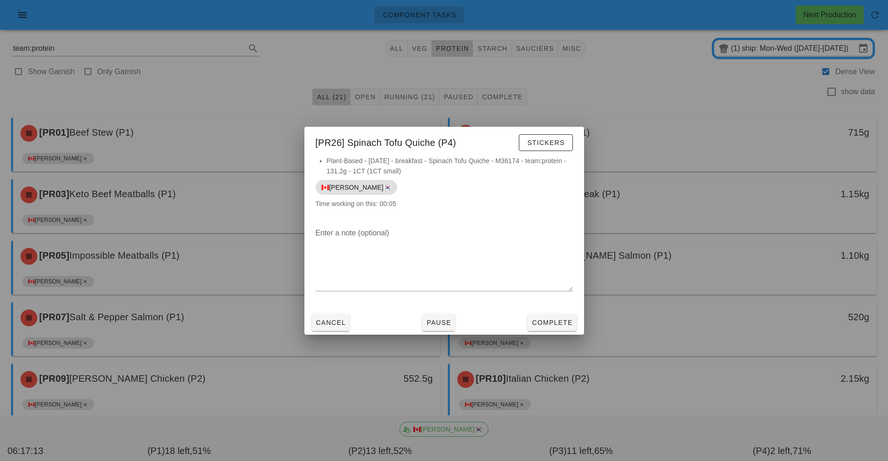
click at [814, 102] on div at bounding box center [444, 230] width 888 height 461
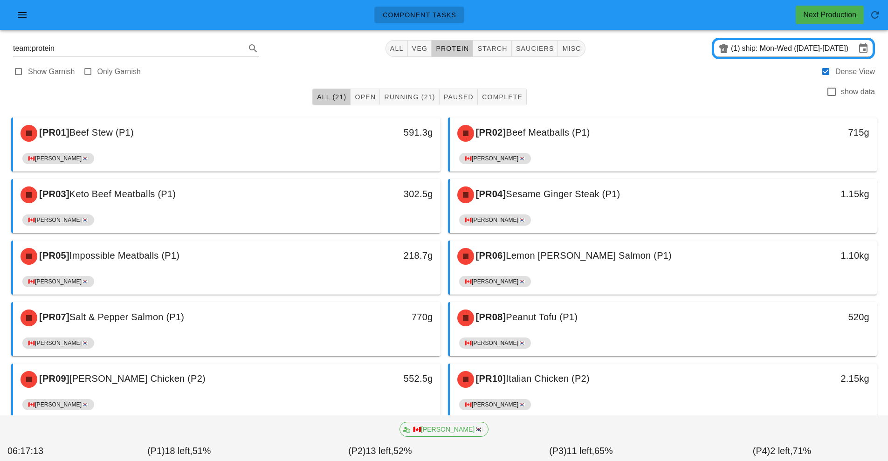
click at [798, 50] on input "ship: Mon-Wed ([DATE]-[DATE])" at bounding box center [799, 48] width 114 height 15
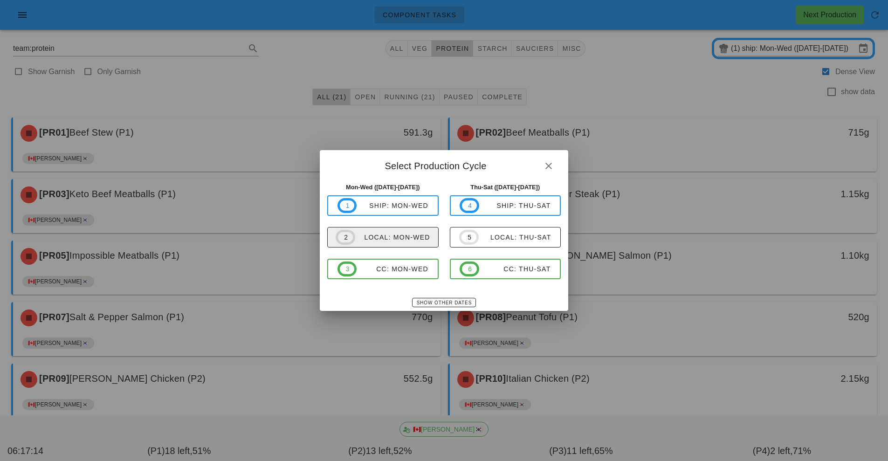
click at [411, 240] on div "local: Mon-Wed" at bounding box center [392, 237] width 75 height 7
type input "local: Mon-Wed ([DATE]-[DATE])"
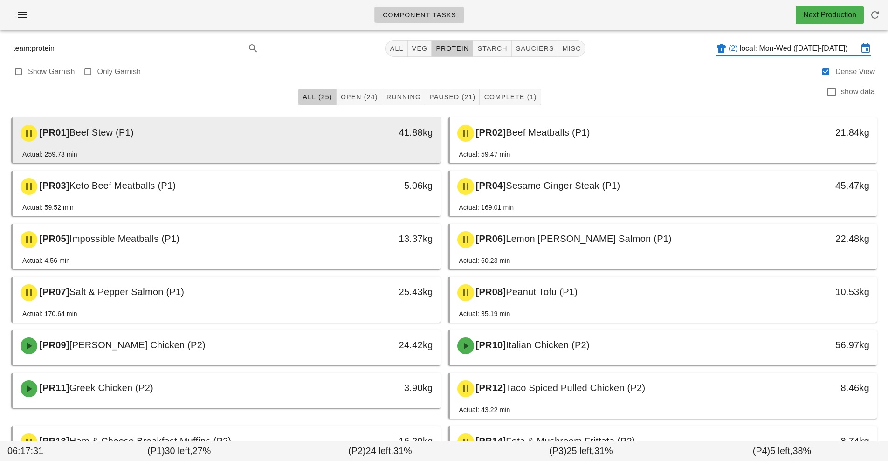
click at [321, 146] on div "[PR01] Beef Stew (P1)" at bounding box center [174, 133] width 318 height 28
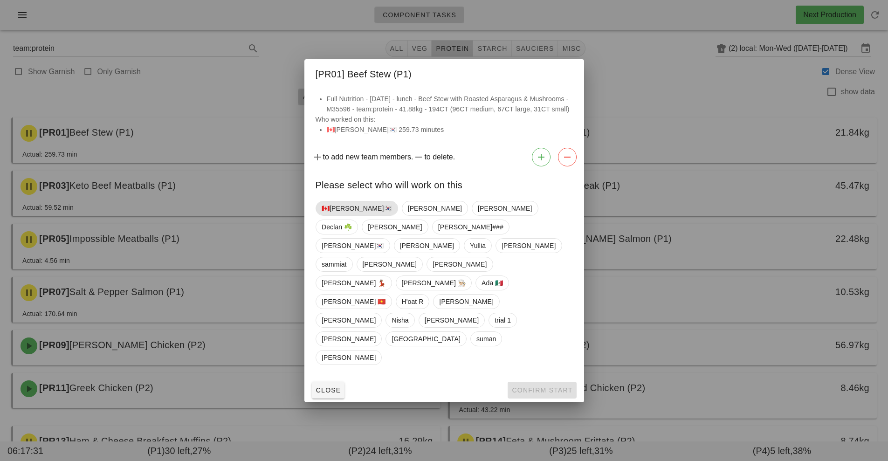
click at [341, 215] on span "🇨🇦[PERSON_NAME]🇰🇷" at bounding box center [357, 208] width 70 height 14
click at [546, 382] on button "Confirm Start" at bounding box center [542, 390] width 69 height 17
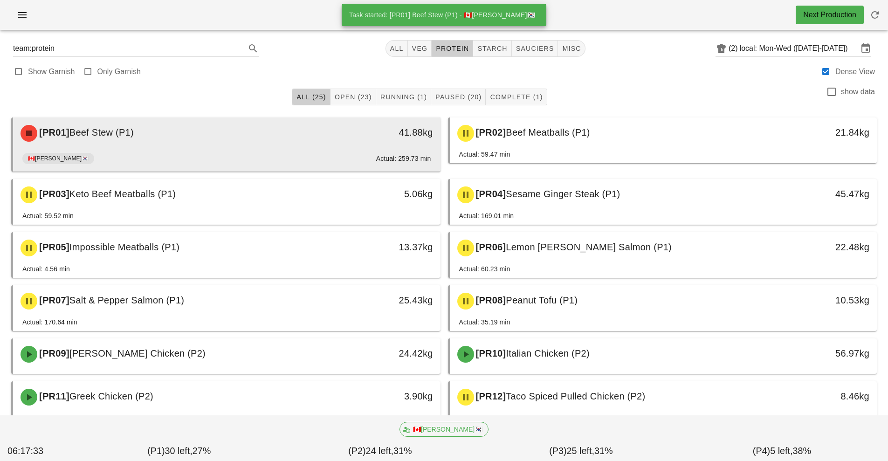
click at [368, 168] on div "🇨🇦[PERSON_NAME]🇰🇷 Actual: 259.73 min" at bounding box center [226, 160] width 409 height 22
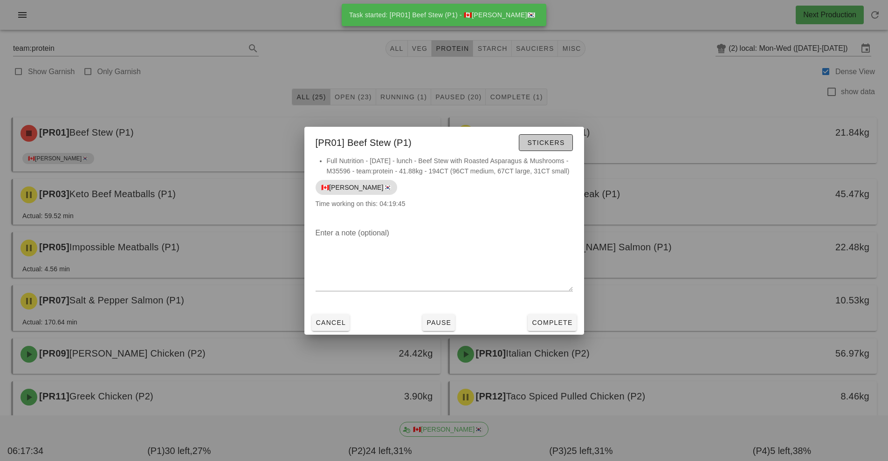
click at [561, 139] on span "Stickers" at bounding box center [546, 142] width 38 height 7
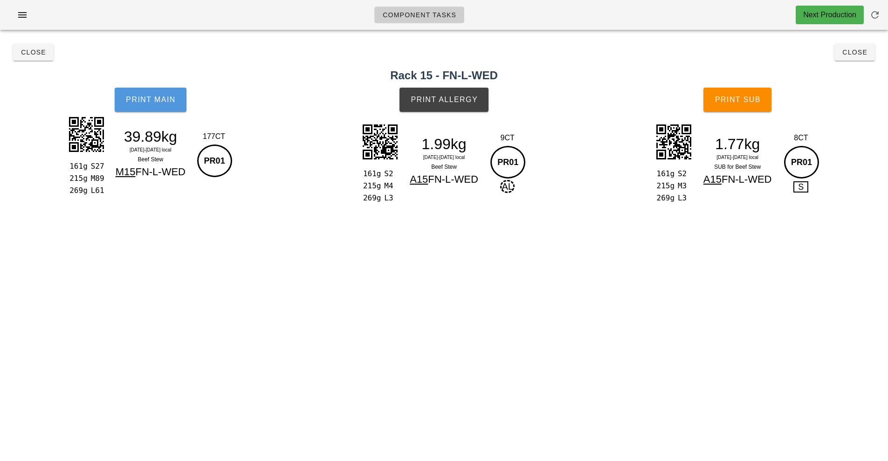
click at [160, 109] on button "Print Main" at bounding box center [151, 100] width 72 height 24
click at [180, 110] on button "Print Main" at bounding box center [151, 100] width 72 height 24
click at [166, 111] on button "Print Main" at bounding box center [151, 100] width 72 height 24
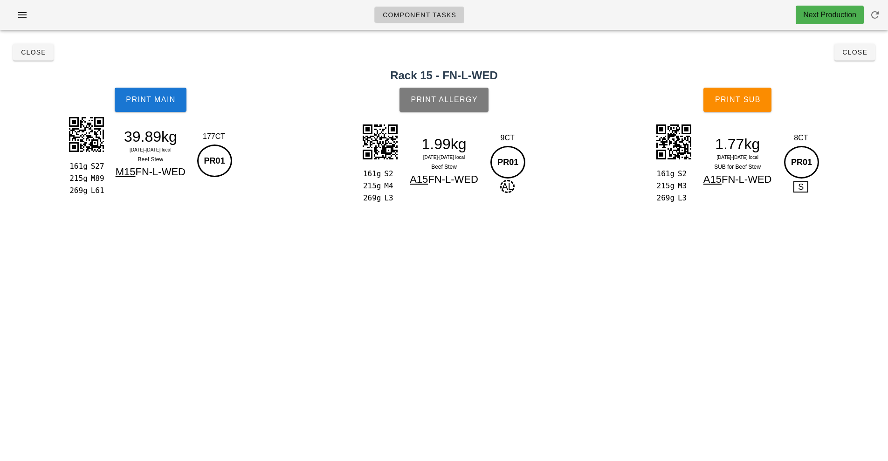
click at [445, 107] on button "Print Allergy" at bounding box center [444, 100] width 89 height 24
click at [736, 98] on span "Print Sub" at bounding box center [738, 100] width 46 height 8
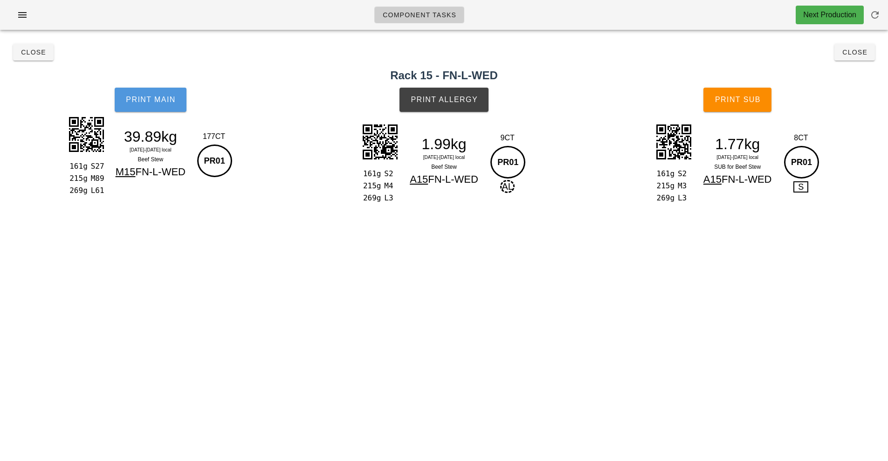
click at [162, 105] on button "Print Main" at bounding box center [151, 100] width 72 height 24
click at [748, 100] on span "Print Sub" at bounding box center [738, 100] width 46 height 8
click at [864, 60] on button "Close" at bounding box center [855, 52] width 41 height 17
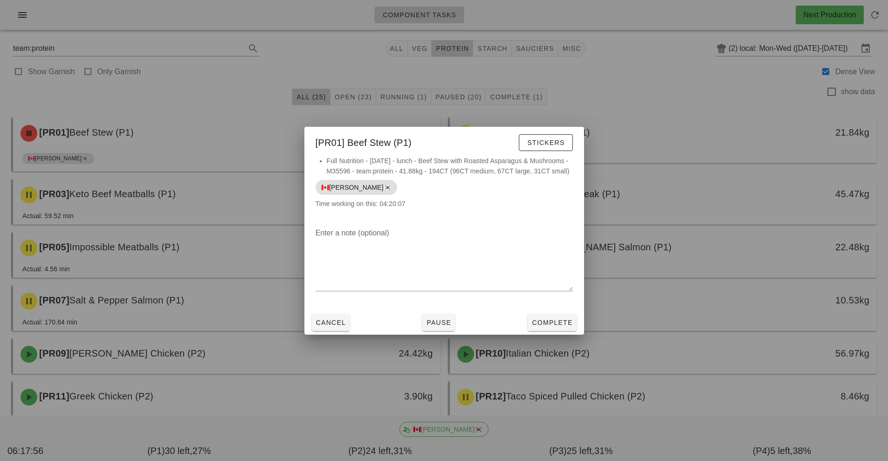
click at [704, 339] on div at bounding box center [444, 230] width 888 height 461
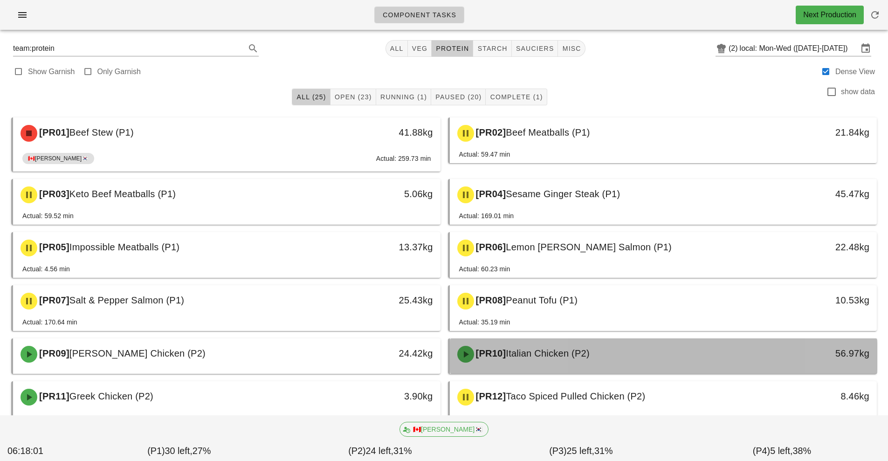
click at [614, 354] on div "[PR10] Italian Chicken (P2)" at bounding box center [611, 354] width 318 height 28
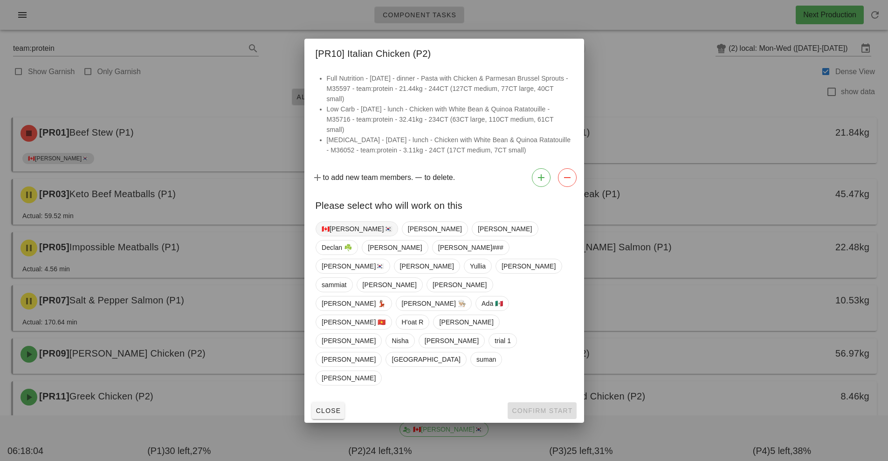
click at [347, 236] on span "🇨🇦[PERSON_NAME]🇰🇷" at bounding box center [357, 229] width 70 height 14
click at [558, 407] on span "Confirm Start" at bounding box center [542, 410] width 61 height 7
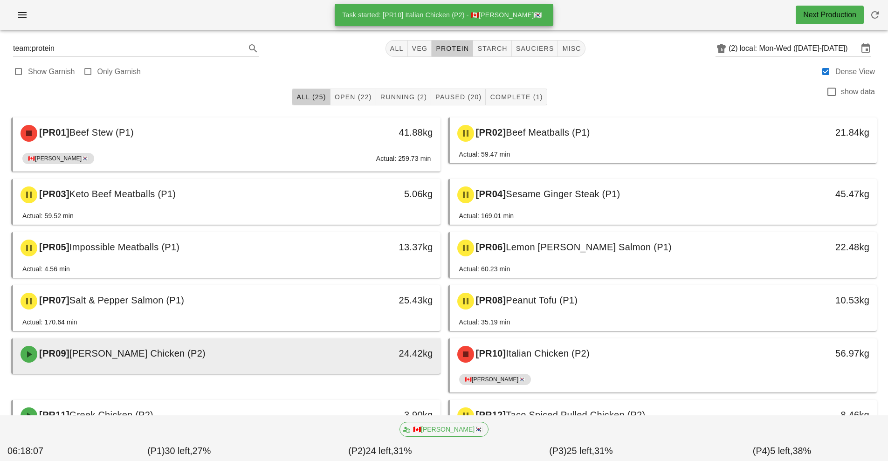
click at [344, 360] on div "24.42kg" at bounding box center [385, 353] width 95 height 15
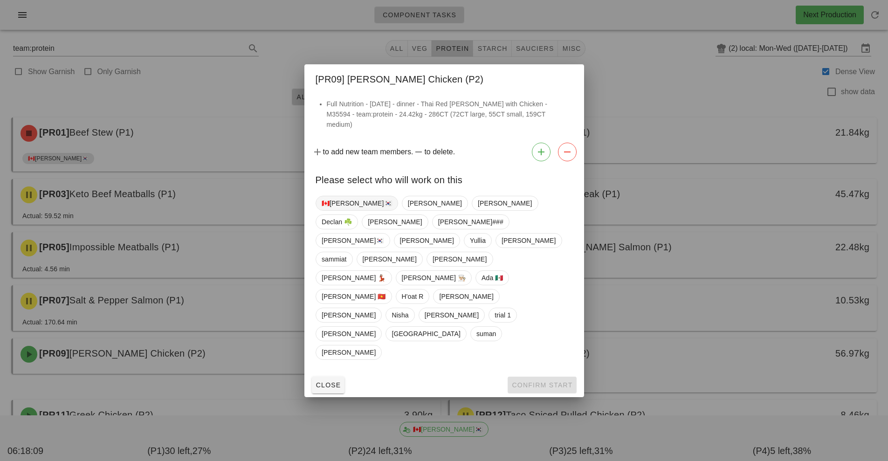
click at [346, 210] on span "🇨🇦[PERSON_NAME]🇰🇷" at bounding box center [357, 203] width 70 height 14
click at [545, 377] on button "Confirm Start" at bounding box center [542, 385] width 69 height 17
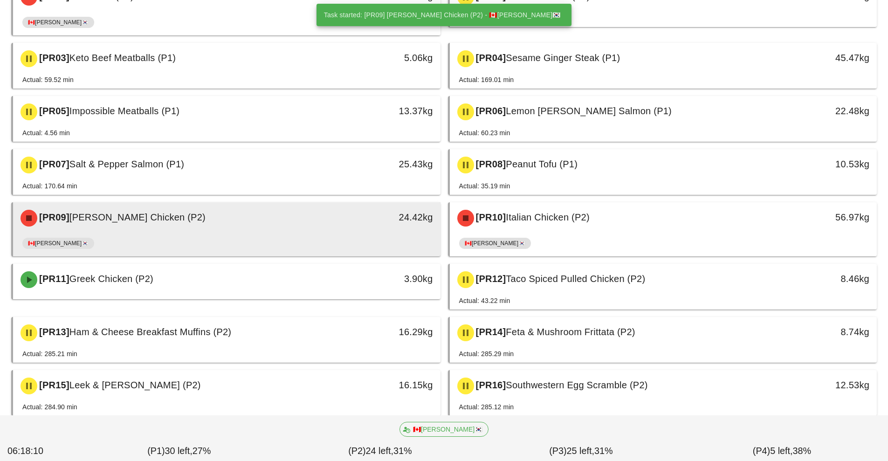
scroll to position [141, 0]
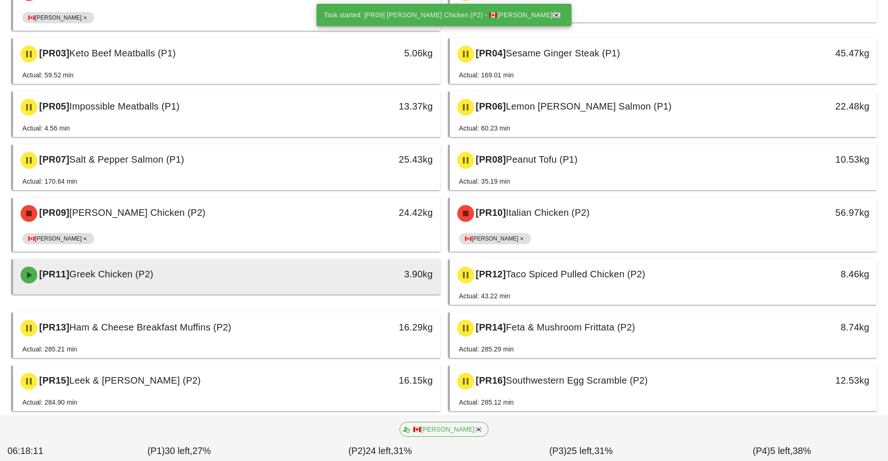
click at [356, 293] on div at bounding box center [226, 293] width 409 height 4
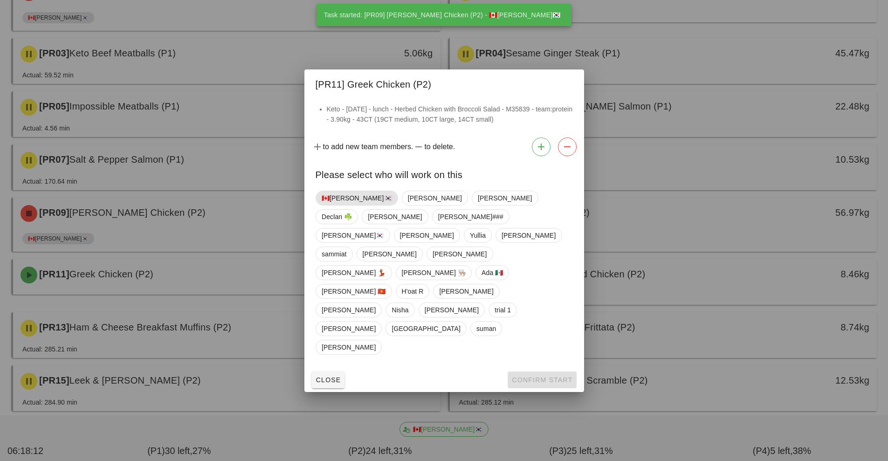
click at [346, 205] on span "🇨🇦[PERSON_NAME]🇰🇷" at bounding box center [357, 198] width 70 height 14
click at [554, 376] on span "Confirm Start" at bounding box center [542, 379] width 61 height 7
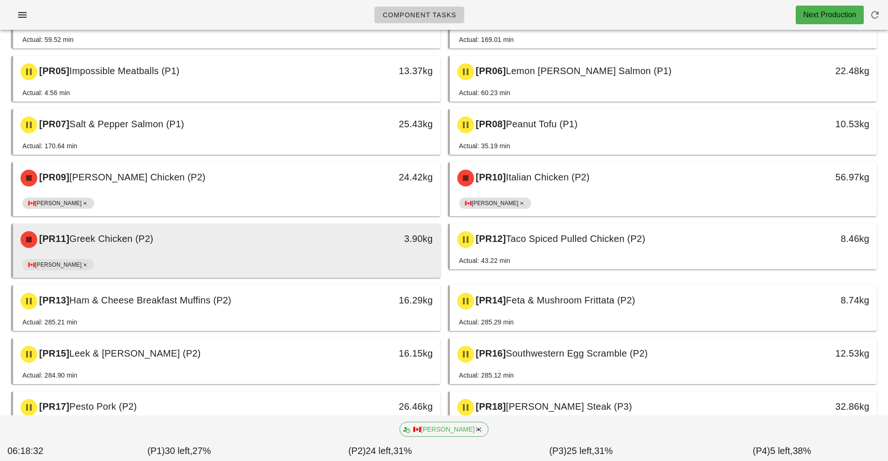
scroll to position [171, 0]
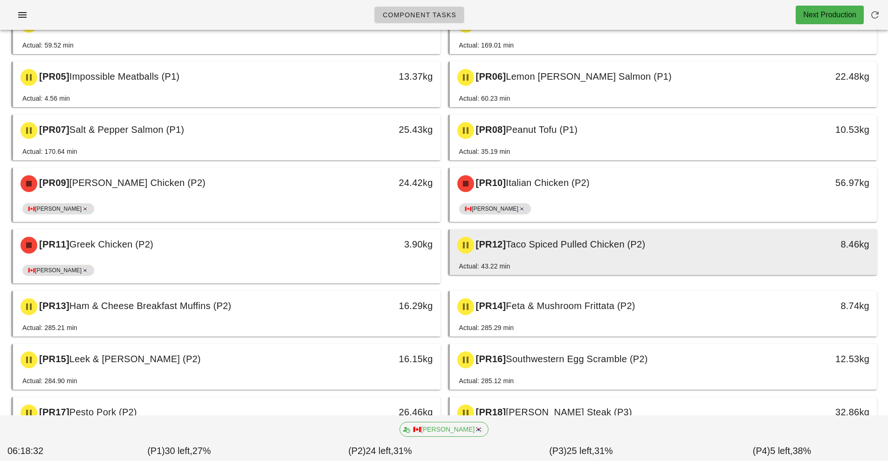
click at [597, 248] on span "Taco Spiced Pulled Chicken (P2)" at bounding box center [575, 244] width 139 height 10
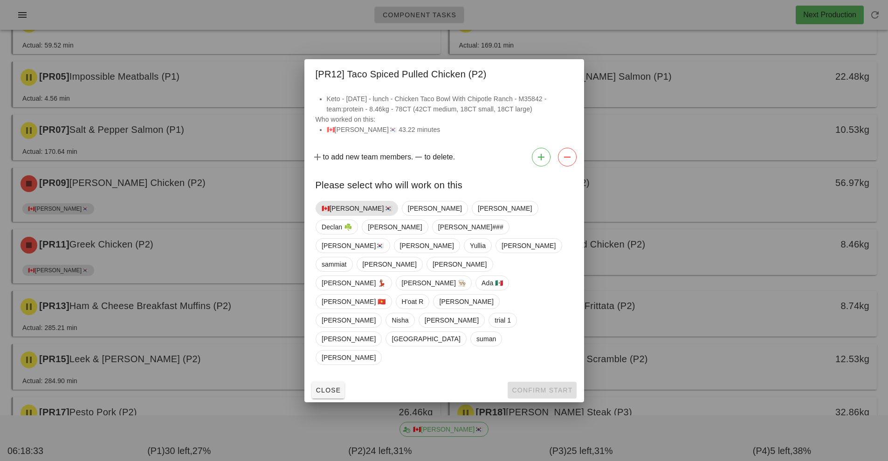
click at [346, 215] on span "🇨🇦[PERSON_NAME]🇰🇷" at bounding box center [357, 208] width 70 height 14
click at [559, 387] on span "Confirm Start" at bounding box center [542, 390] width 61 height 7
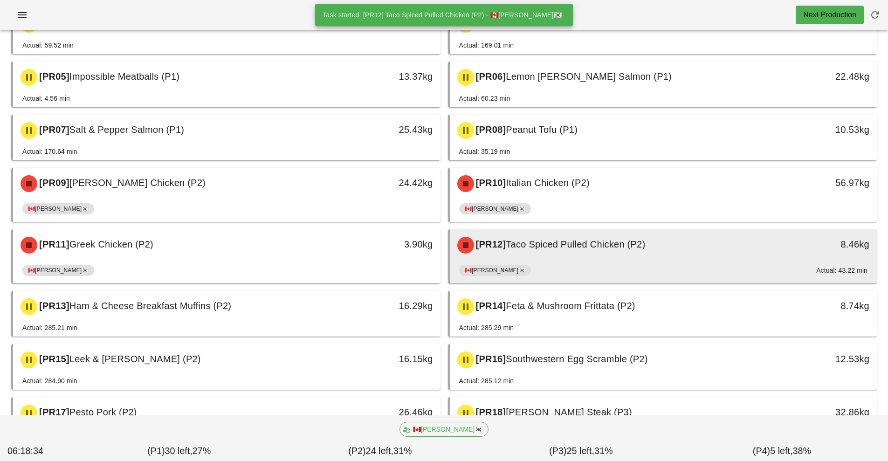
click at [593, 254] on div "[PR12] Taco Spiced Pulled Chicken (P2)" at bounding box center [611, 245] width 318 height 28
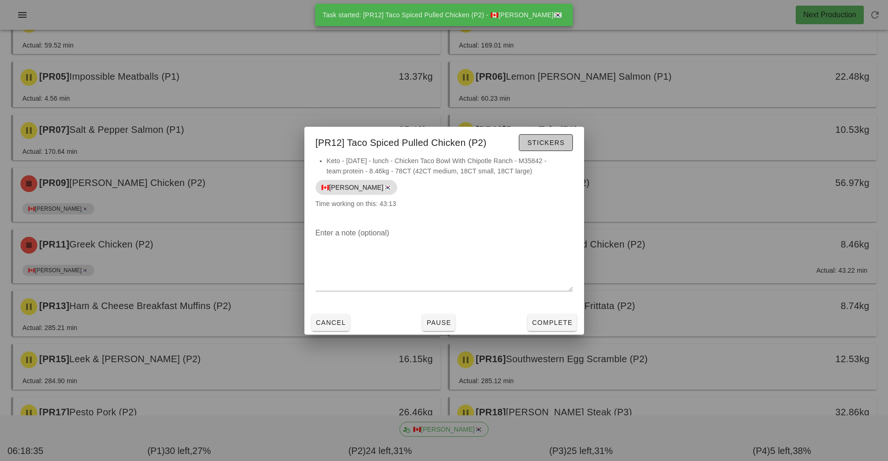
click at [561, 142] on span "Stickers" at bounding box center [546, 142] width 38 height 7
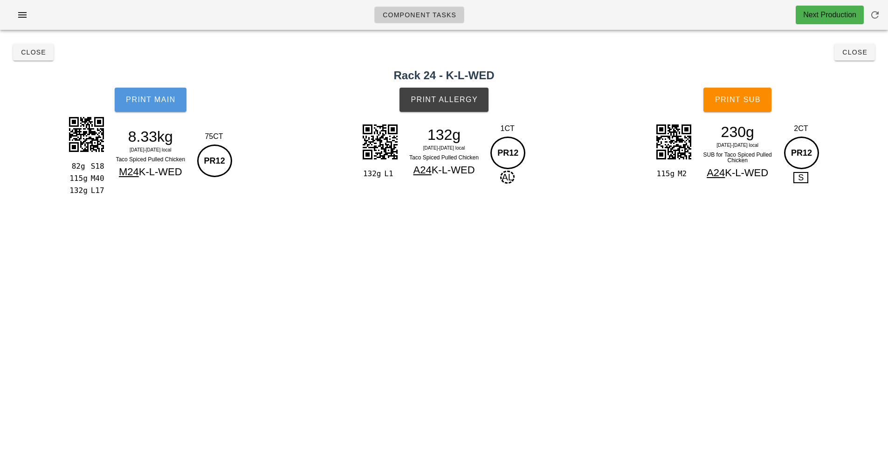
click at [158, 111] on button "Print Main" at bounding box center [151, 100] width 72 height 24
click at [463, 99] on span "Print Allergy" at bounding box center [444, 100] width 68 height 8
click at [753, 102] on span "Print Sub" at bounding box center [738, 100] width 46 height 8
click at [858, 57] on button "Close" at bounding box center [855, 52] width 41 height 17
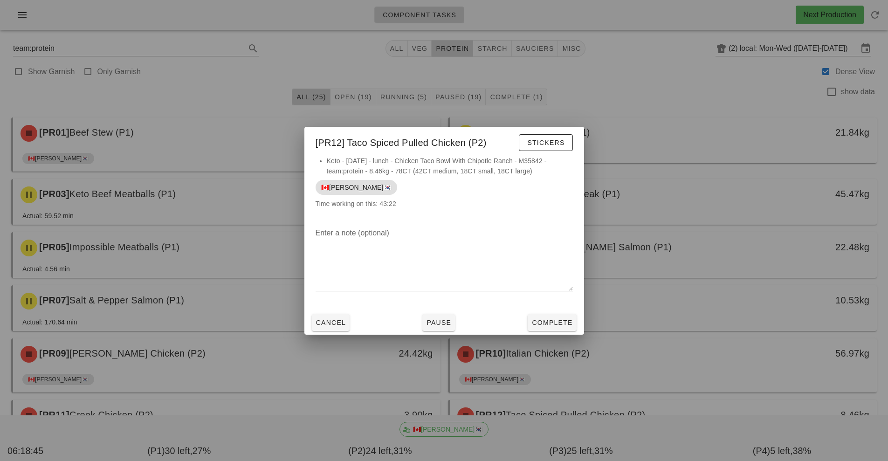
click at [728, 360] on div at bounding box center [444, 230] width 888 height 461
